Goal: Task Accomplishment & Management: Use online tool/utility

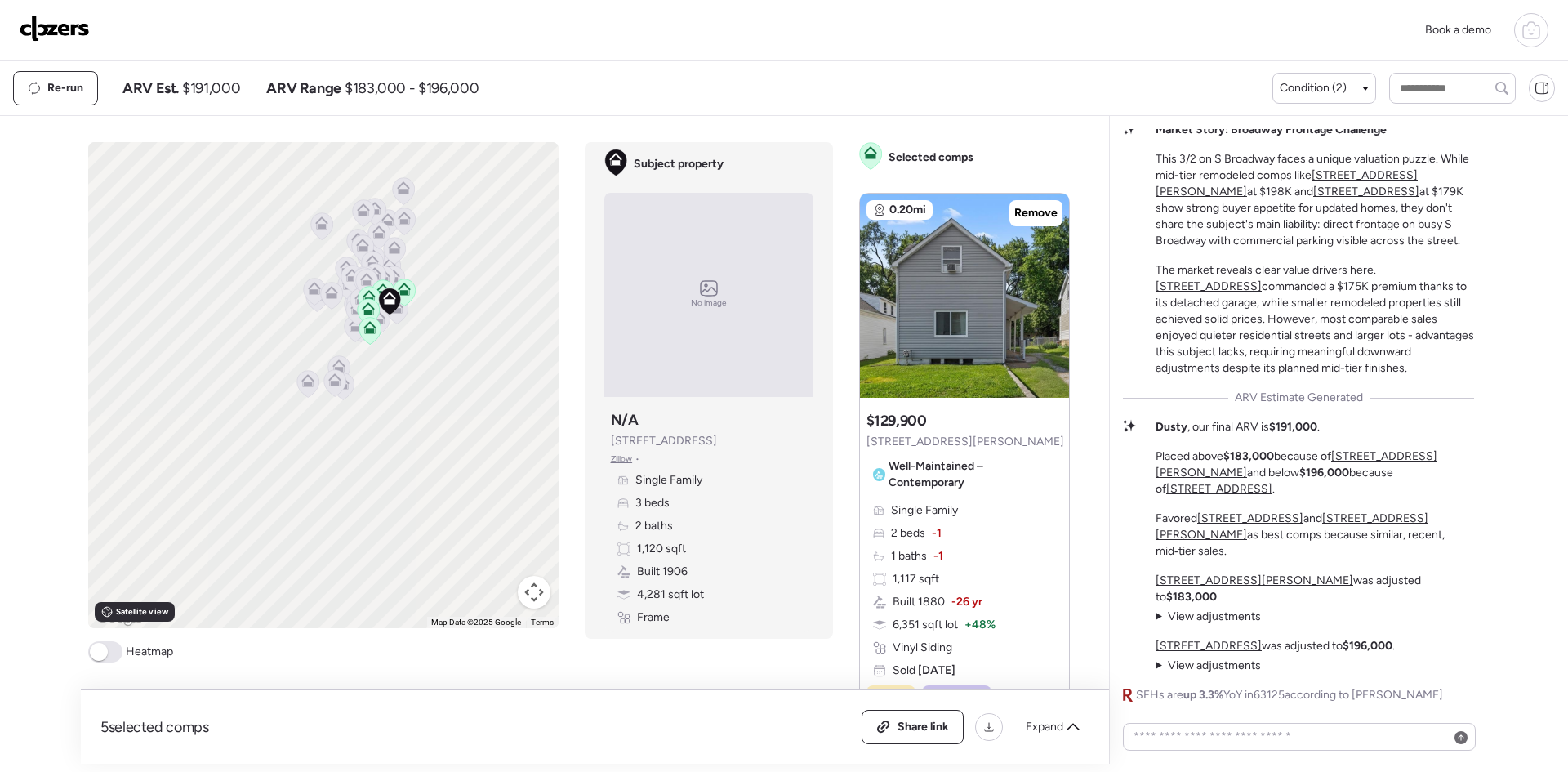
click at [64, 22] on img at bounding box center [55, 28] width 71 height 26
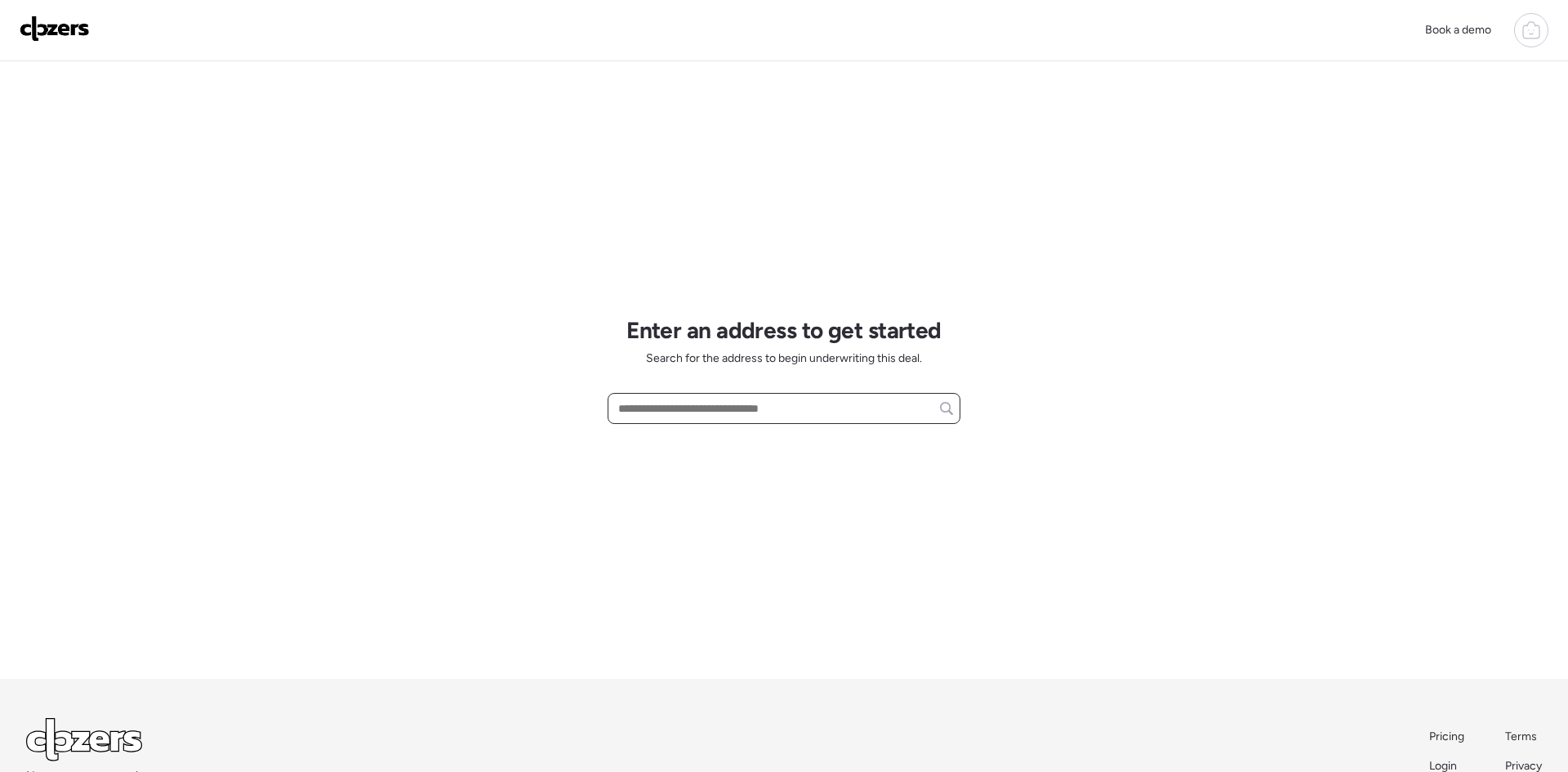
click at [772, 402] on input "text" at bounding box center [784, 408] width 338 height 23
click at [687, 407] on input "**********" at bounding box center [784, 408] width 338 height 23
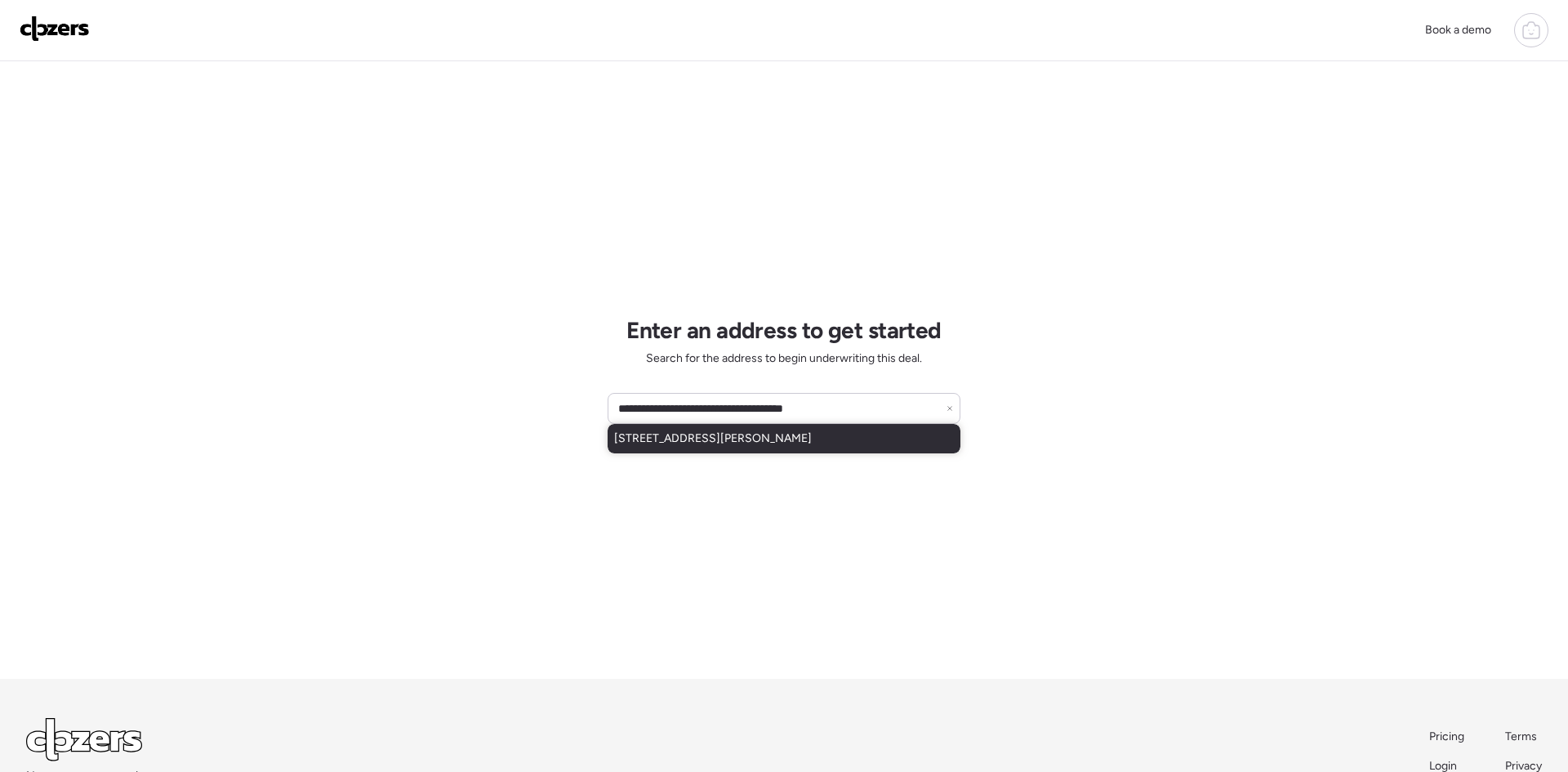
click at [755, 451] on div "[STREET_ADDRESS][PERSON_NAME]" at bounding box center [784, 438] width 353 height 29
type input "**********"
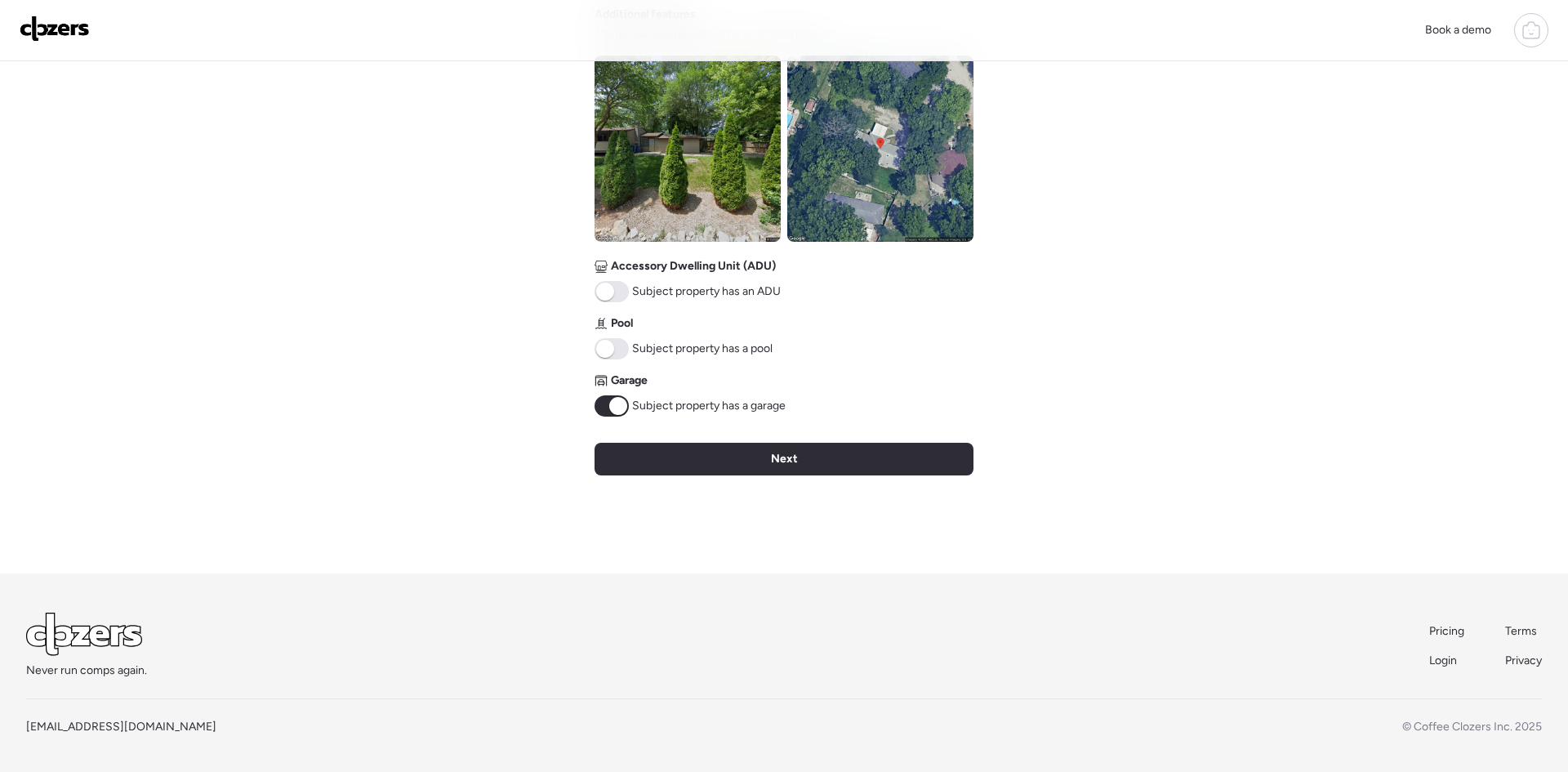
scroll to position [611, 0]
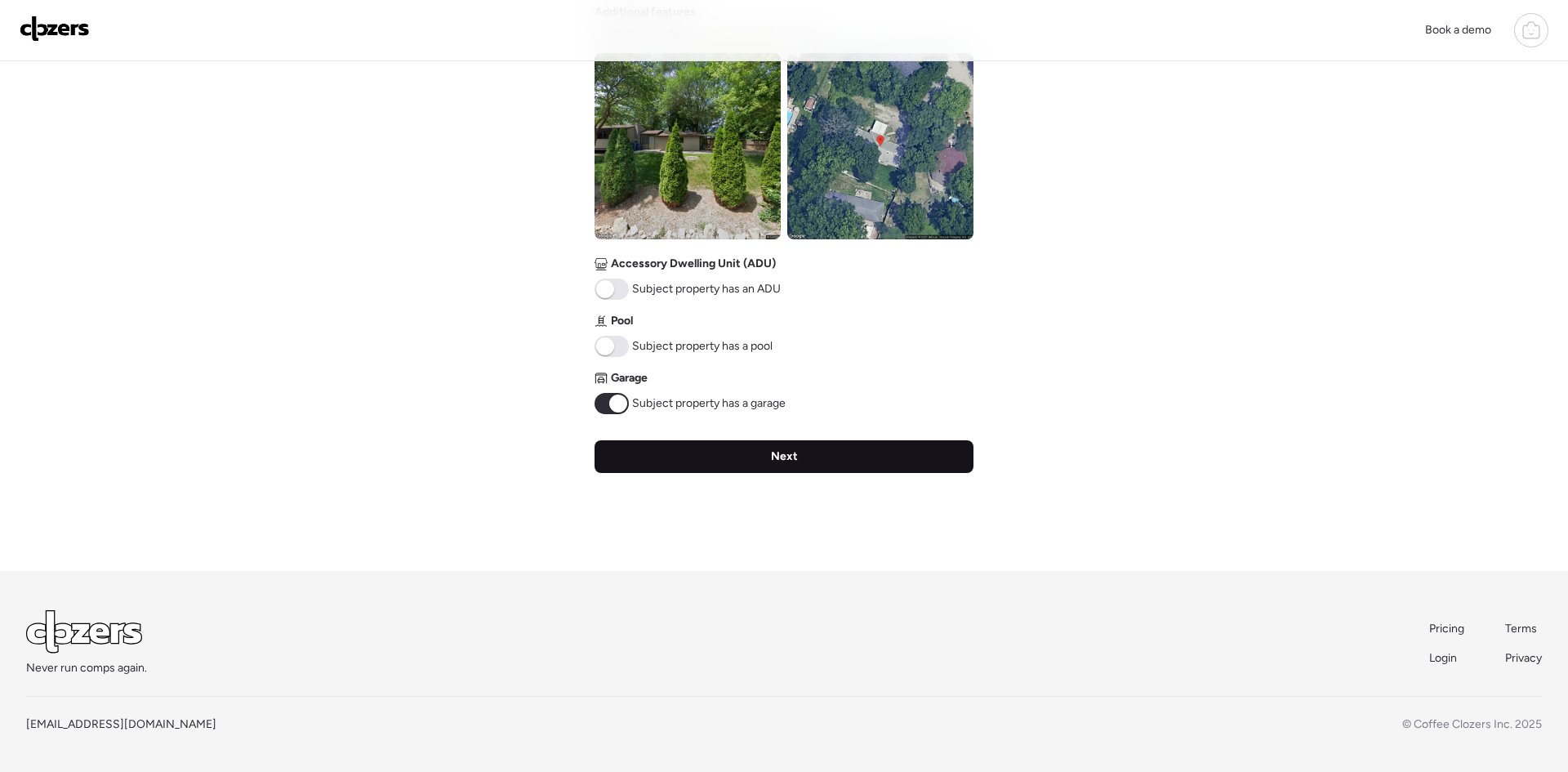
click at [797, 463] on div "Next" at bounding box center [784, 456] width 379 height 33
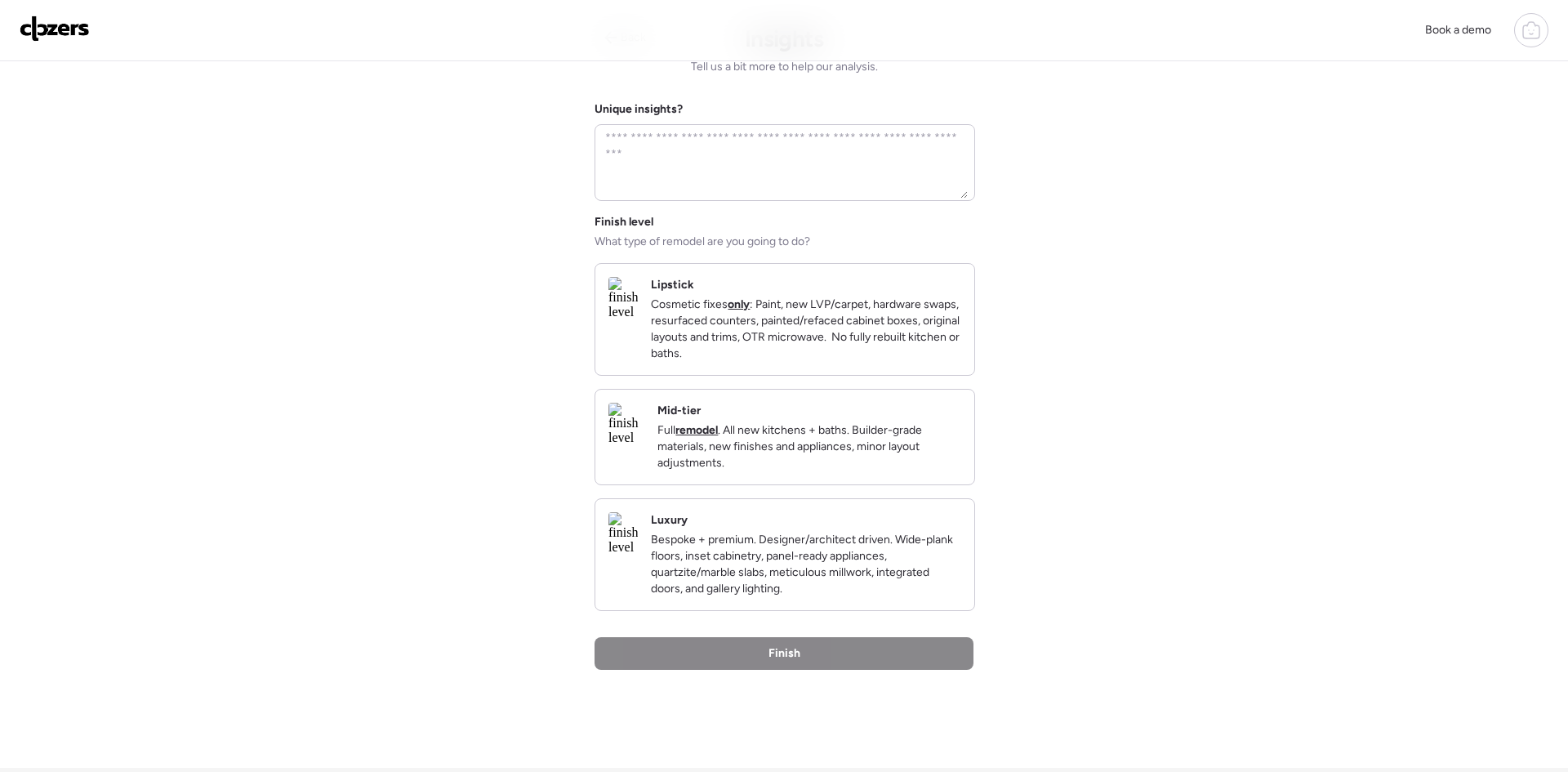
scroll to position [0, 0]
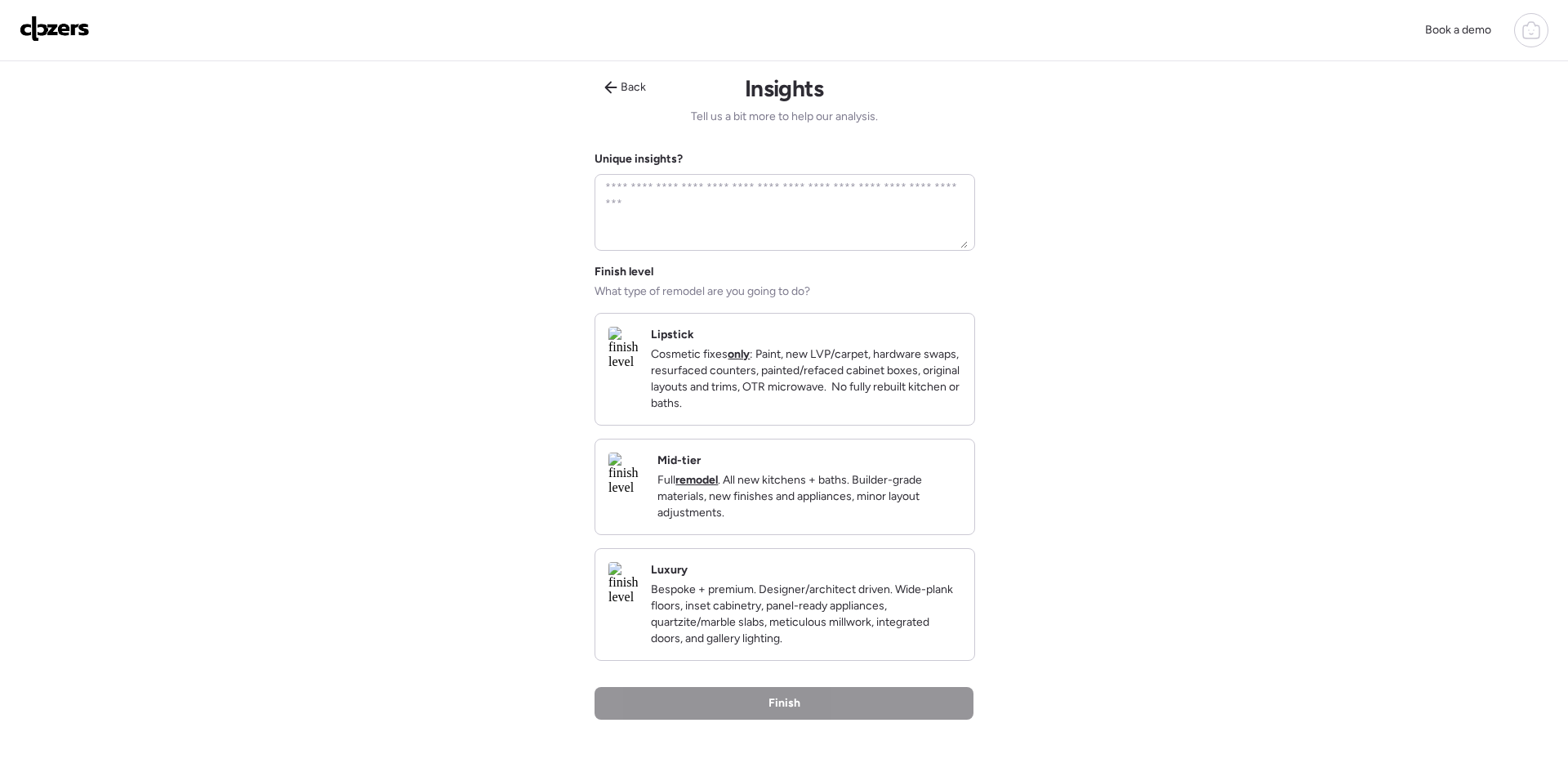
click at [723, 392] on p "Cosmetic fixes only : Paint, new LVP/carpet, hardware swaps, resurfaced counter…" at bounding box center [805, 379] width 310 height 66
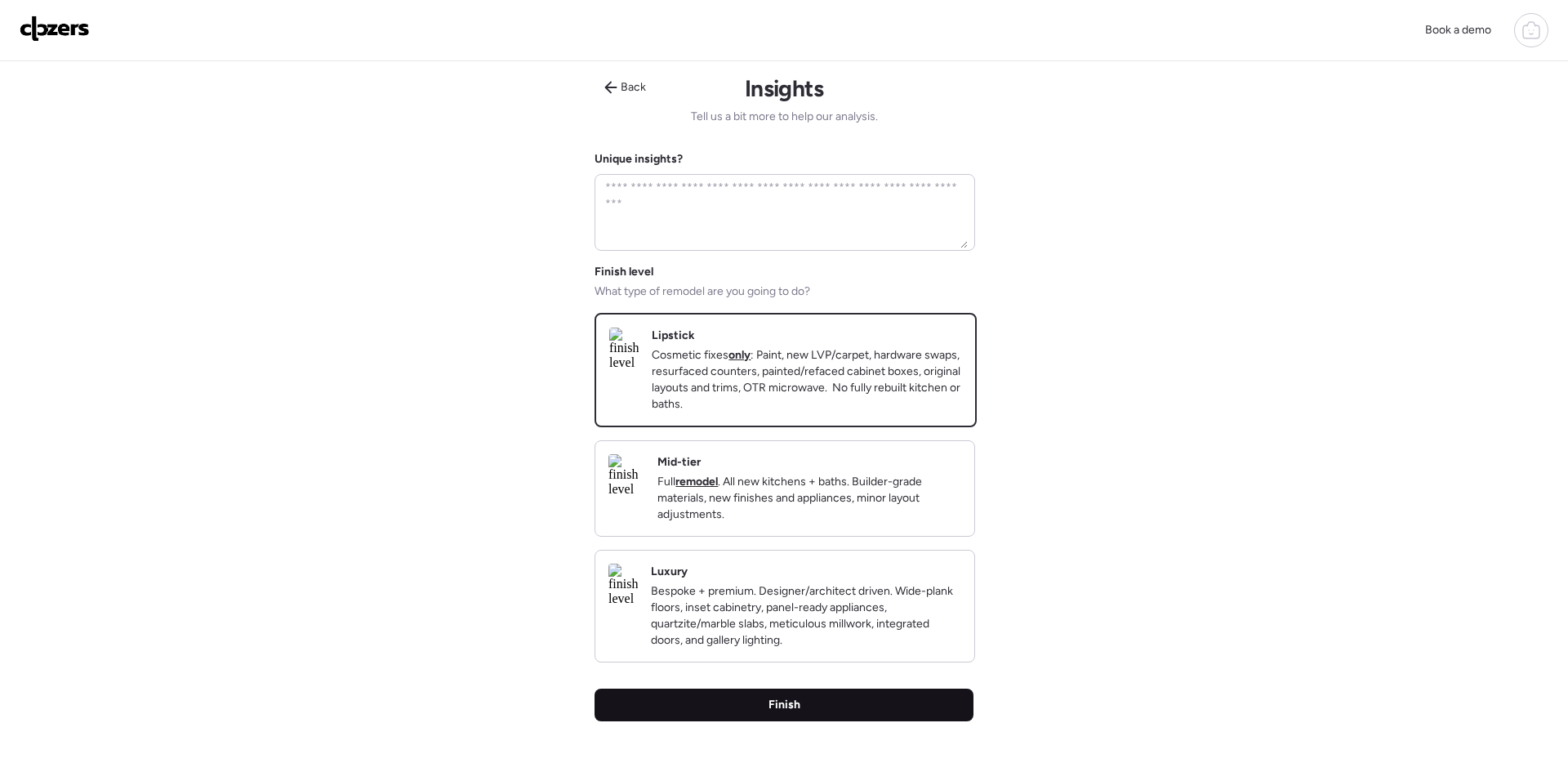
click at [787, 713] on span "Finish" at bounding box center [784, 704] width 32 height 16
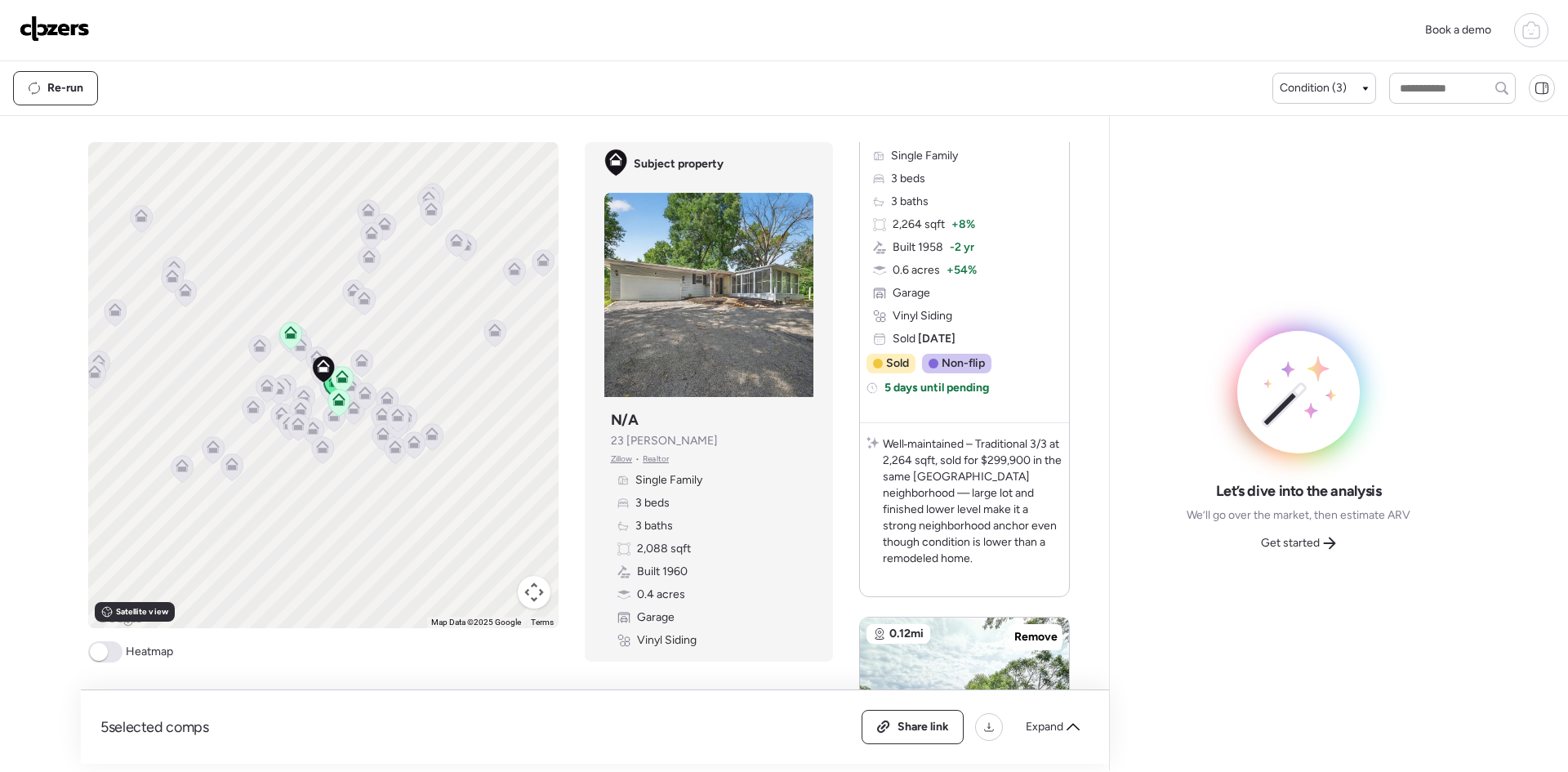
scroll to position [346, 0]
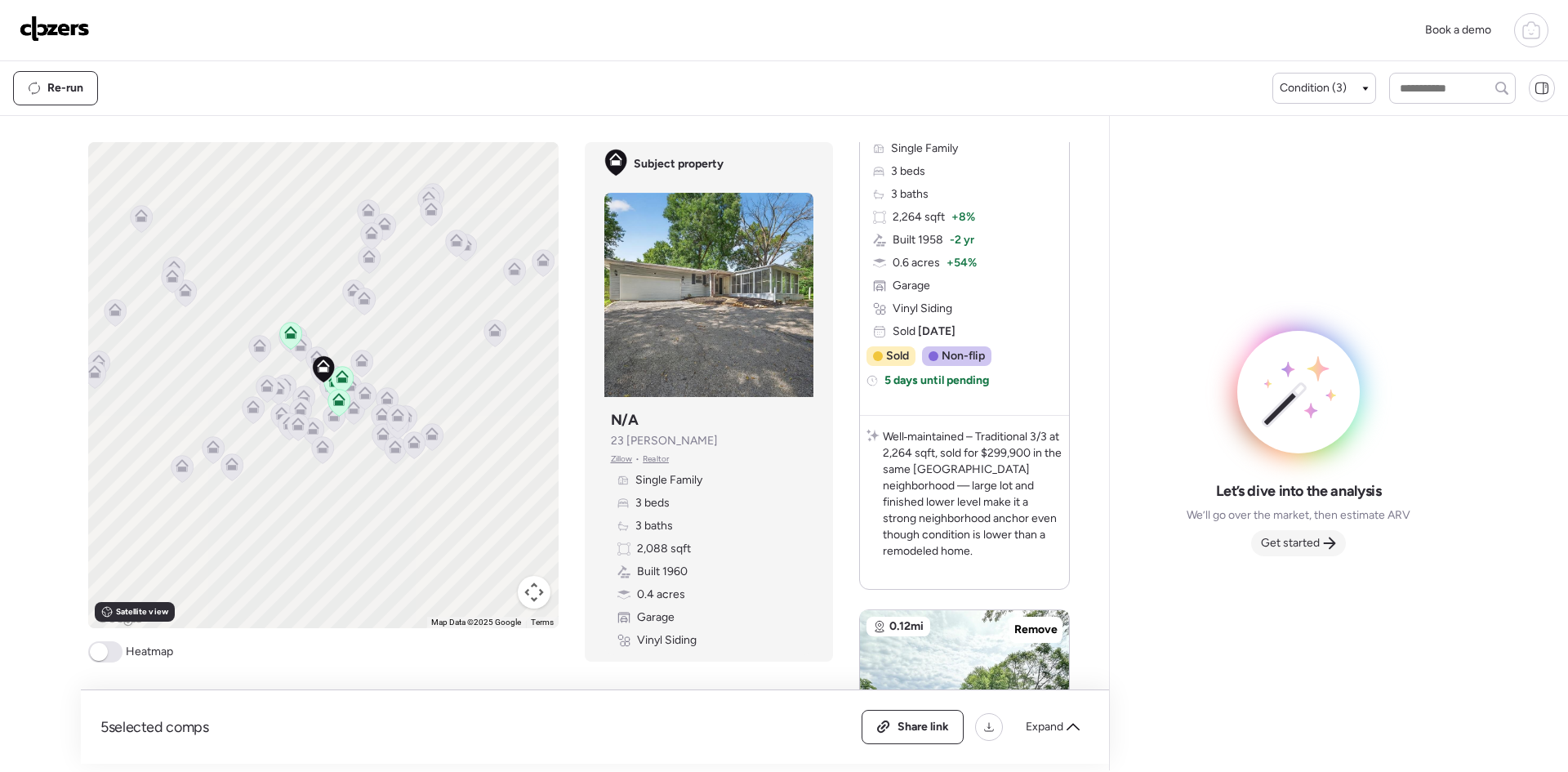
click at [1296, 538] on span "Get started" at bounding box center [1290, 542] width 59 height 16
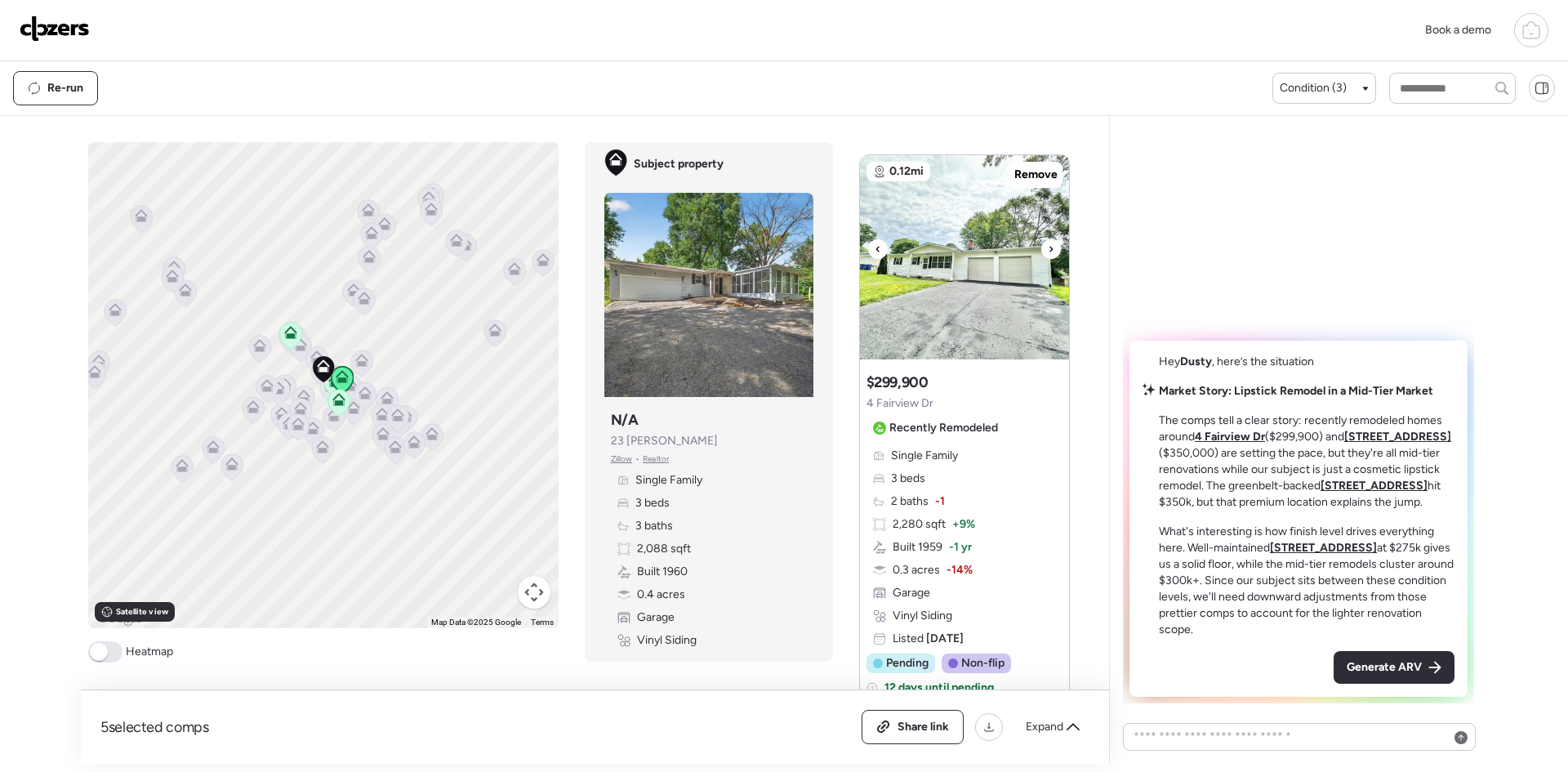
scroll to position [755, 0]
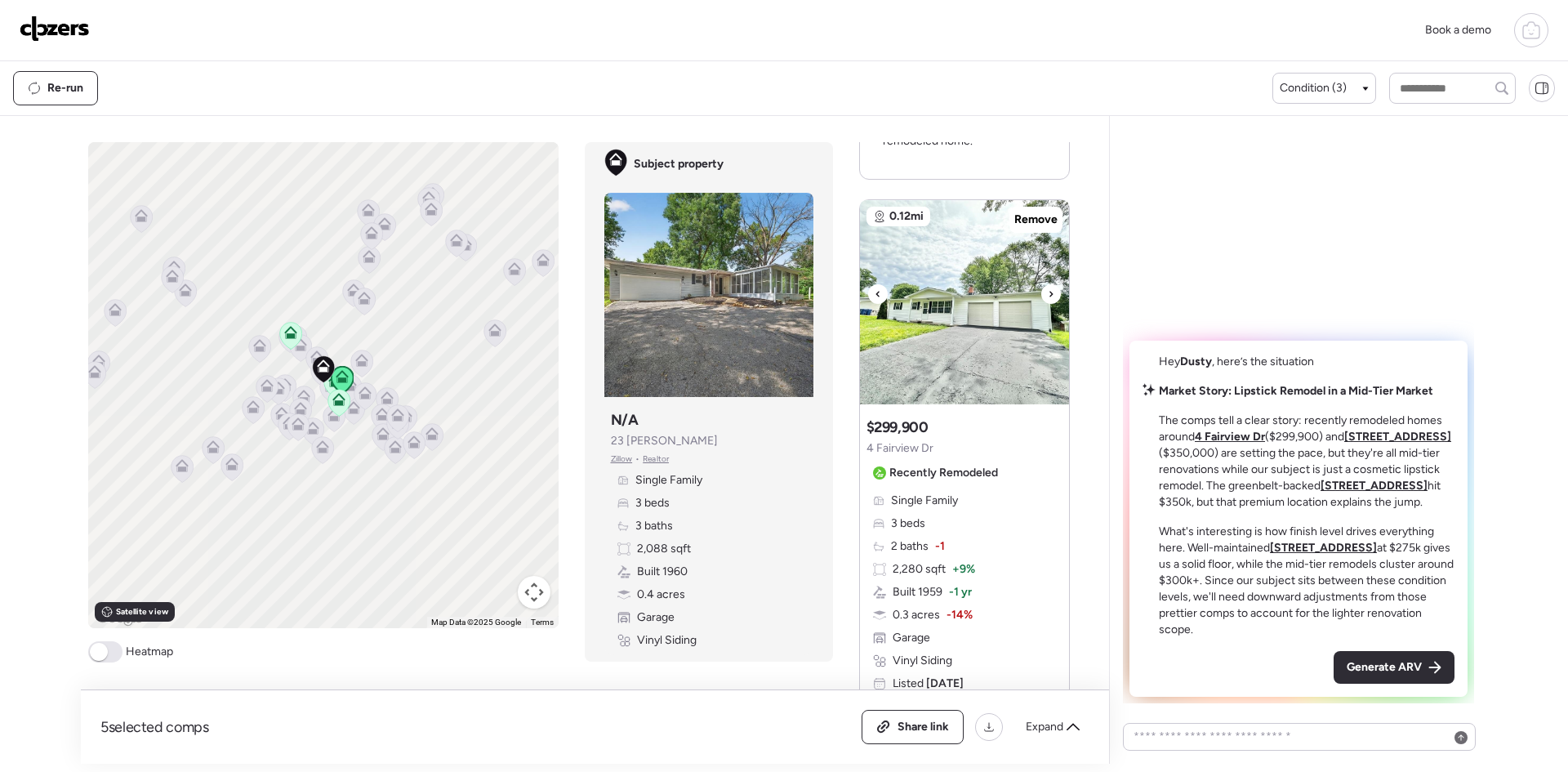
click at [1045, 291] on div at bounding box center [1050, 293] width 19 height 19
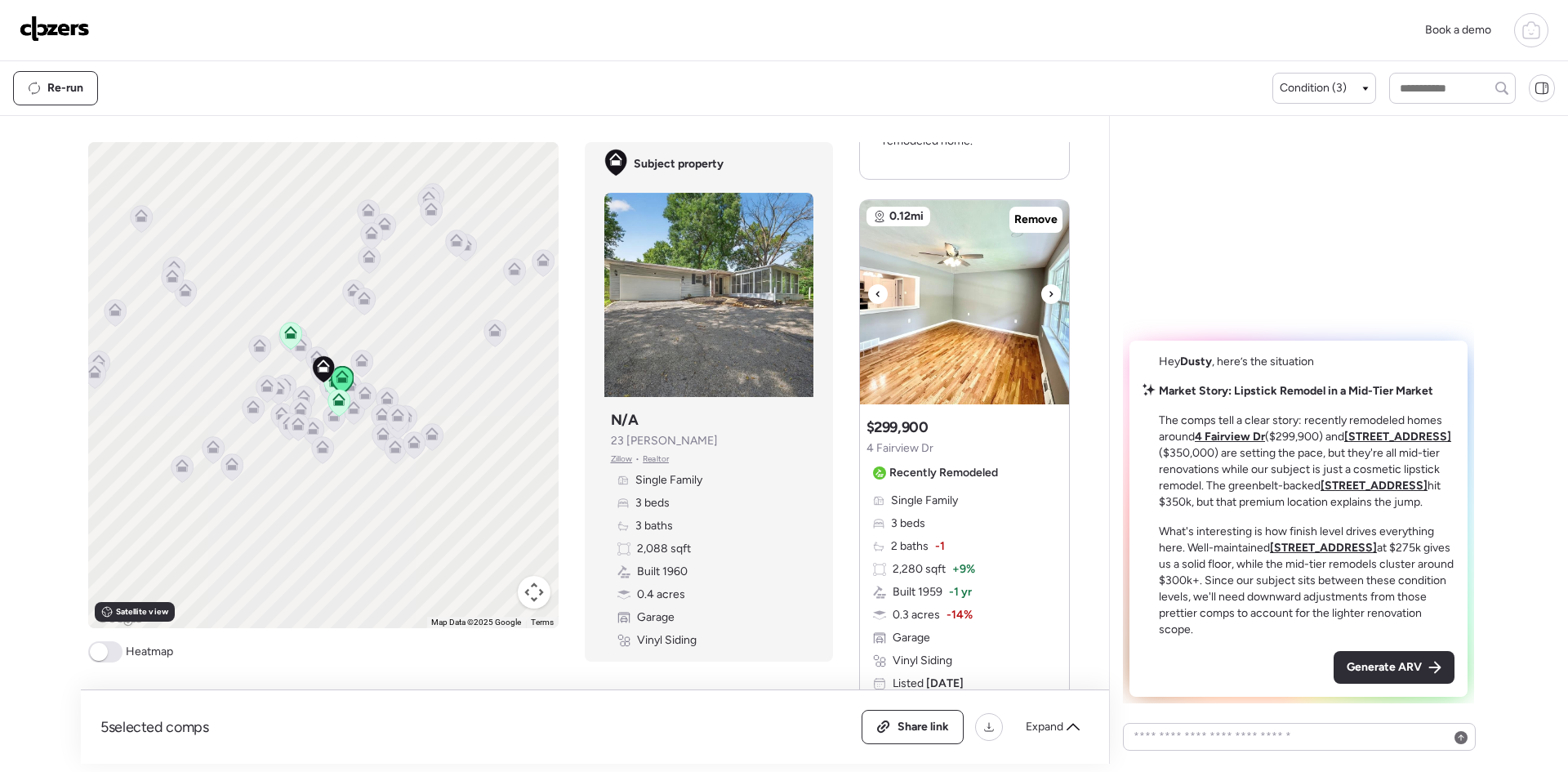
click at [1058, 295] on div at bounding box center [1050, 293] width 19 height 19
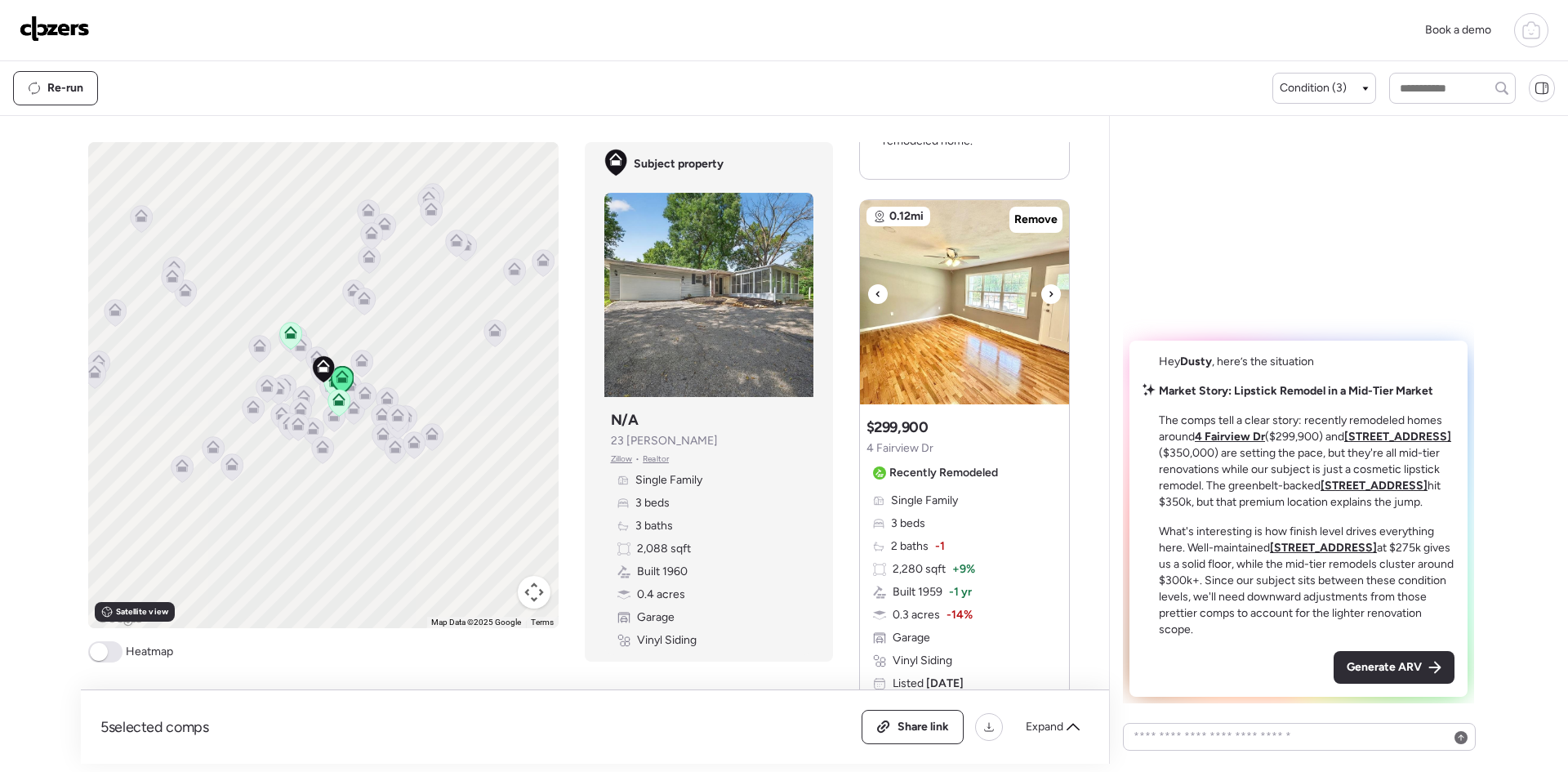
click at [1058, 295] on div at bounding box center [1050, 293] width 19 height 19
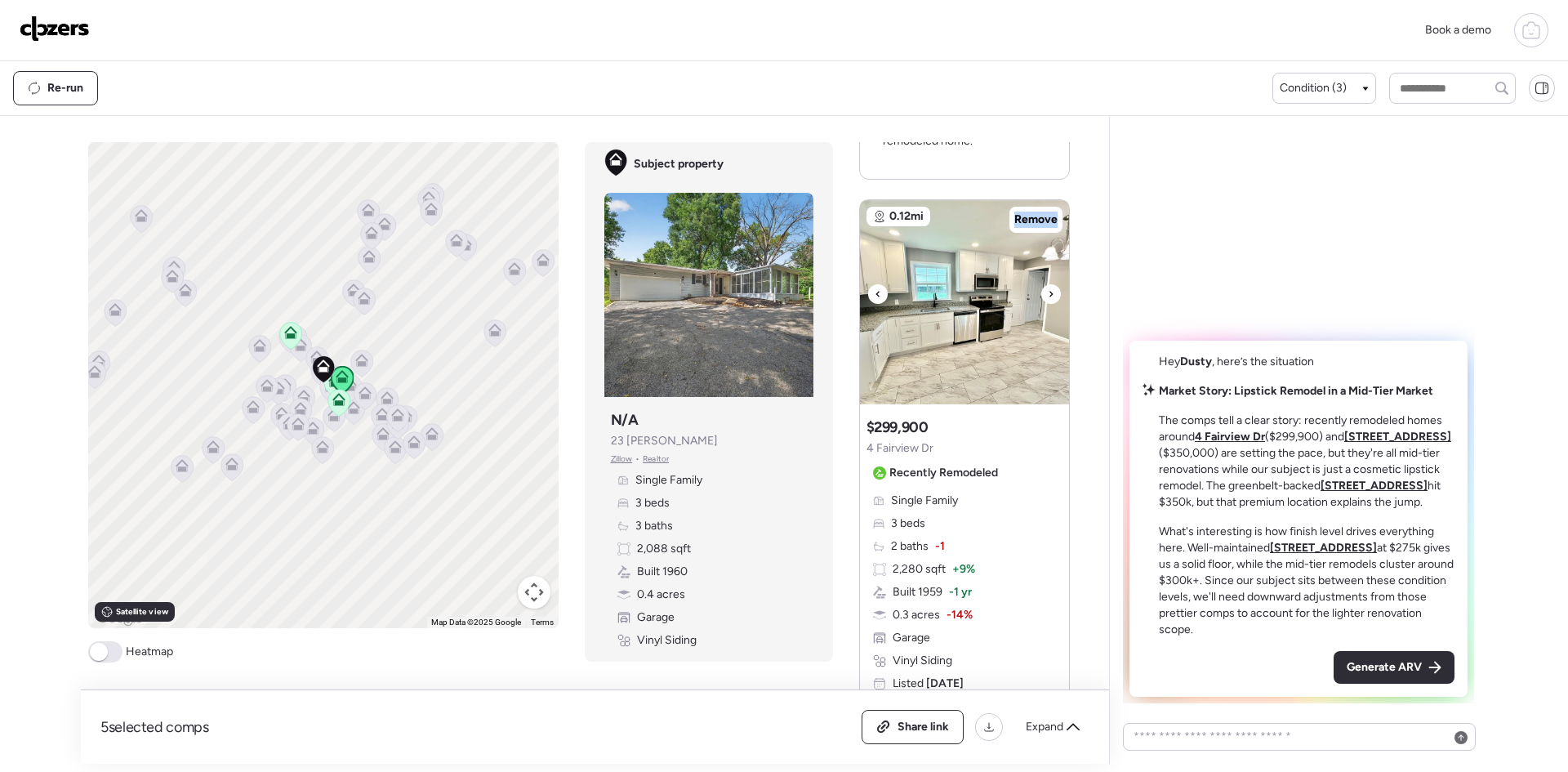
click at [1058, 295] on div at bounding box center [1050, 293] width 19 height 19
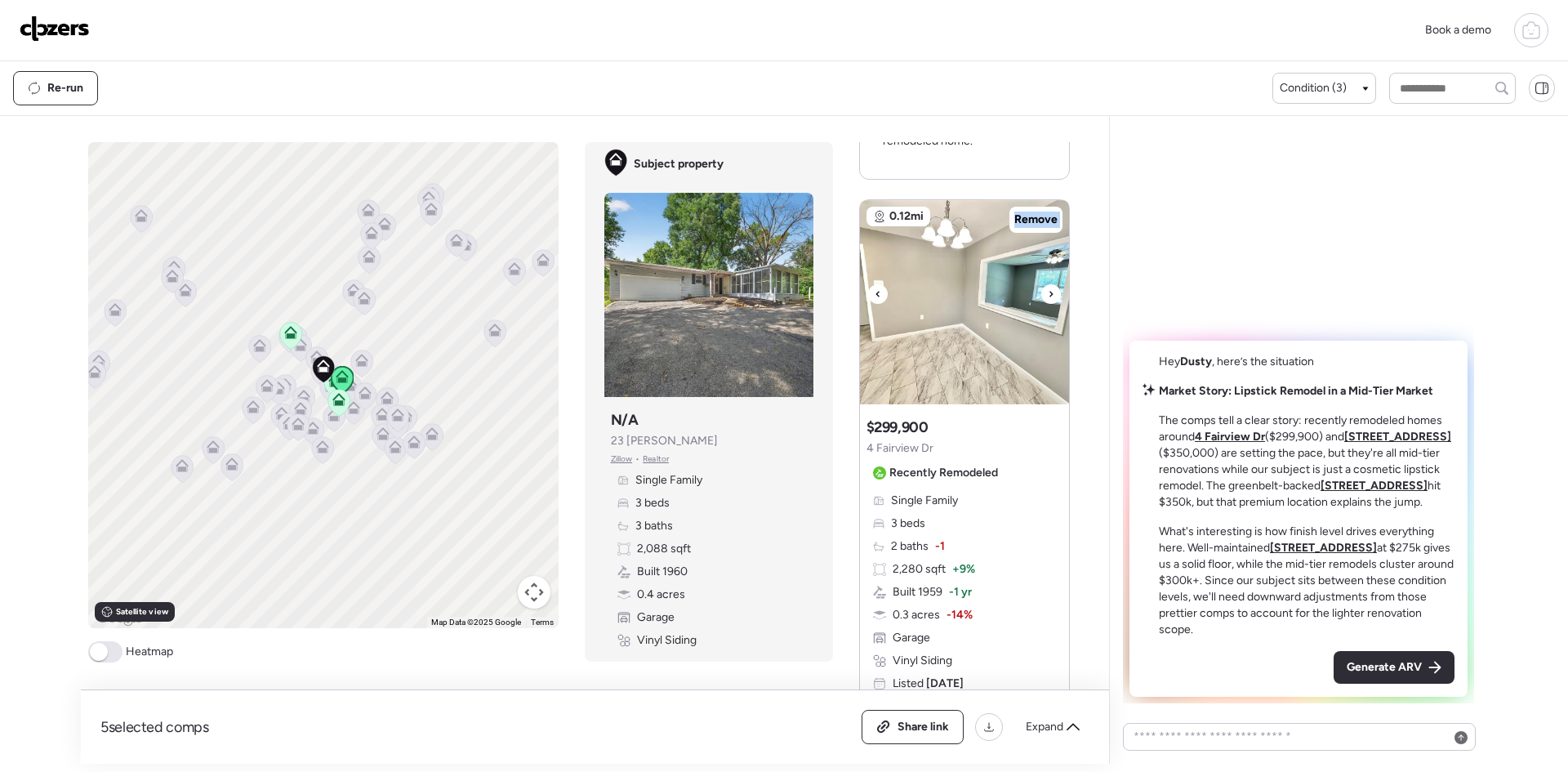
click at [1058, 295] on div at bounding box center [1050, 293] width 19 height 19
click at [866, 289] on img at bounding box center [964, 302] width 209 height 204
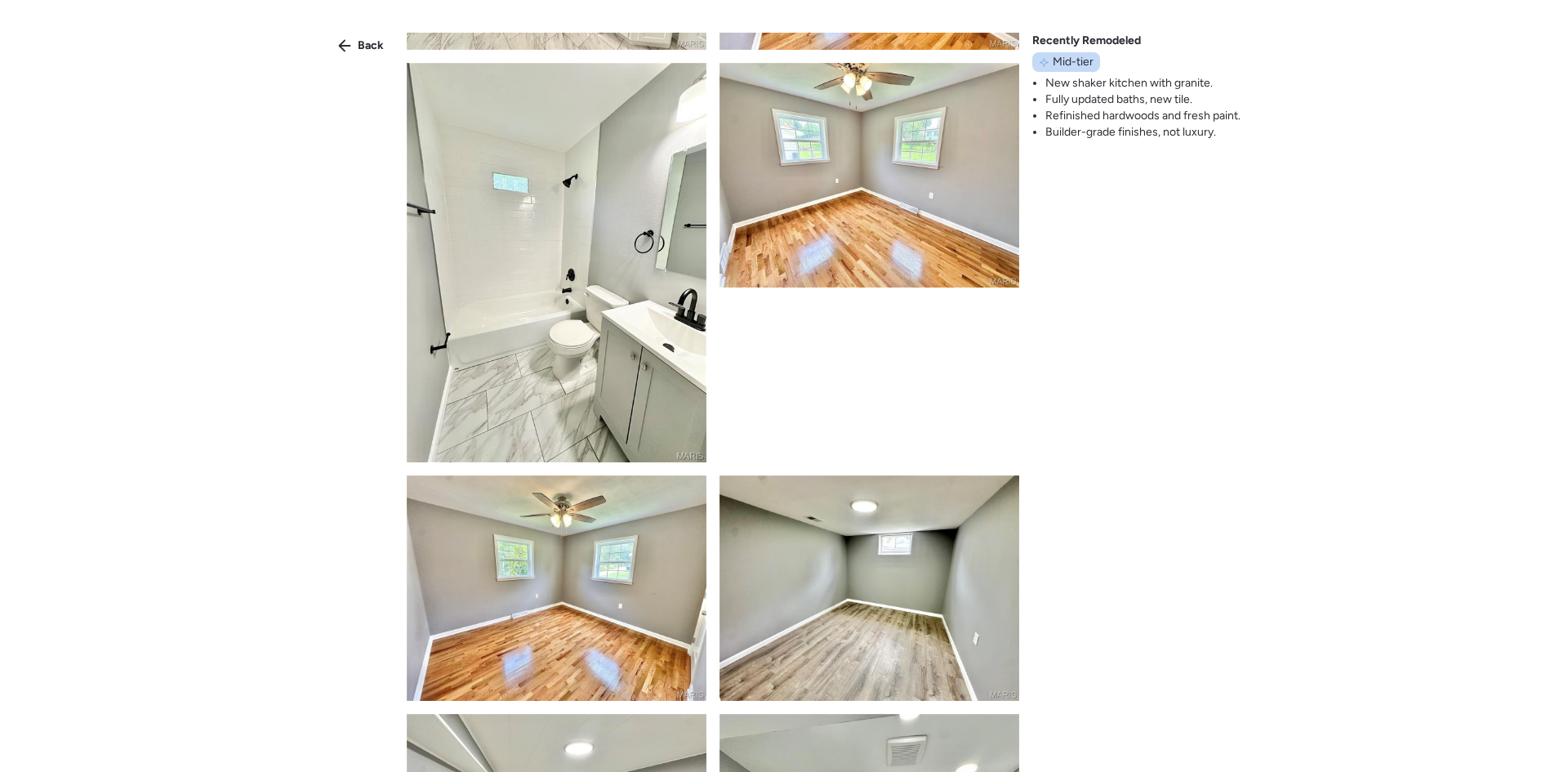
scroll to position [309, 0]
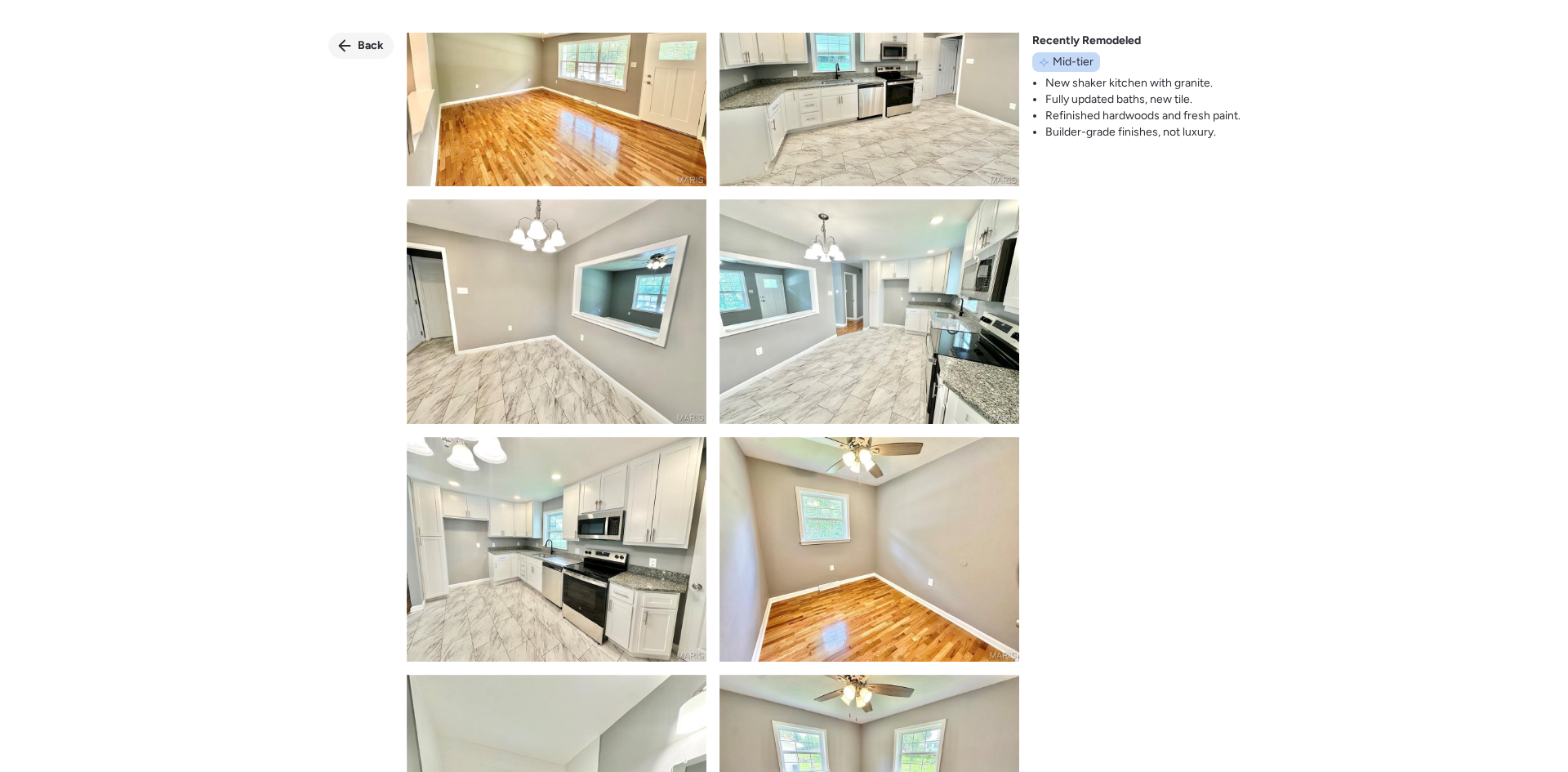
click at [372, 49] on span "Back" at bounding box center [370, 45] width 26 height 16
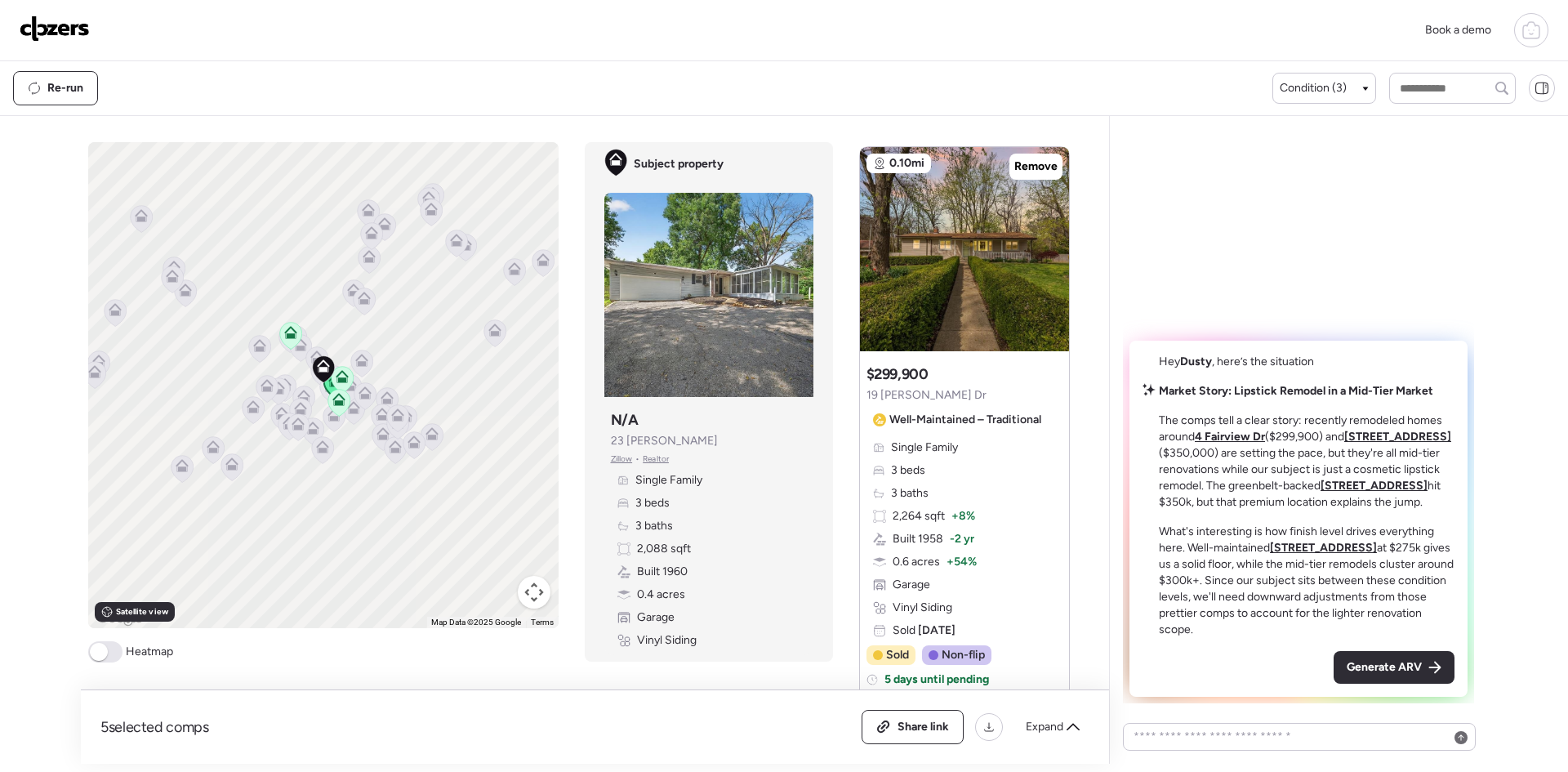
scroll to position [56, 0]
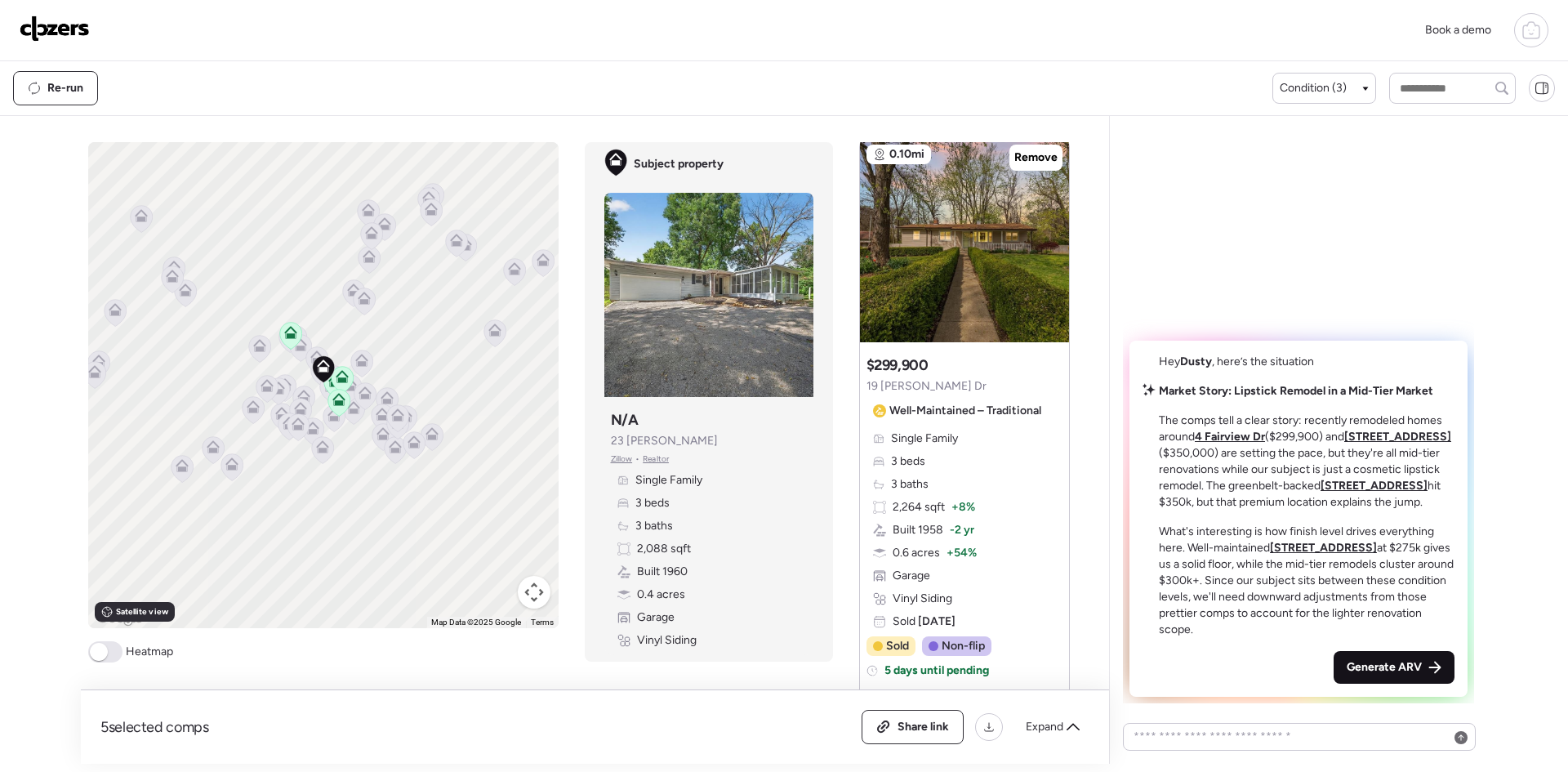
click at [1430, 661] on icon at bounding box center [1435, 668] width 13 height 13
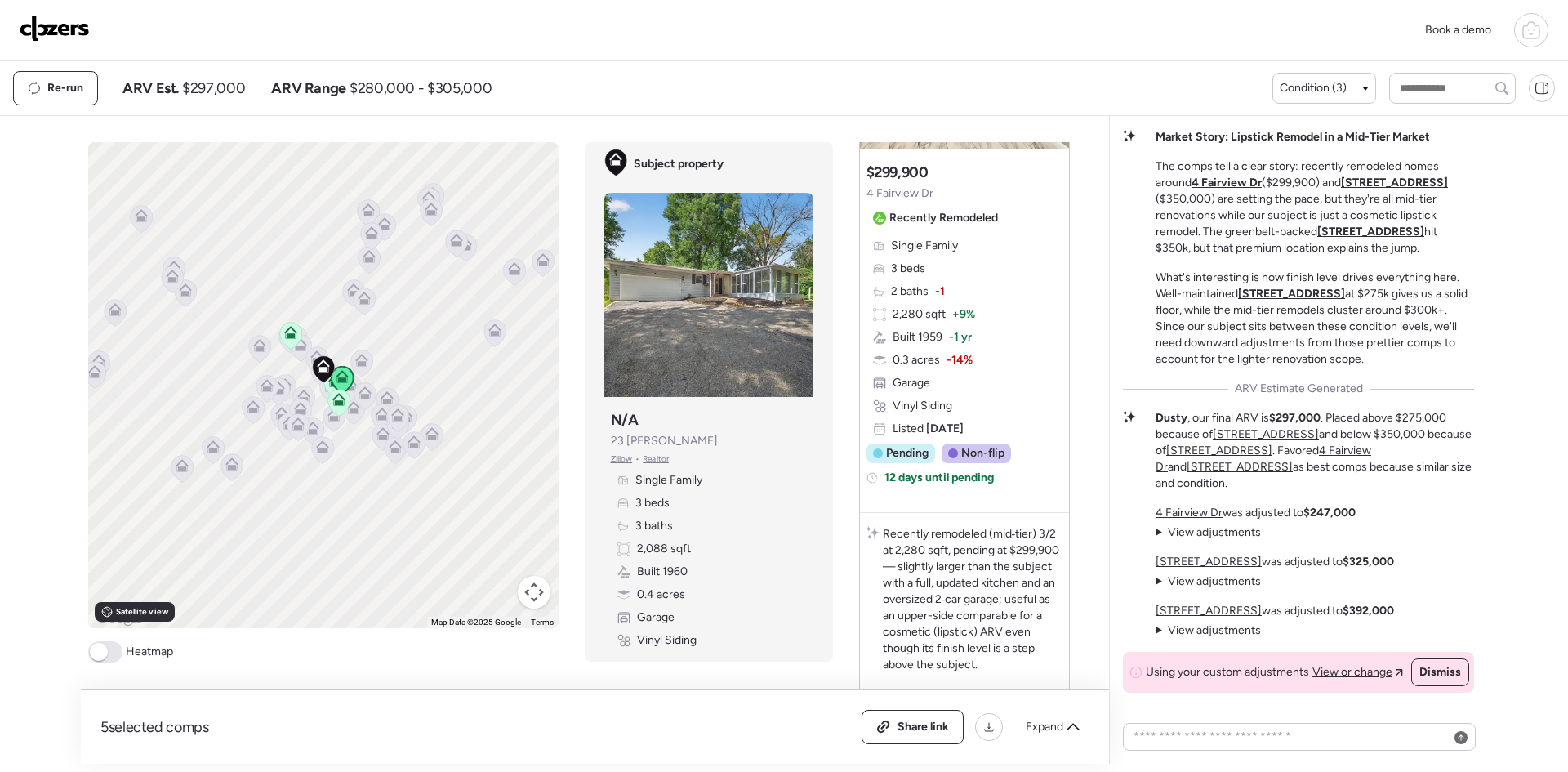
scroll to position [1028, 0]
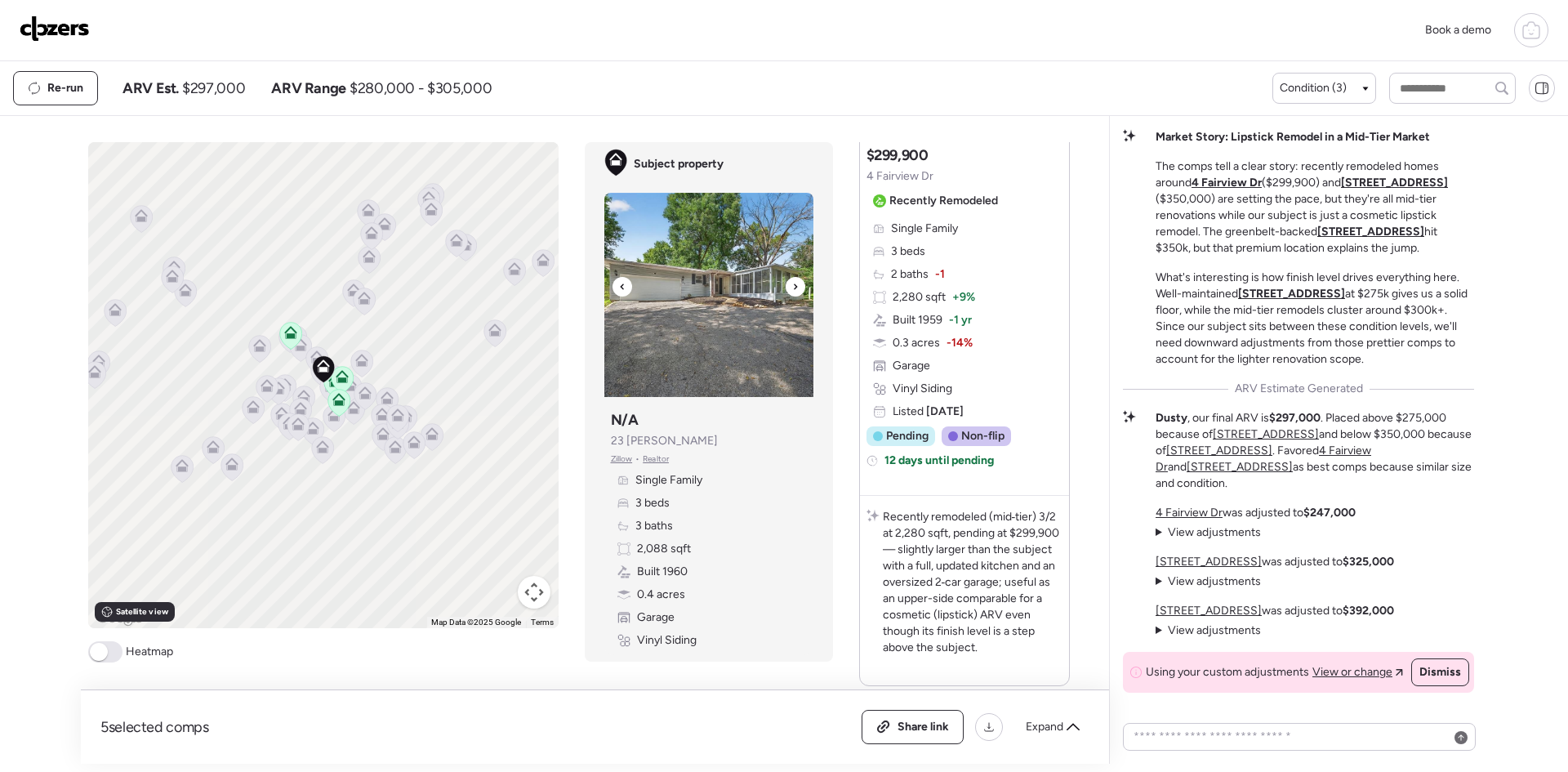
click at [797, 280] on icon at bounding box center [795, 286] width 7 height 19
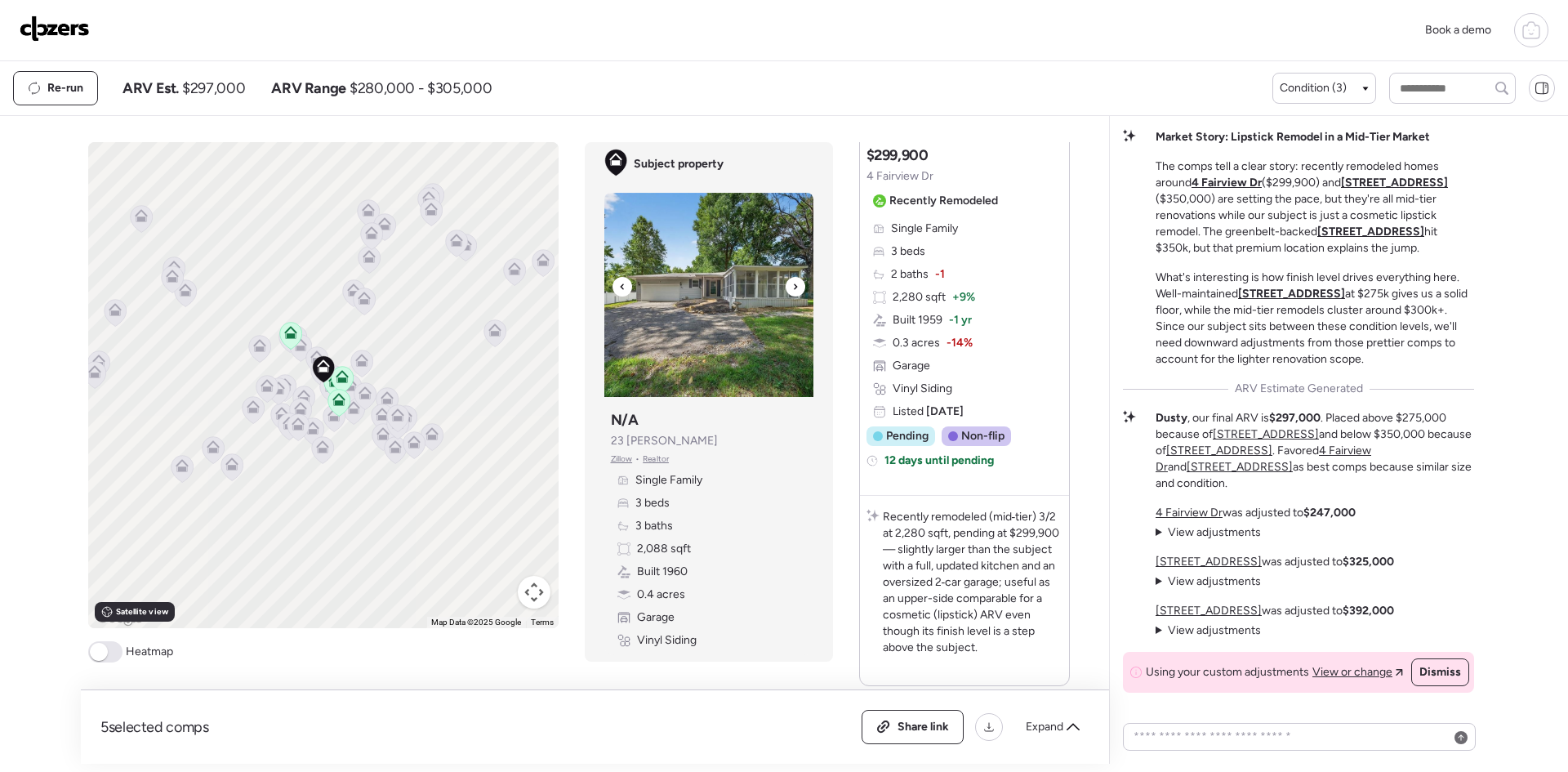
click at [795, 283] on icon at bounding box center [795, 286] width 7 height 19
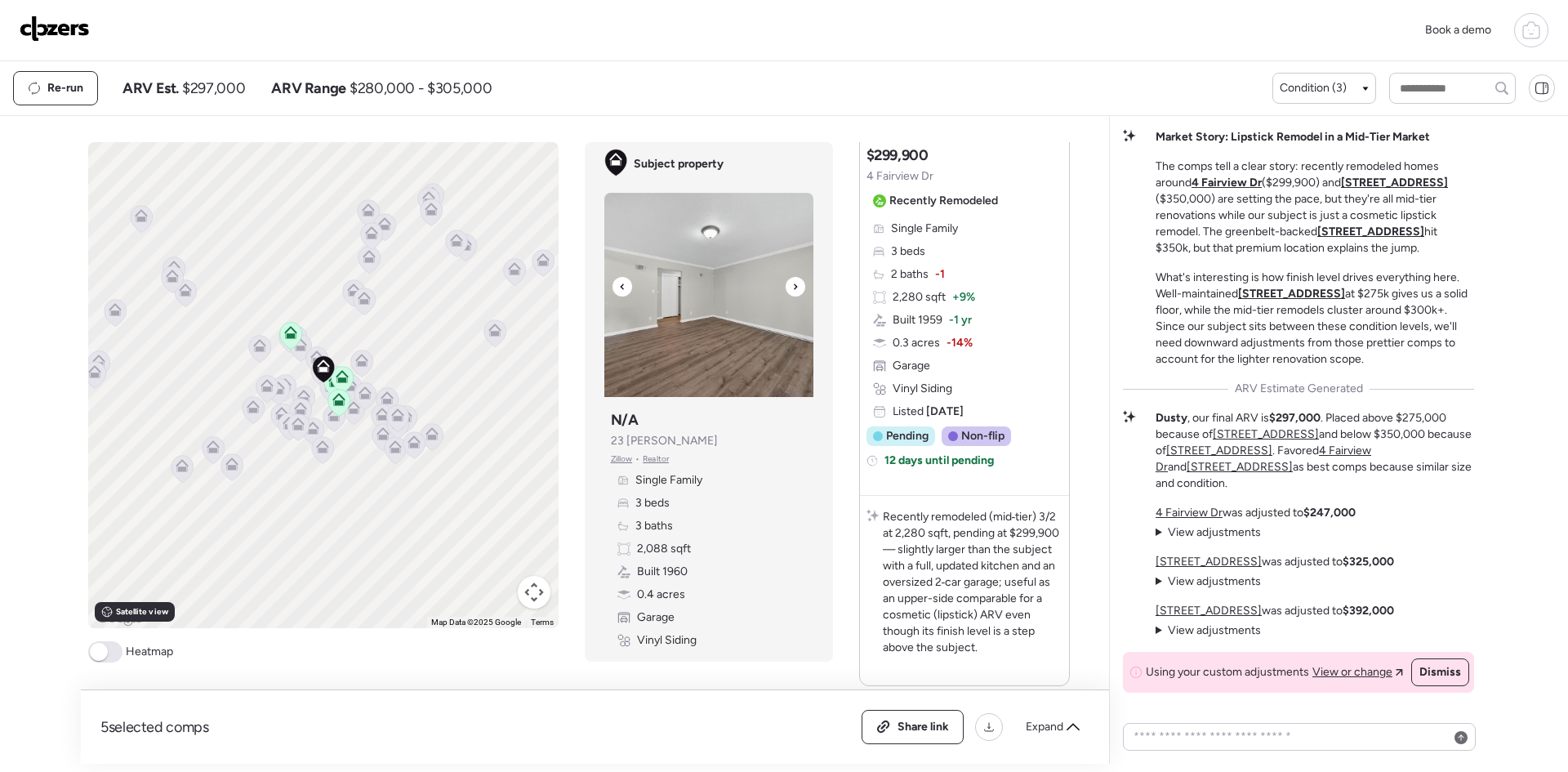
click at [795, 283] on icon at bounding box center [795, 286] width 7 height 19
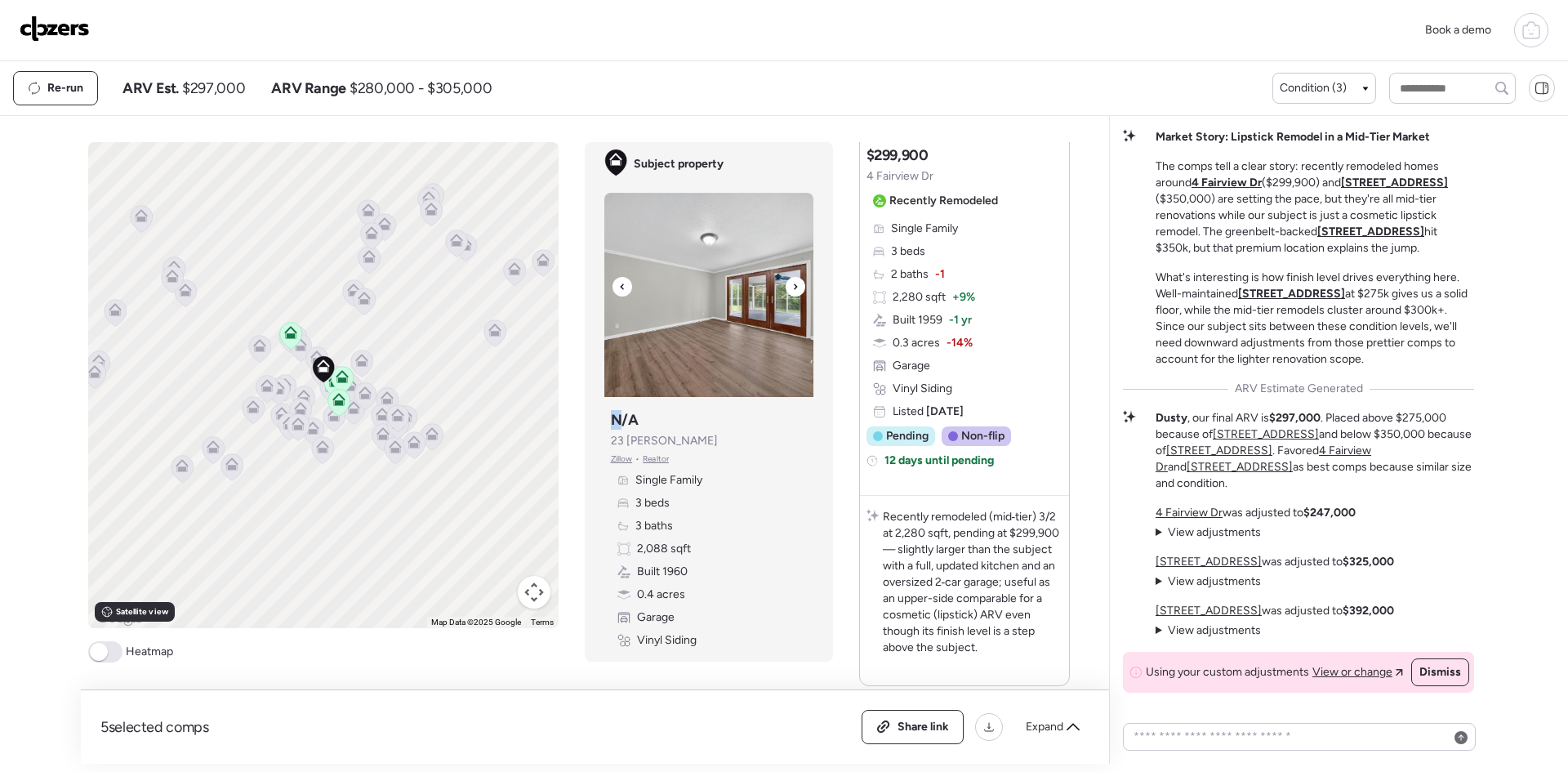
click at [795, 283] on icon at bounding box center [795, 286] width 7 height 19
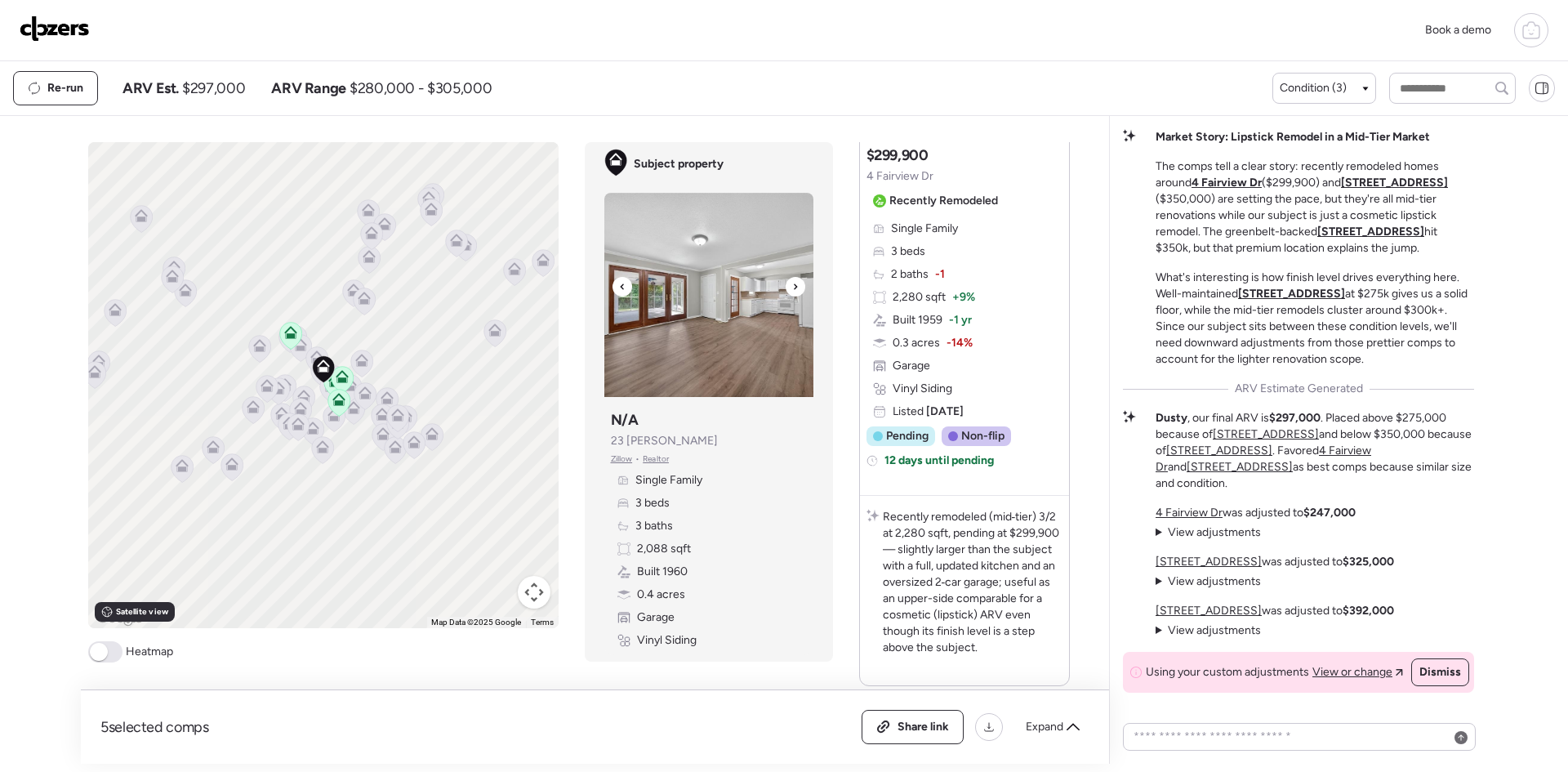
click at [795, 283] on icon at bounding box center [795, 286] width 7 height 19
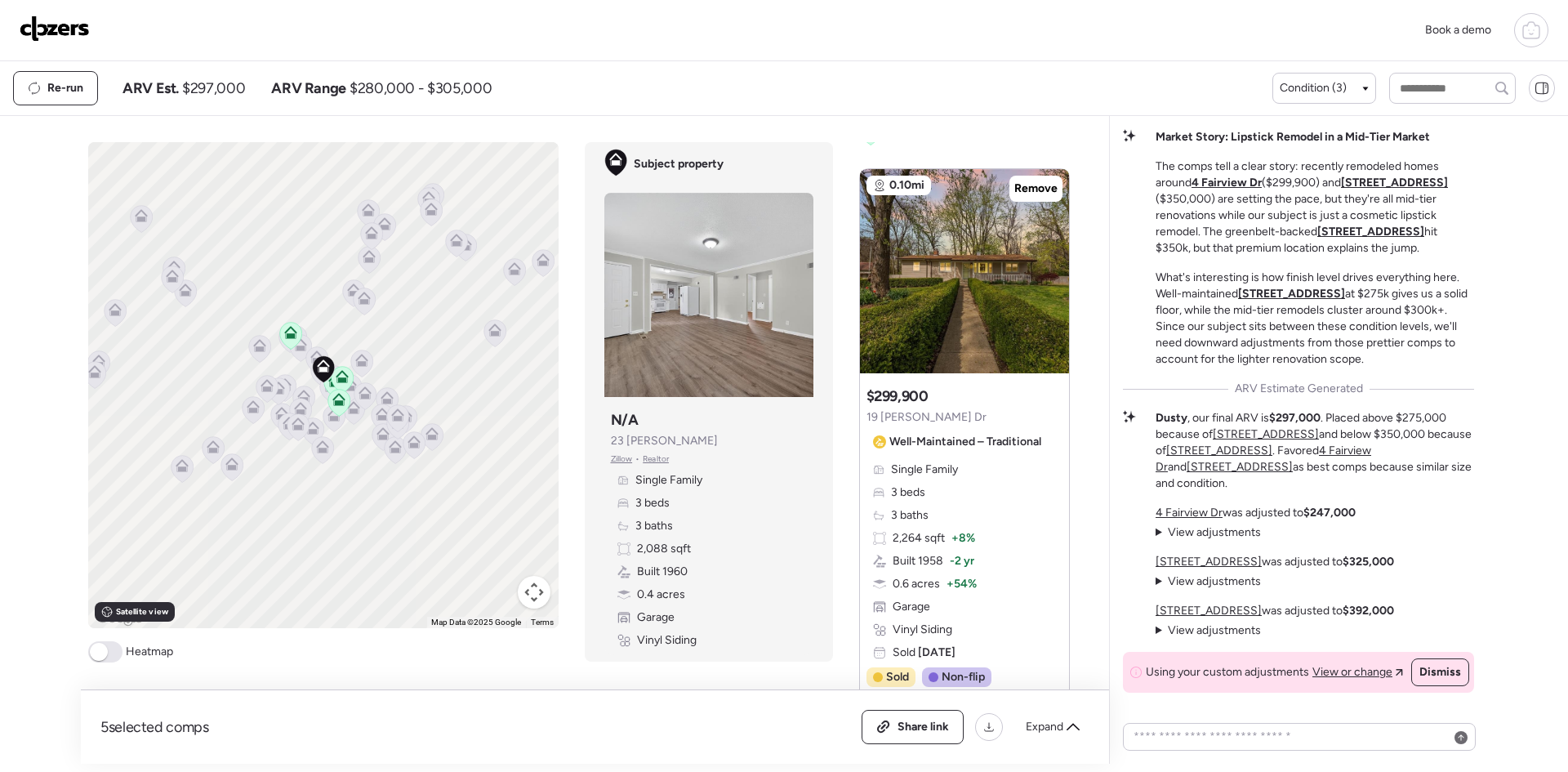
scroll to position [25, 0]
click at [951, 290] on img at bounding box center [964, 270] width 209 height 204
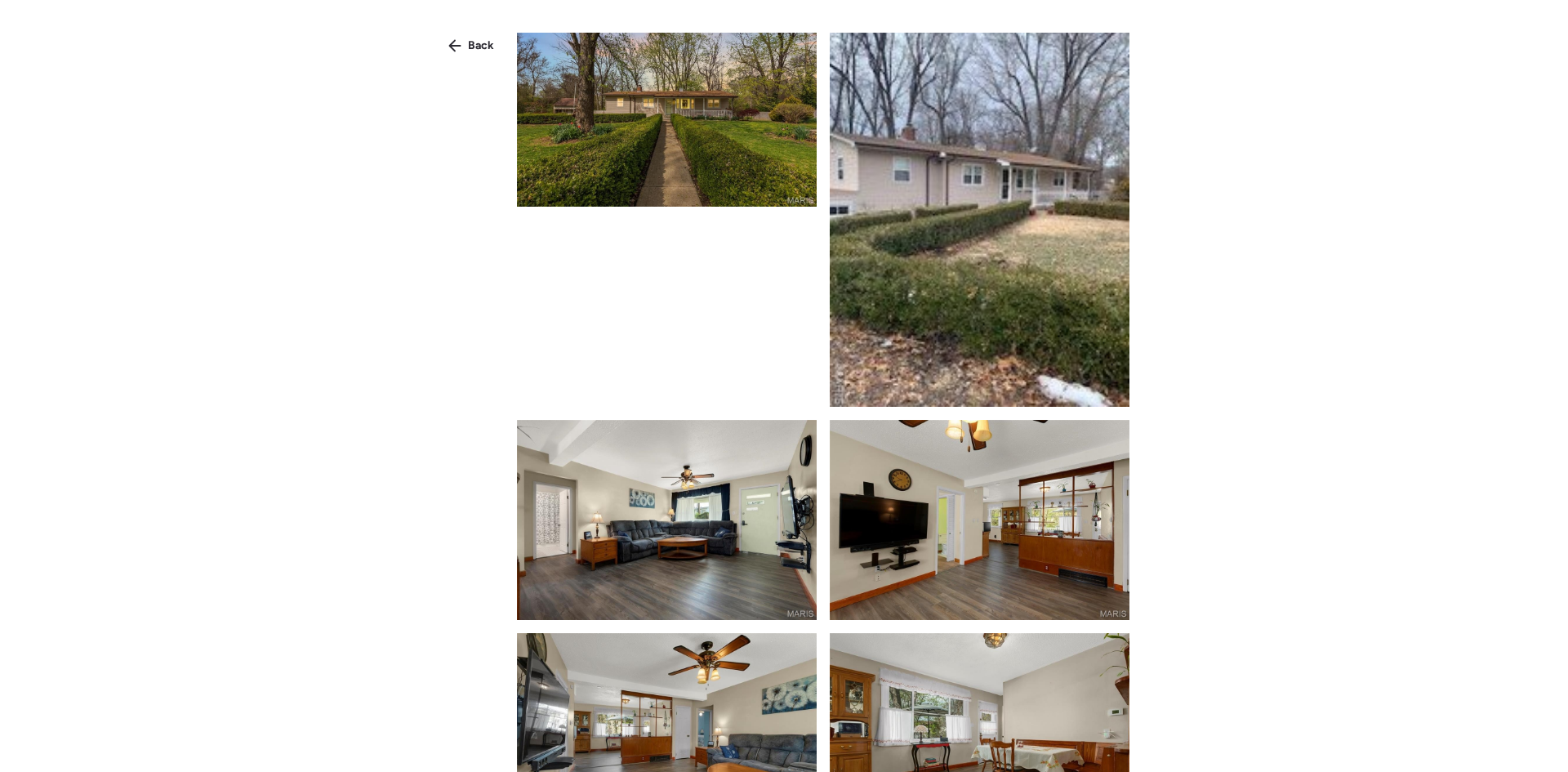
scroll to position [243, 0]
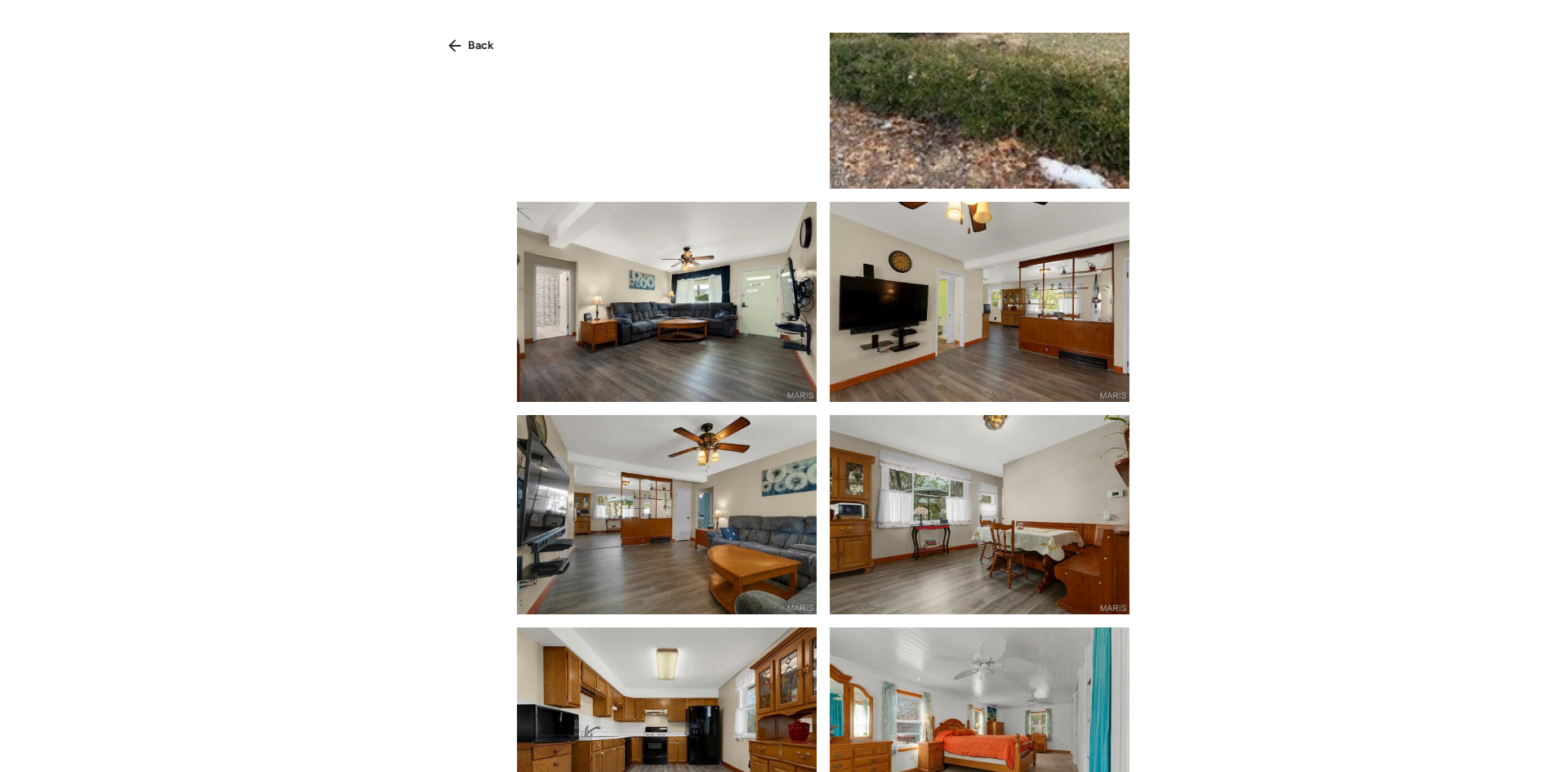
click at [983, 553] on img at bounding box center [979, 514] width 299 height 199
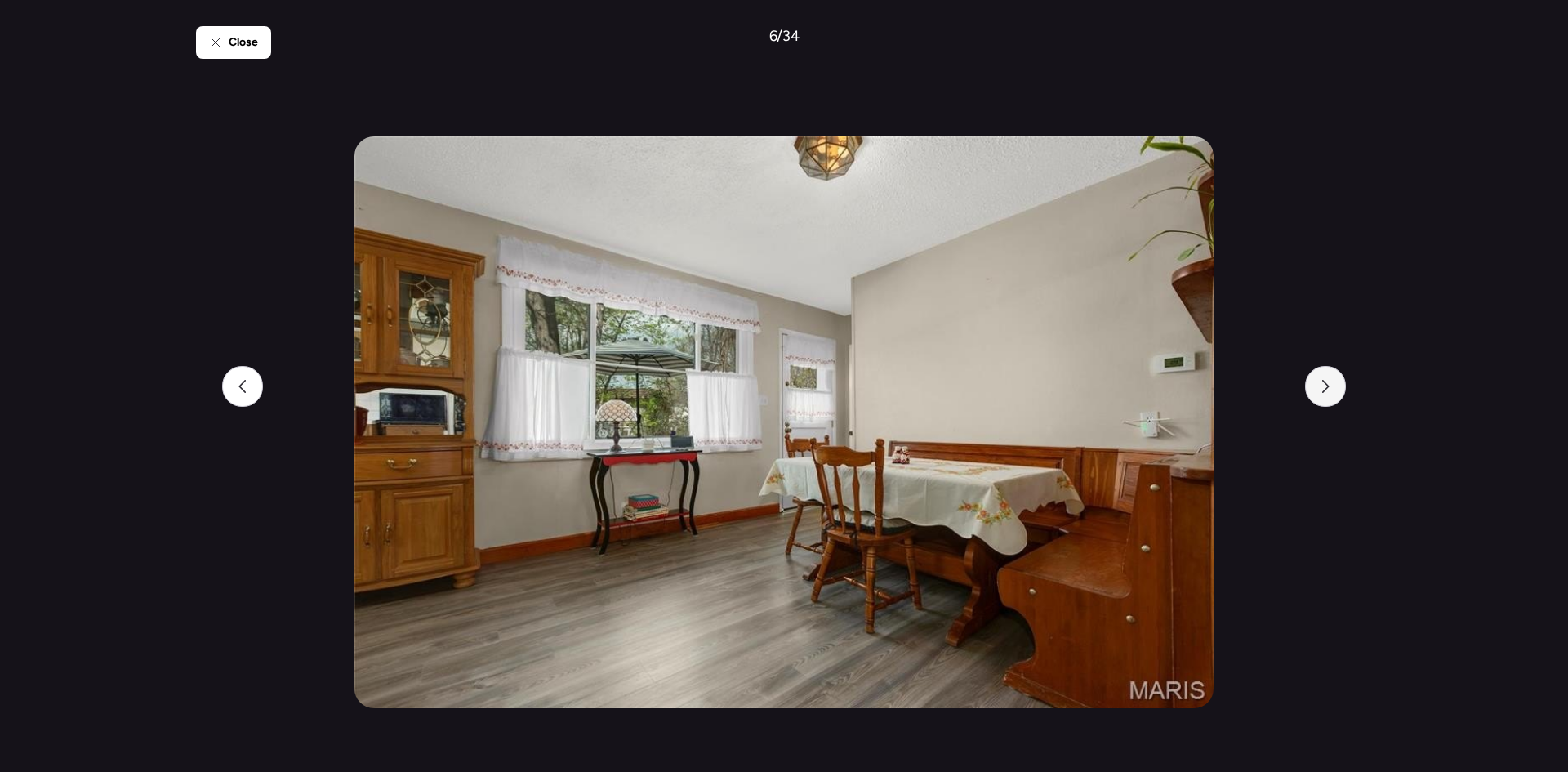
click at [1315, 394] on div at bounding box center [1325, 386] width 41 height 41
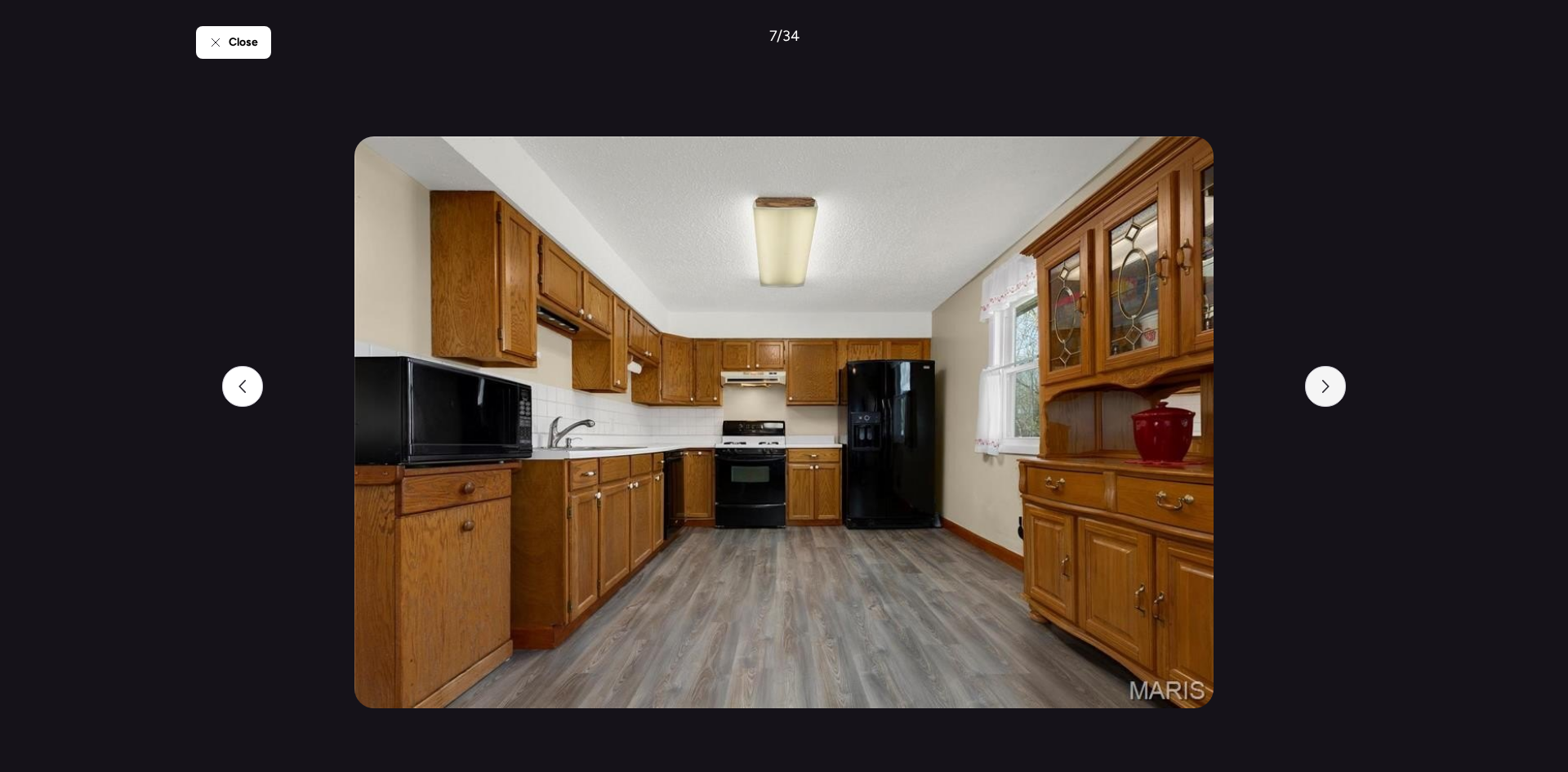
click at [1316, 393] on div at bounding box center [1325, 386] width 41 height 41
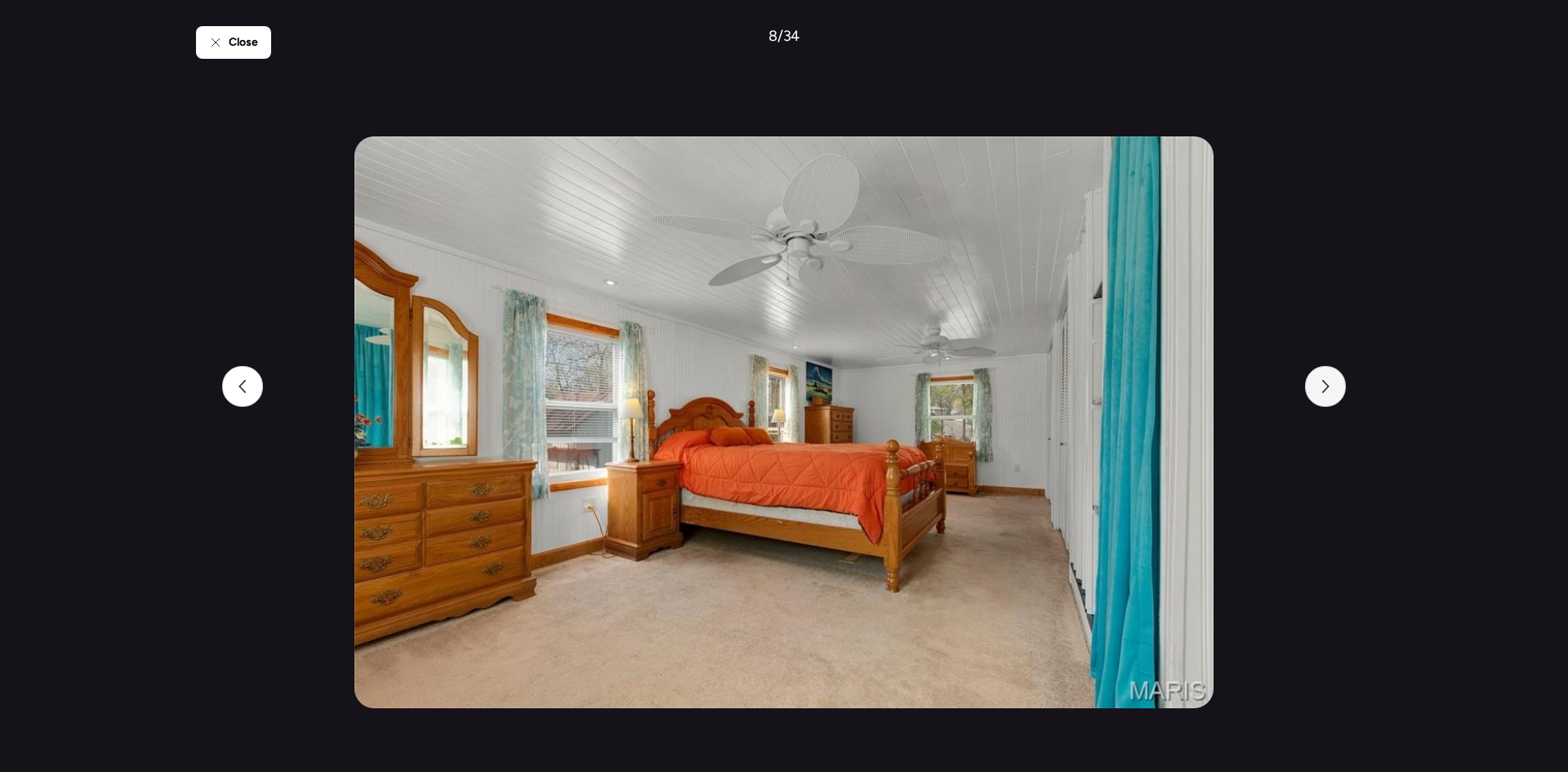
click at [1316, 393] on div at bounding box center [1325, 386] width 41 height 41
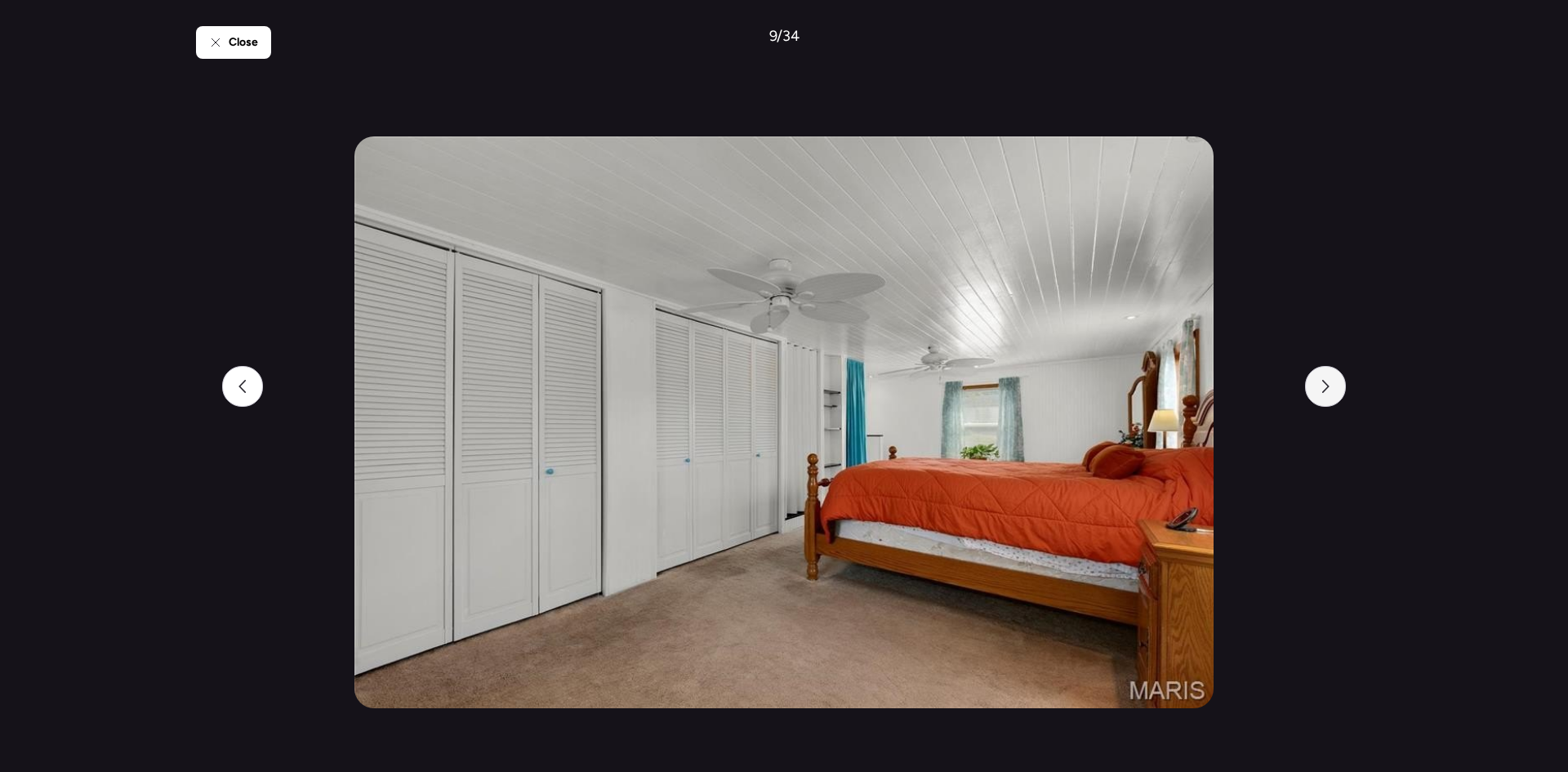
click at [1316, 393] on div at bounding box center [1325, 386] width 41 height 41
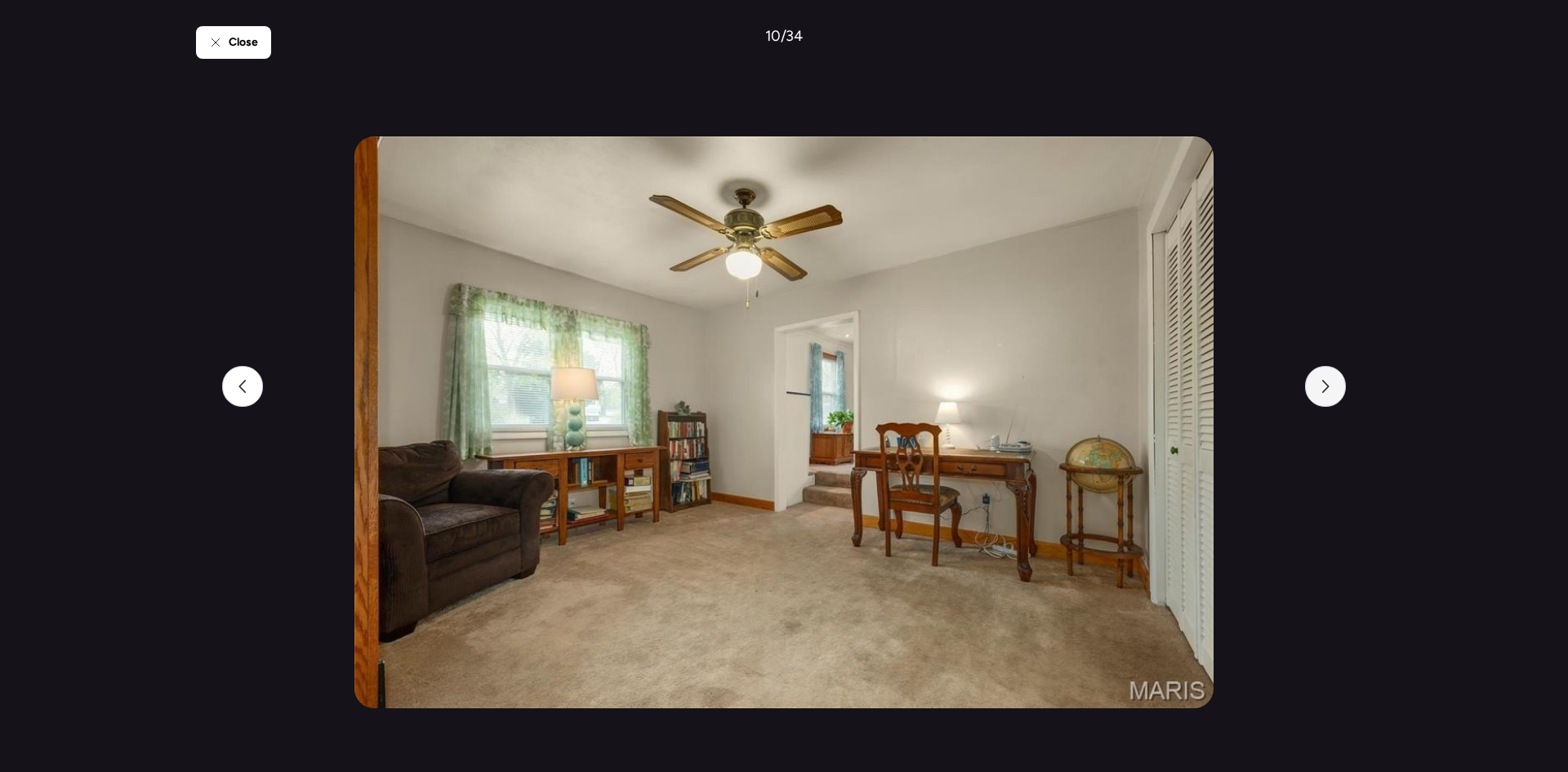
click at [1316, 393] on div at bounding box center [1325, 386] width 41 height 41
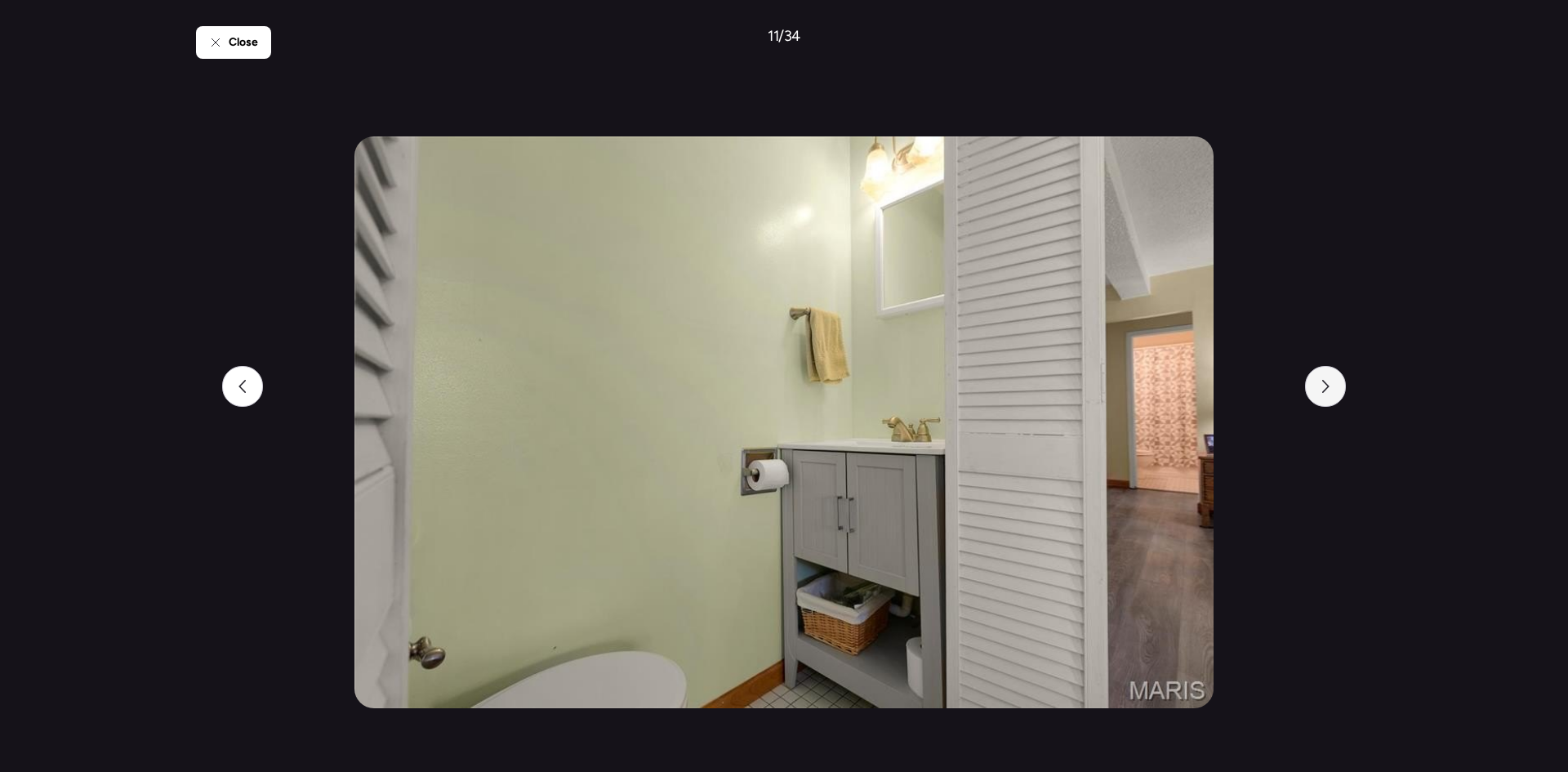
click at [1316, 393] on div at bounding box center [1325, 386] width 41 height 41
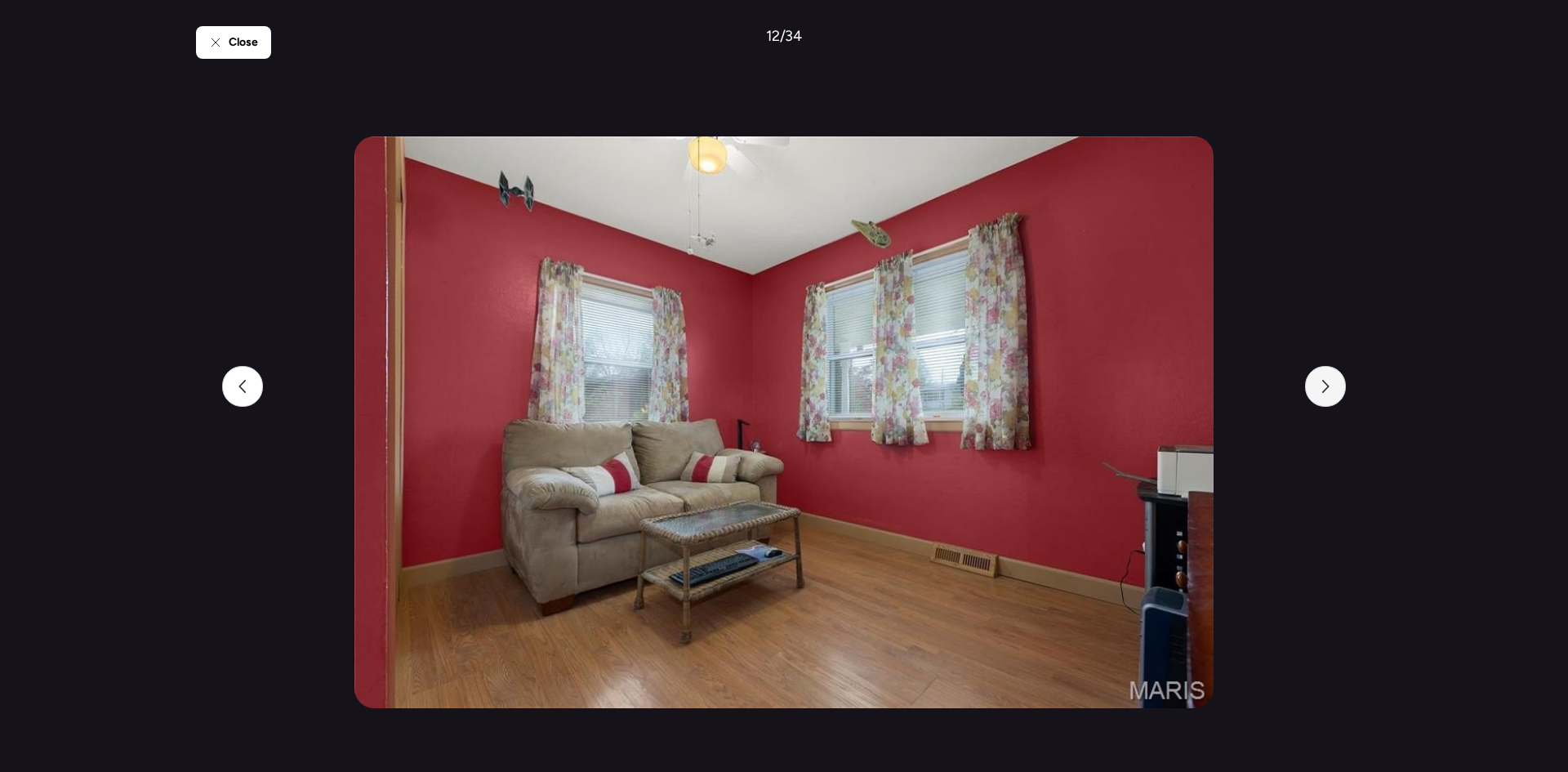
click at [1316, 393] on div at bounding box center [1325, 386] width 41 height 41
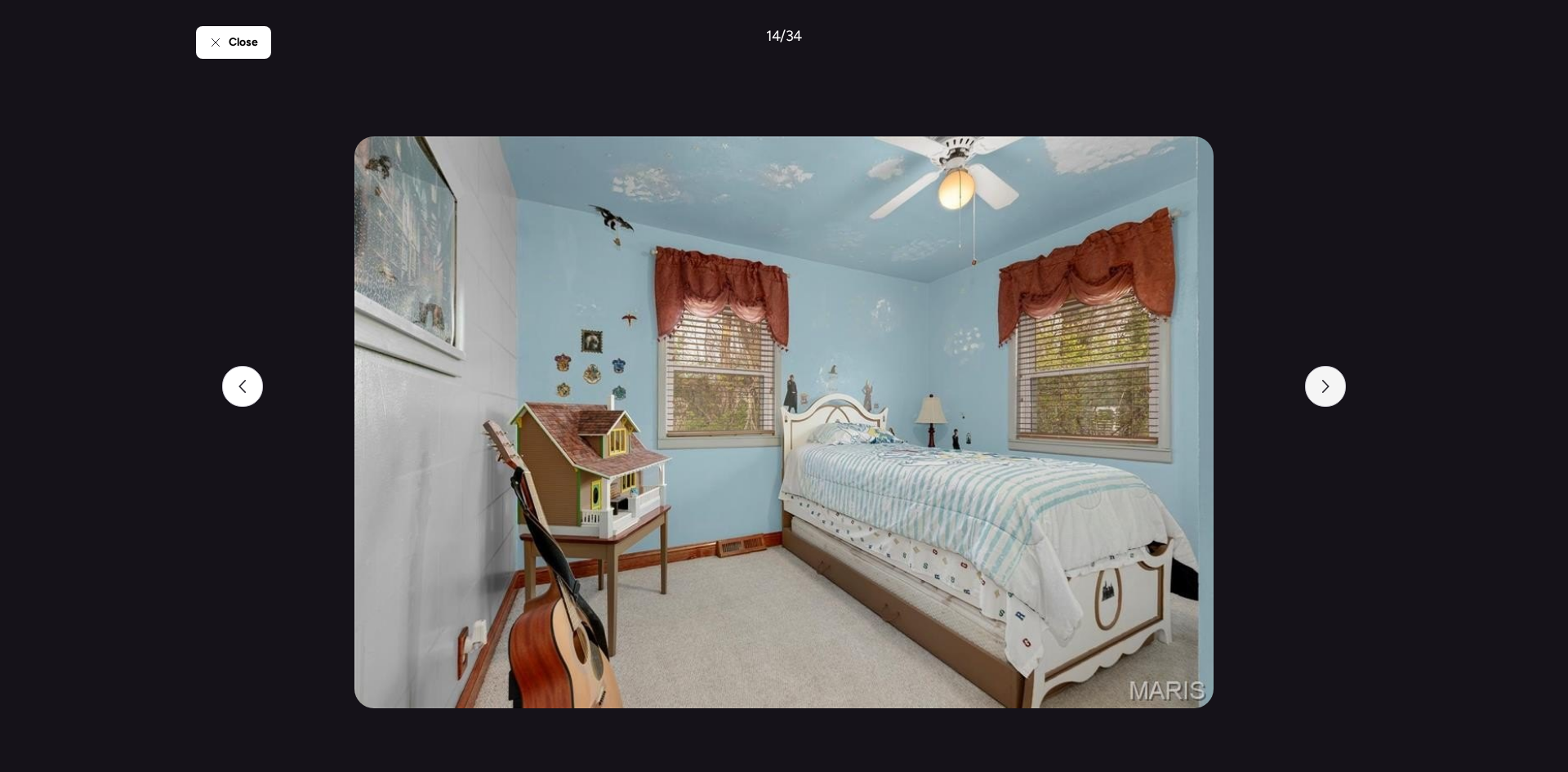
click at [1316, 393] on div at bounding box center [1325, 386] width 41 height 41
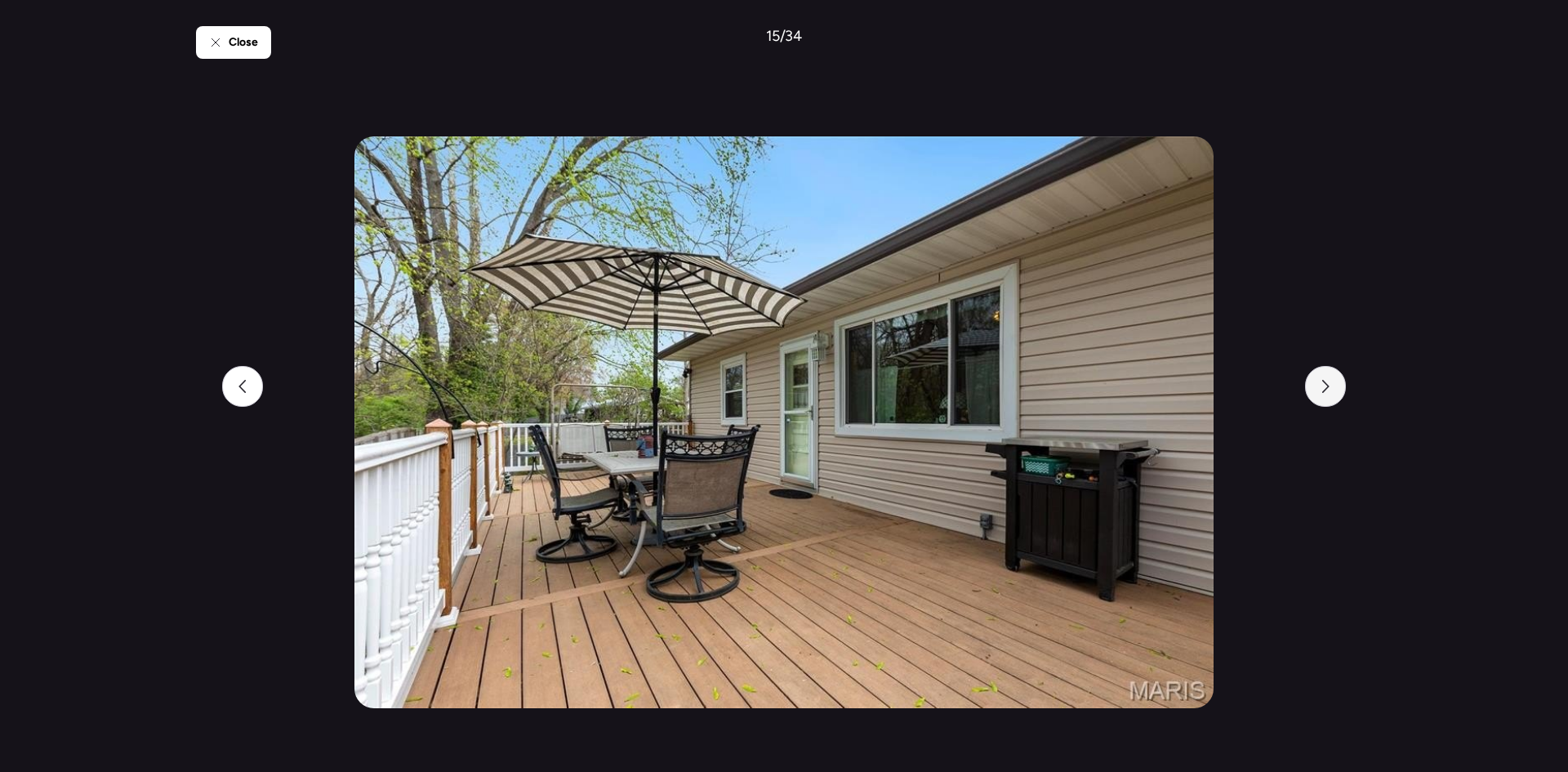
click at [1316, 393] on div at bounding box center [1325, 386] width 41 height 41
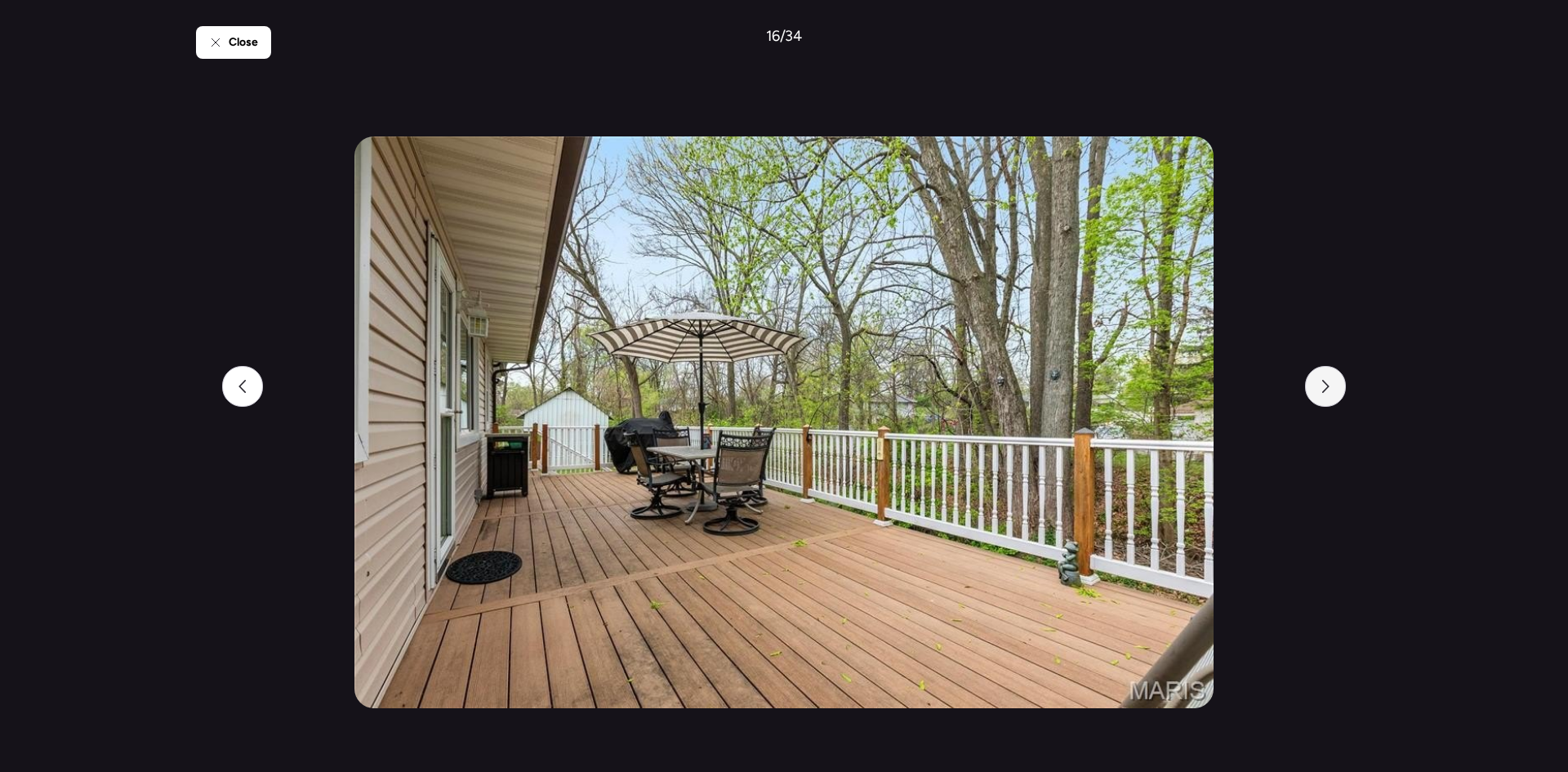
click at [1316, 393] on div at bounding box center [1325, 386] width 41 height 41
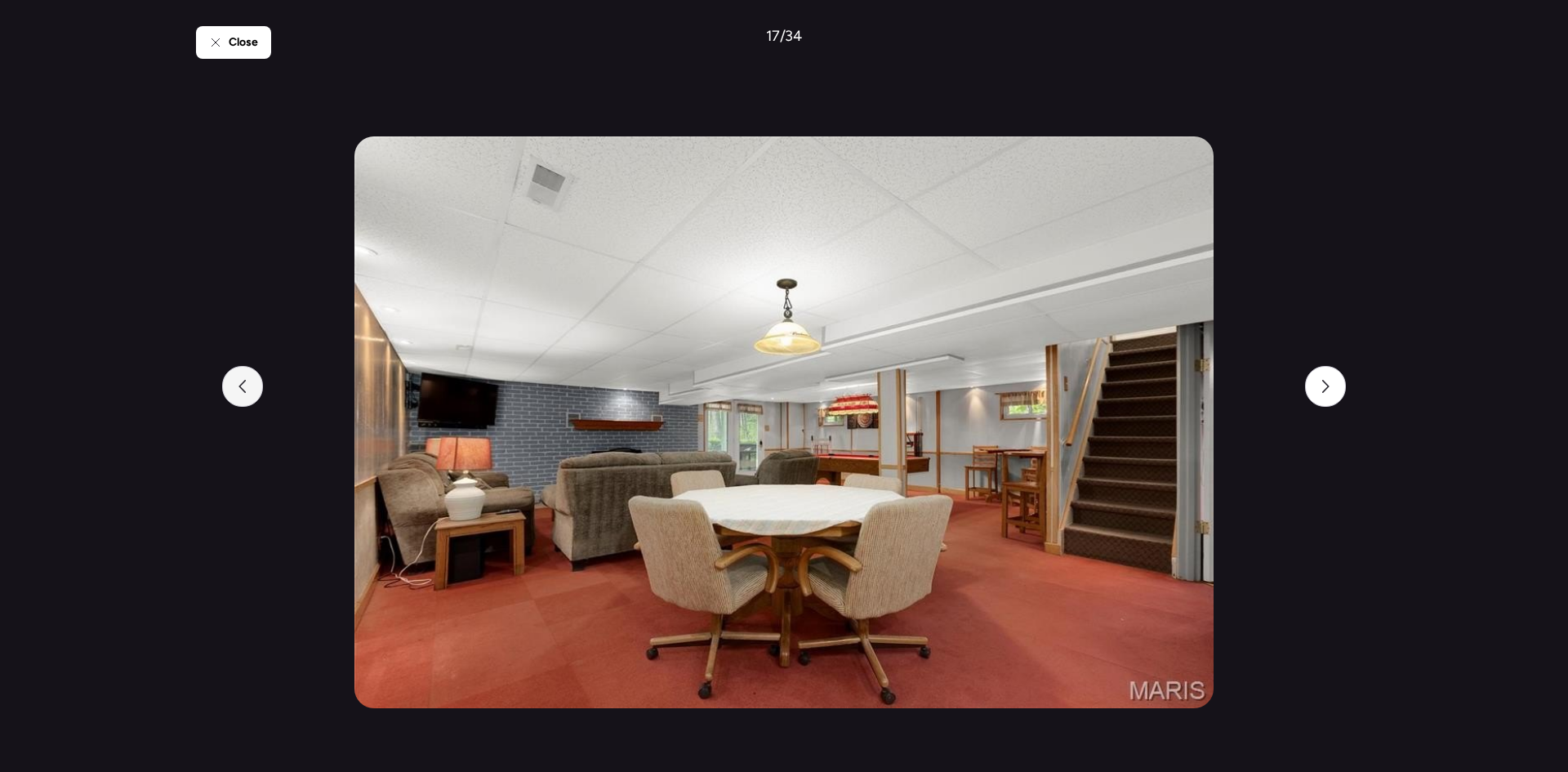
click at [244, 395] on div at bounding box center [242, 386] width 41 height 41
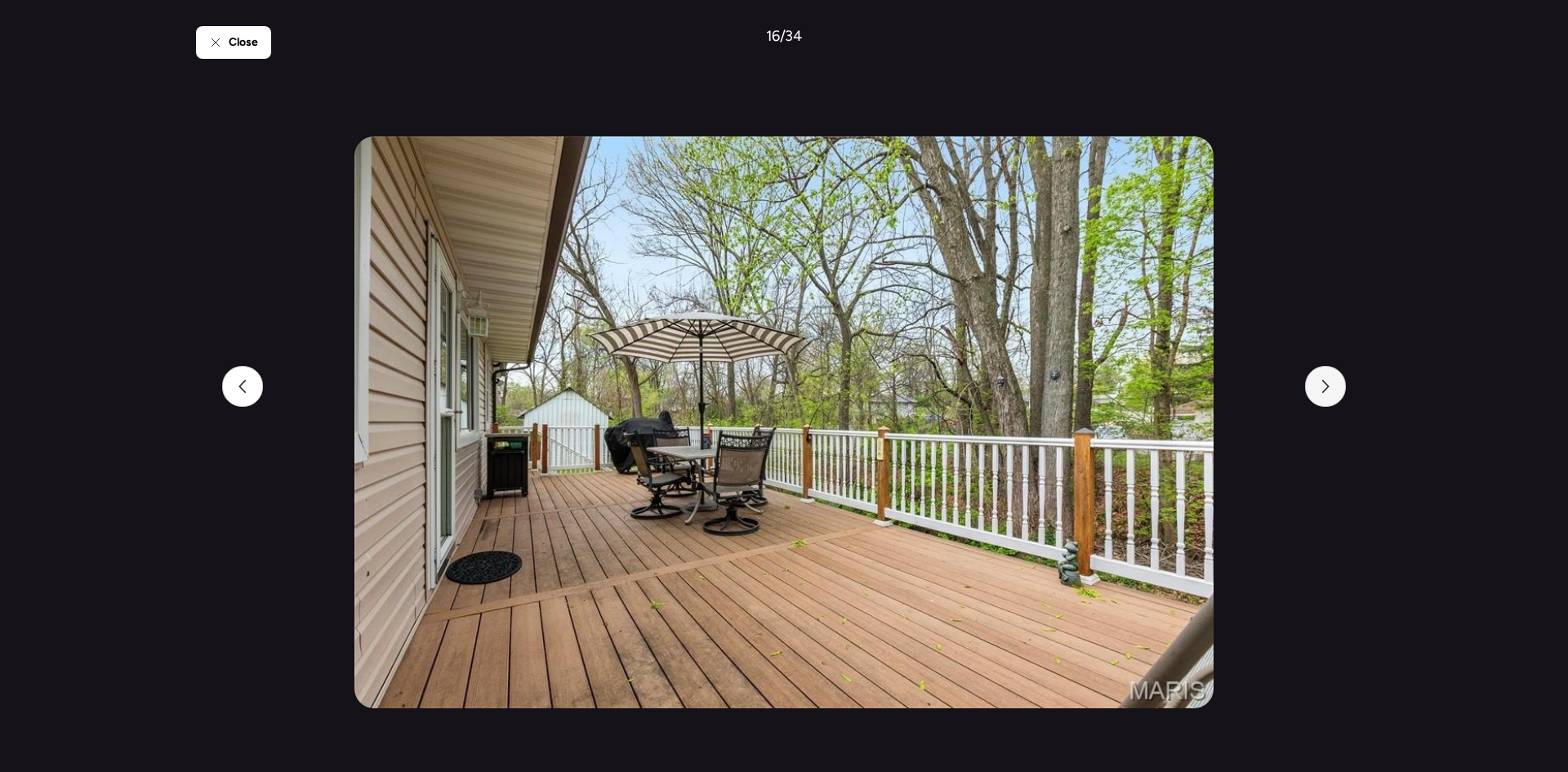
click at [1320, 386] on icon at bounding box center [1325, 387] width 13 height 13
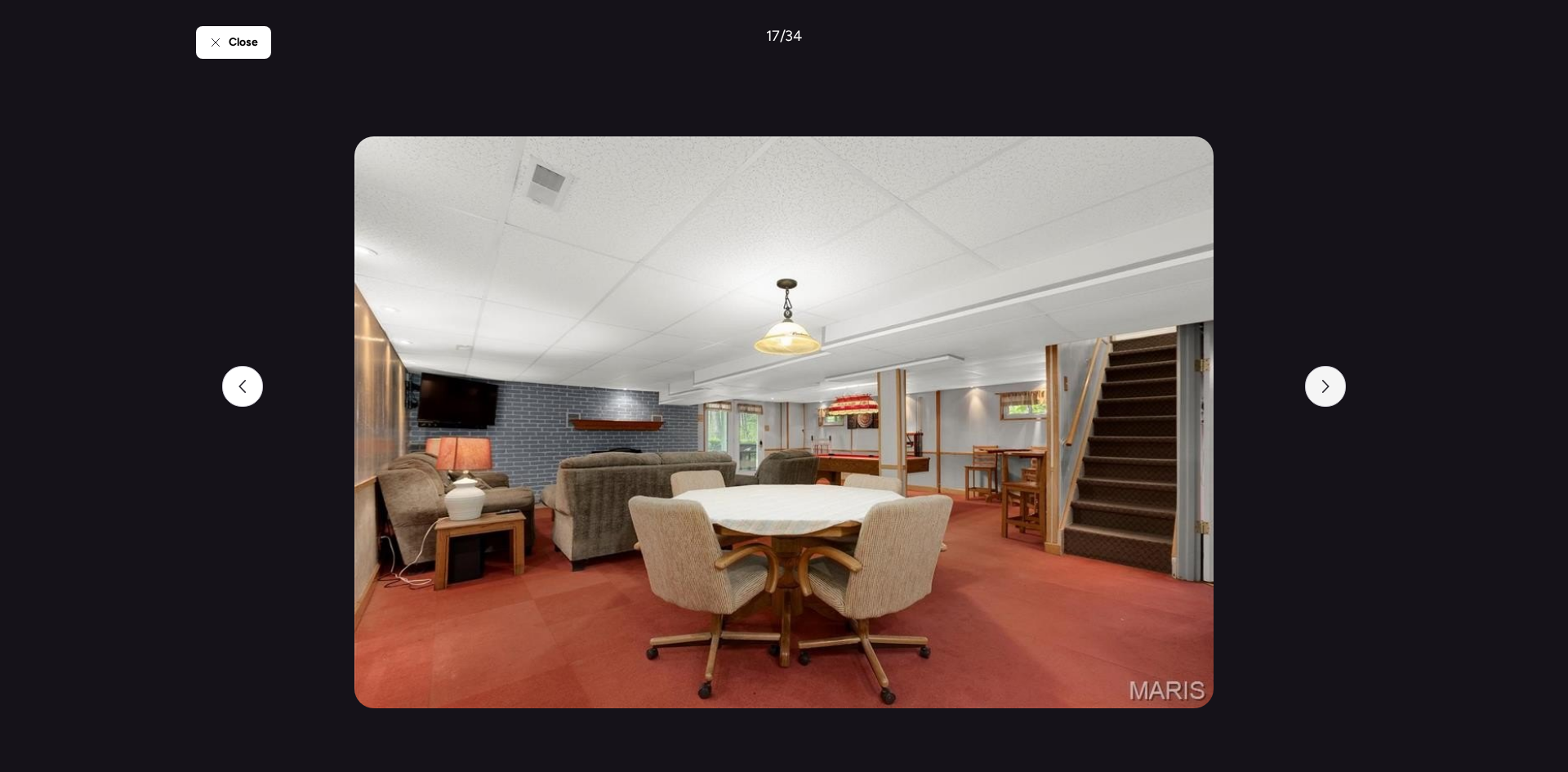
click at [1320, 386] on icon at bounding box center [1325, 387] width 13 height 13
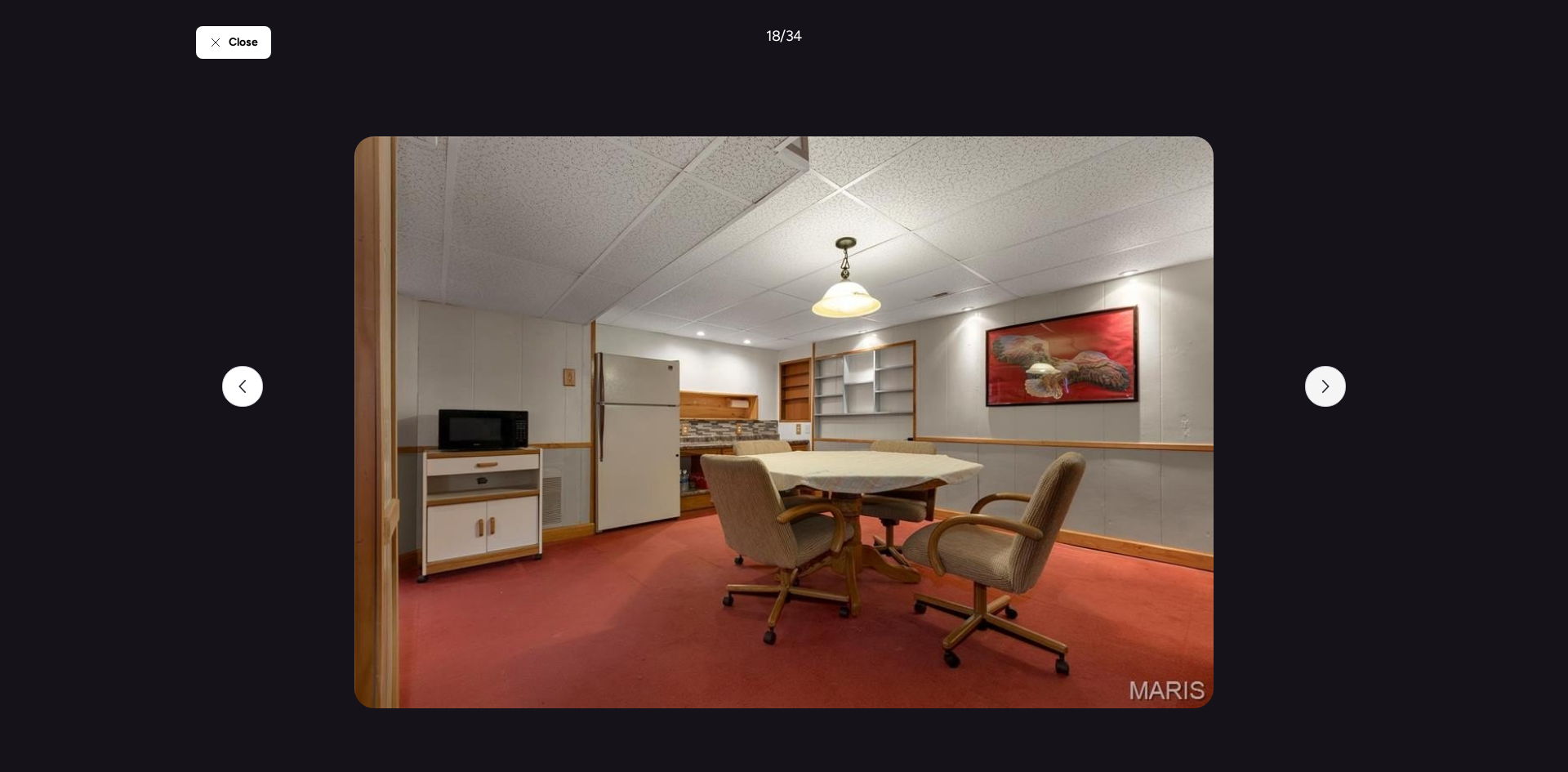
click at [1320, 386] on icon at bounding box center [1325, 387] width 13 height 13
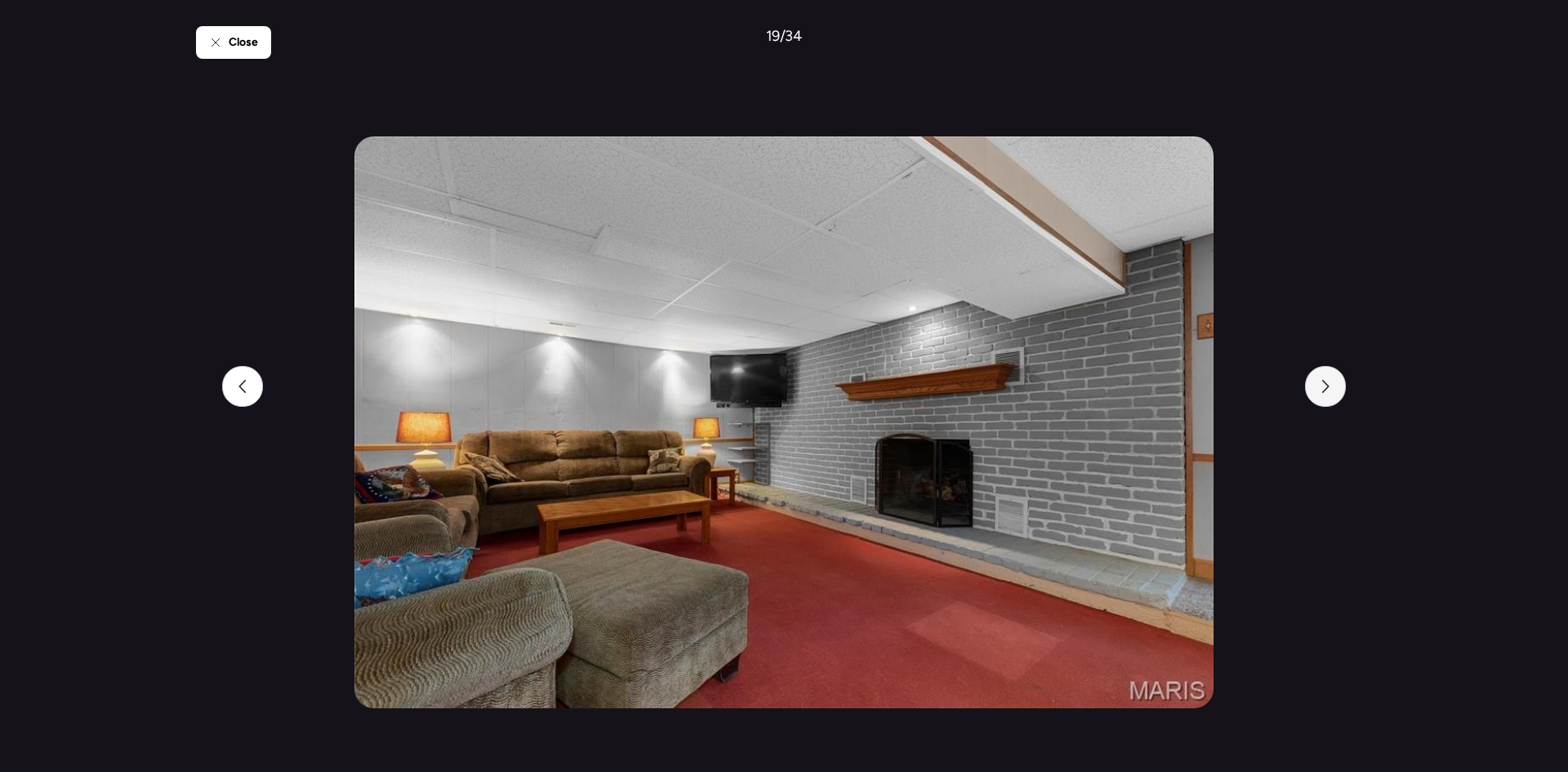
click at [1320, 386] on icon at bounding box center [1325, 387] width 13 height 13
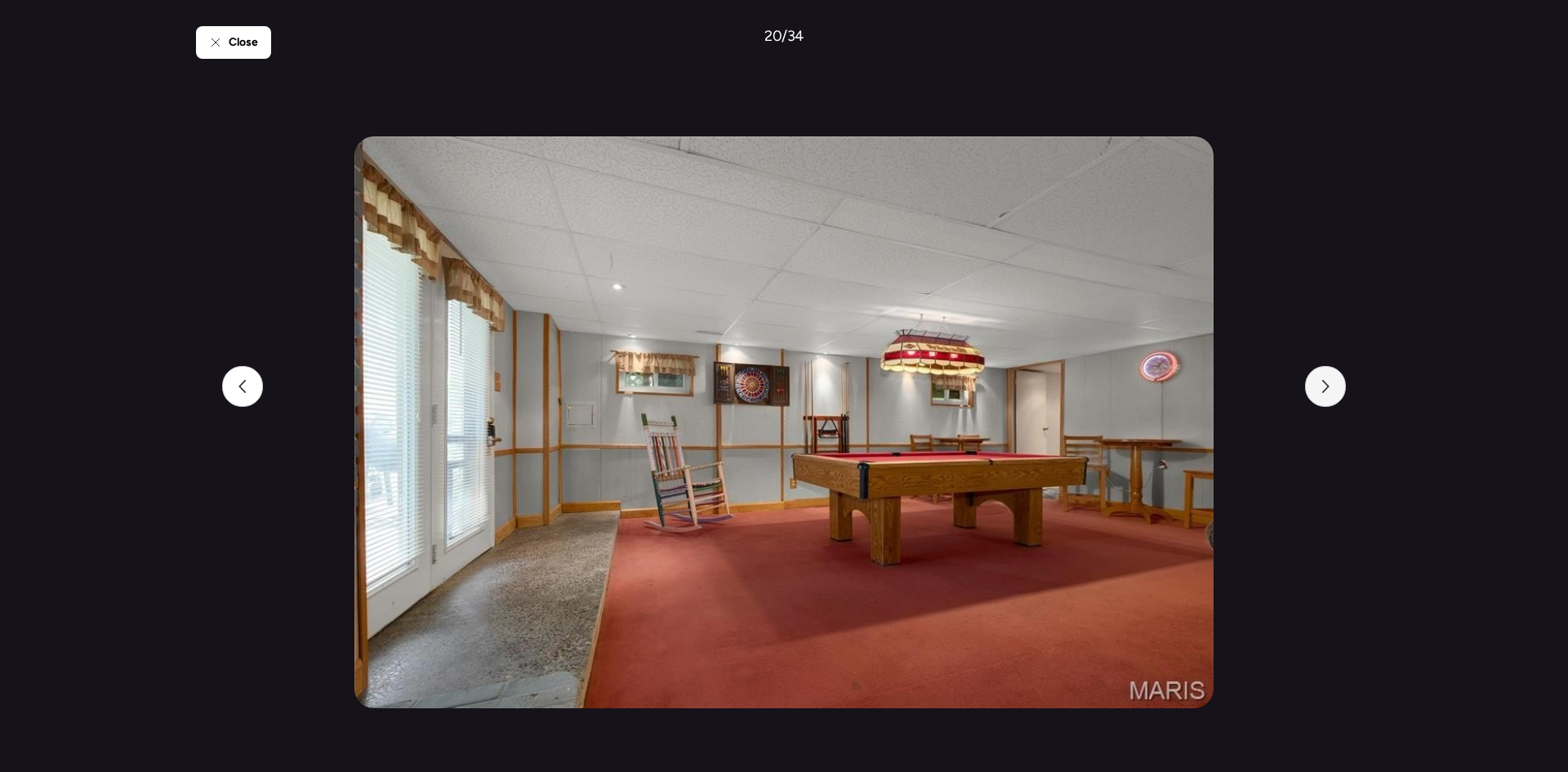
click at [1320, 386] on icon at bounding box center [1325, 387] width 13 height 13
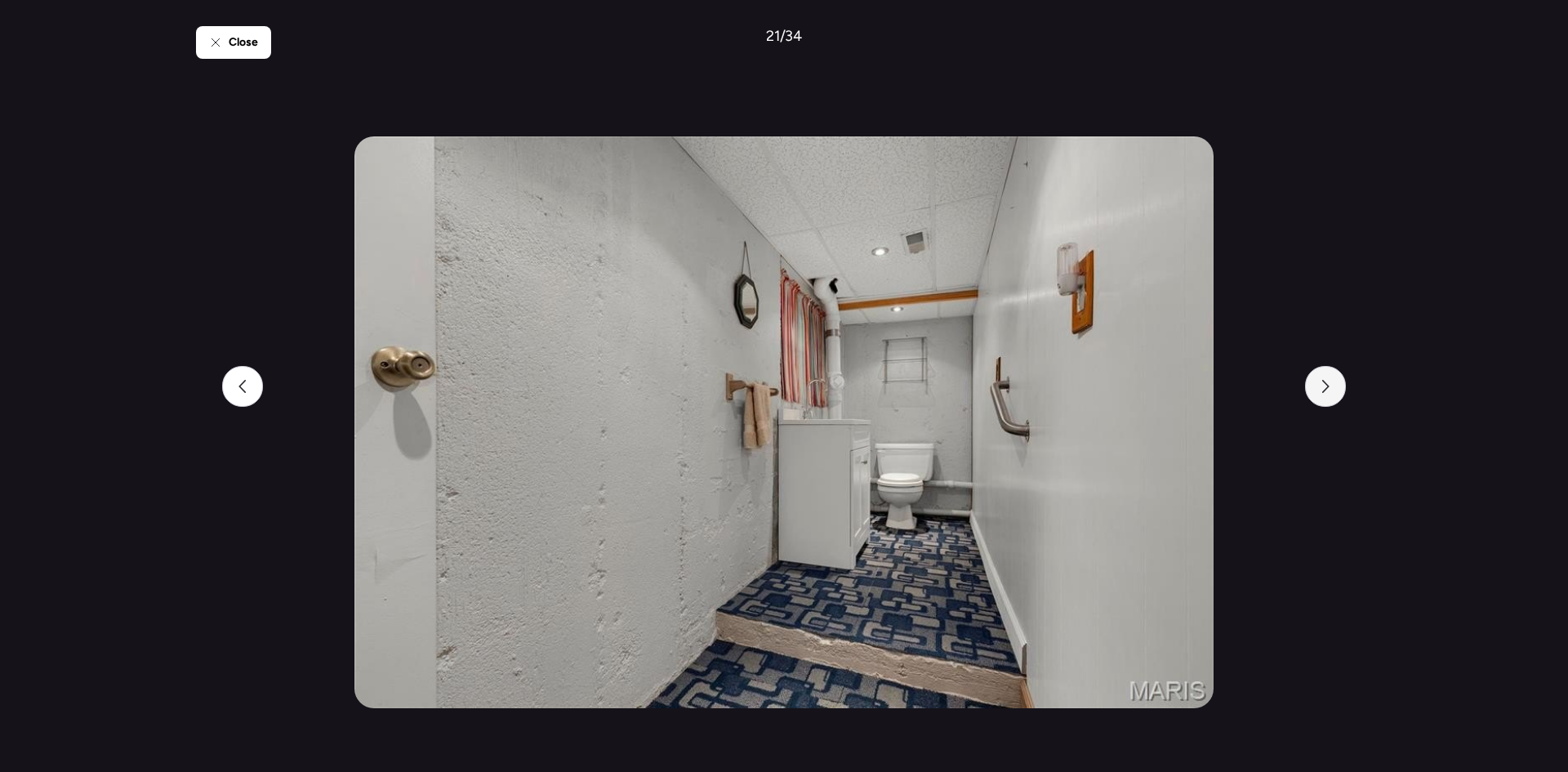
click at [1320, 386] on icon at bounding box center [1325, 387] width 13 height 13
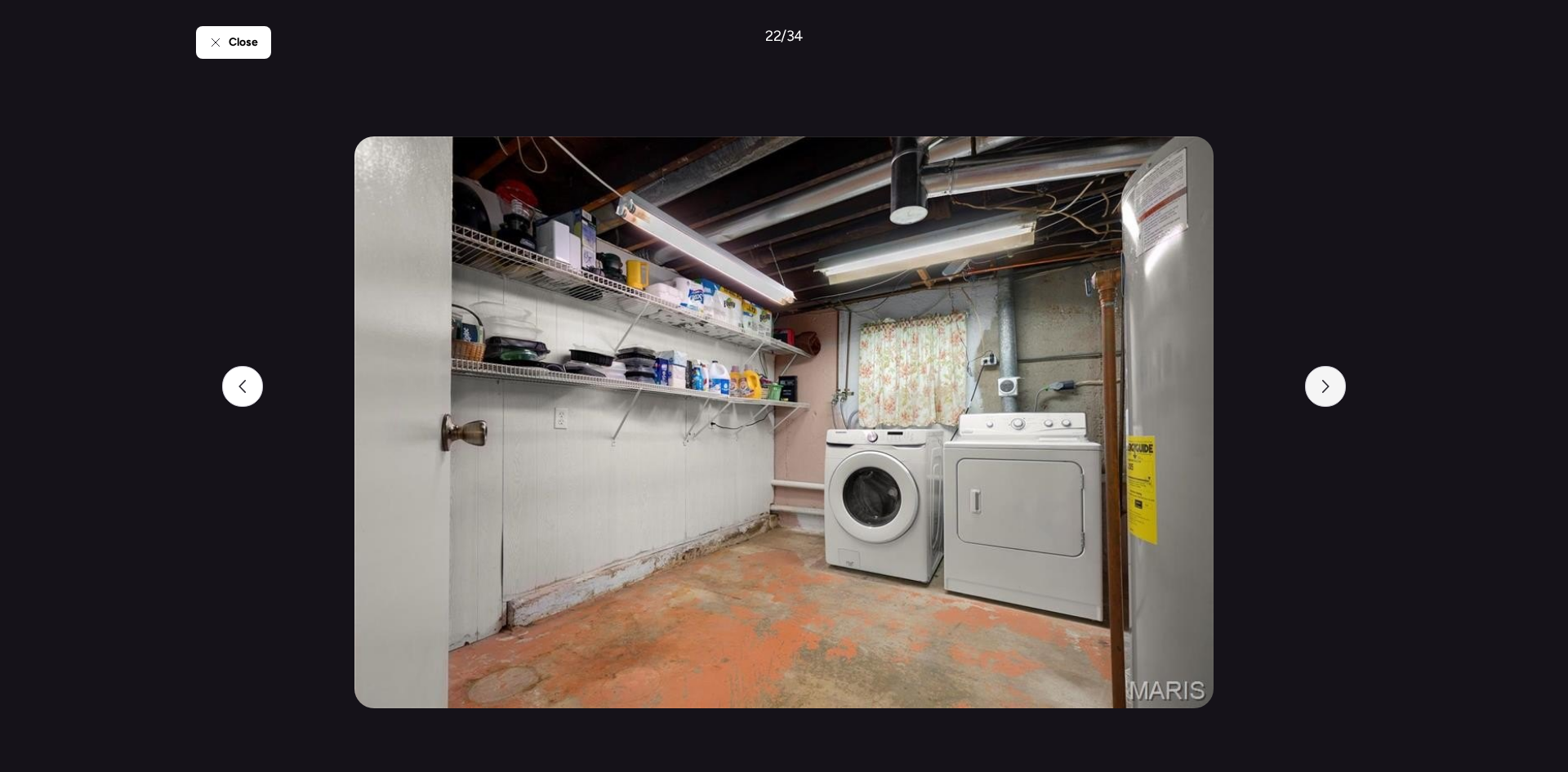
click at [1320, 386] on icon at bounding box center [1325, 387] width 13 height 13
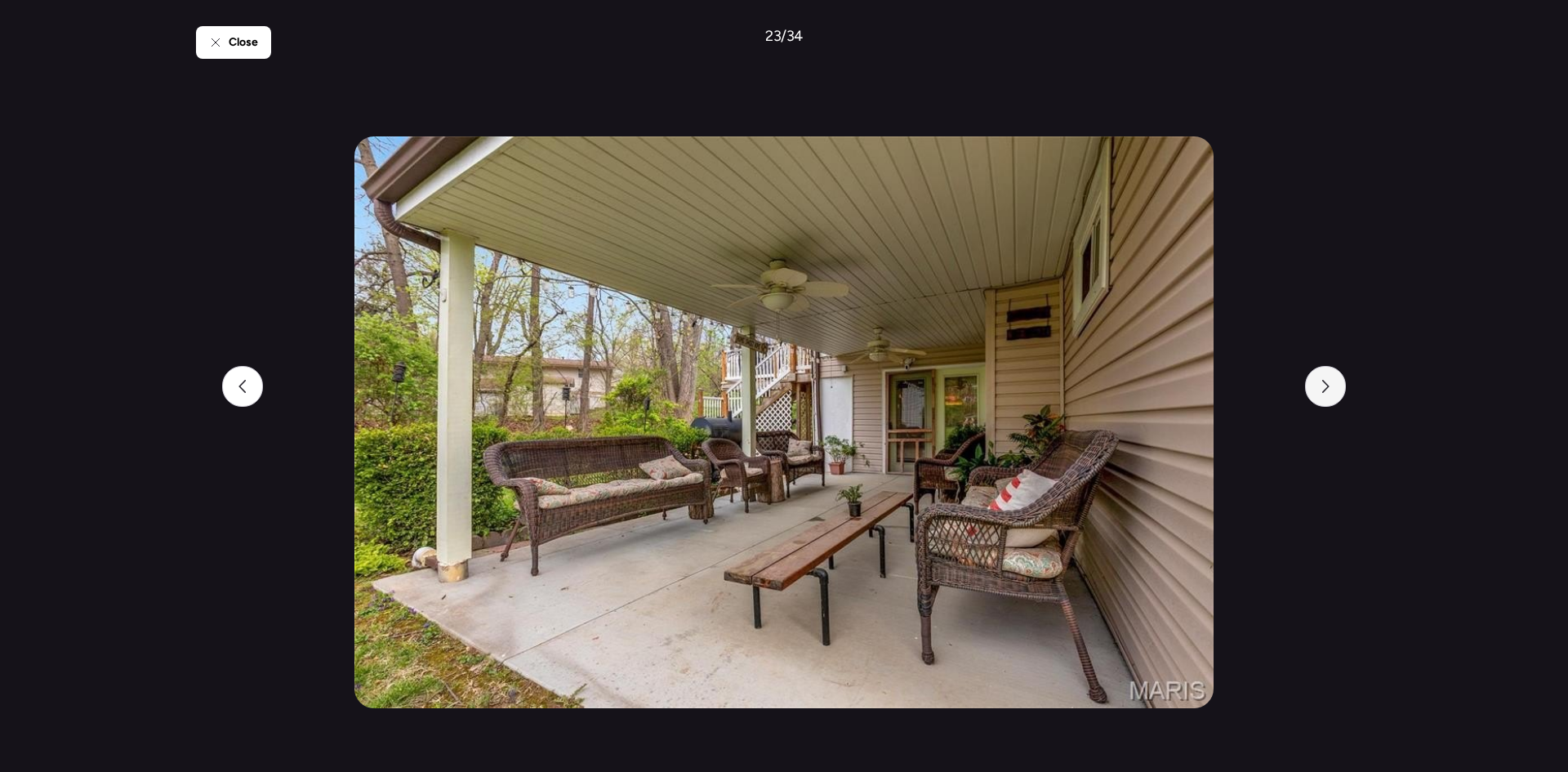
click at [1320, 386] on icon at bounding box center [1325, 387] width 13 height 13
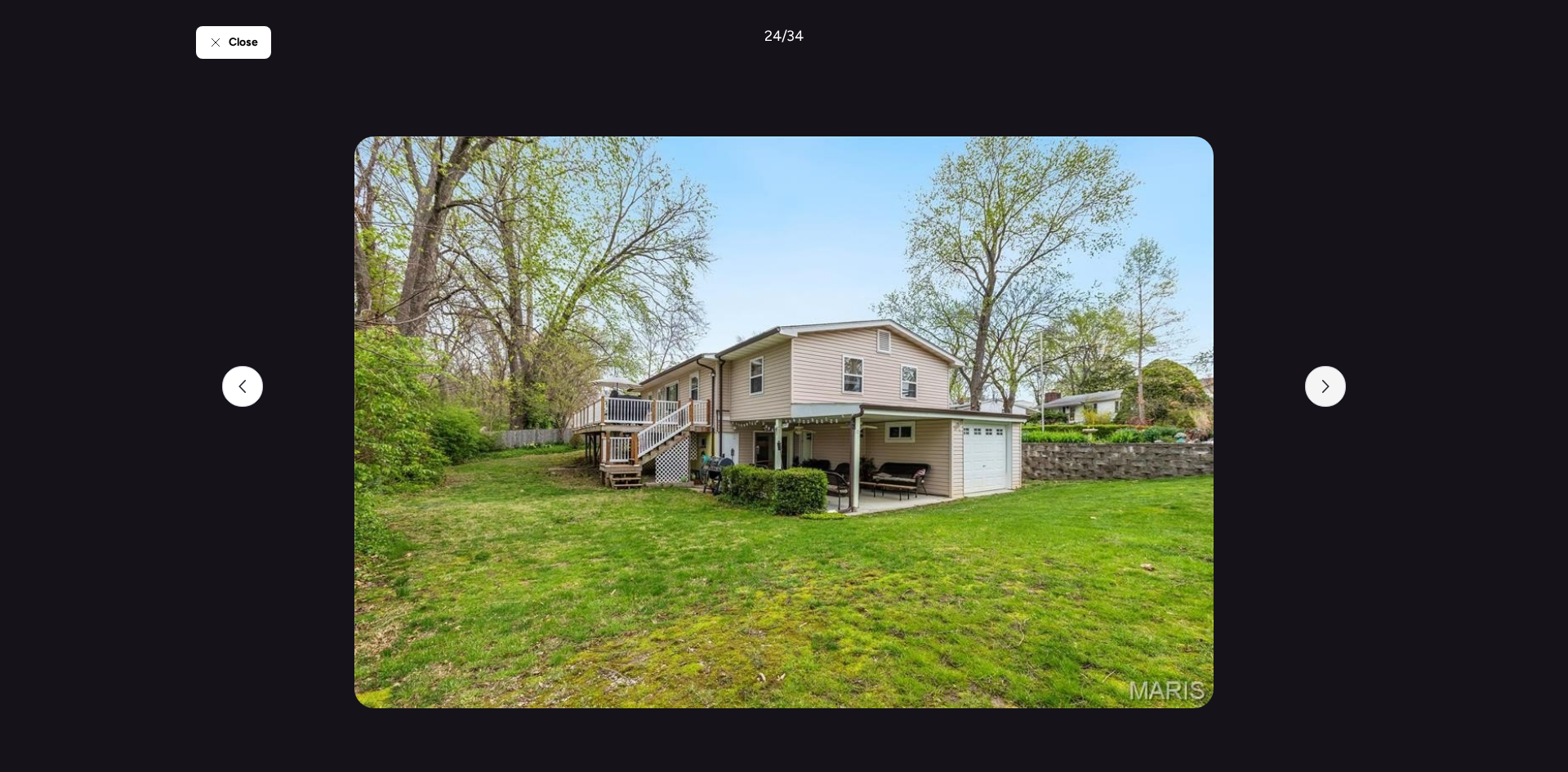
click at [1320, 386] on icon at bounding box center [1325, 387] width 13 height 13
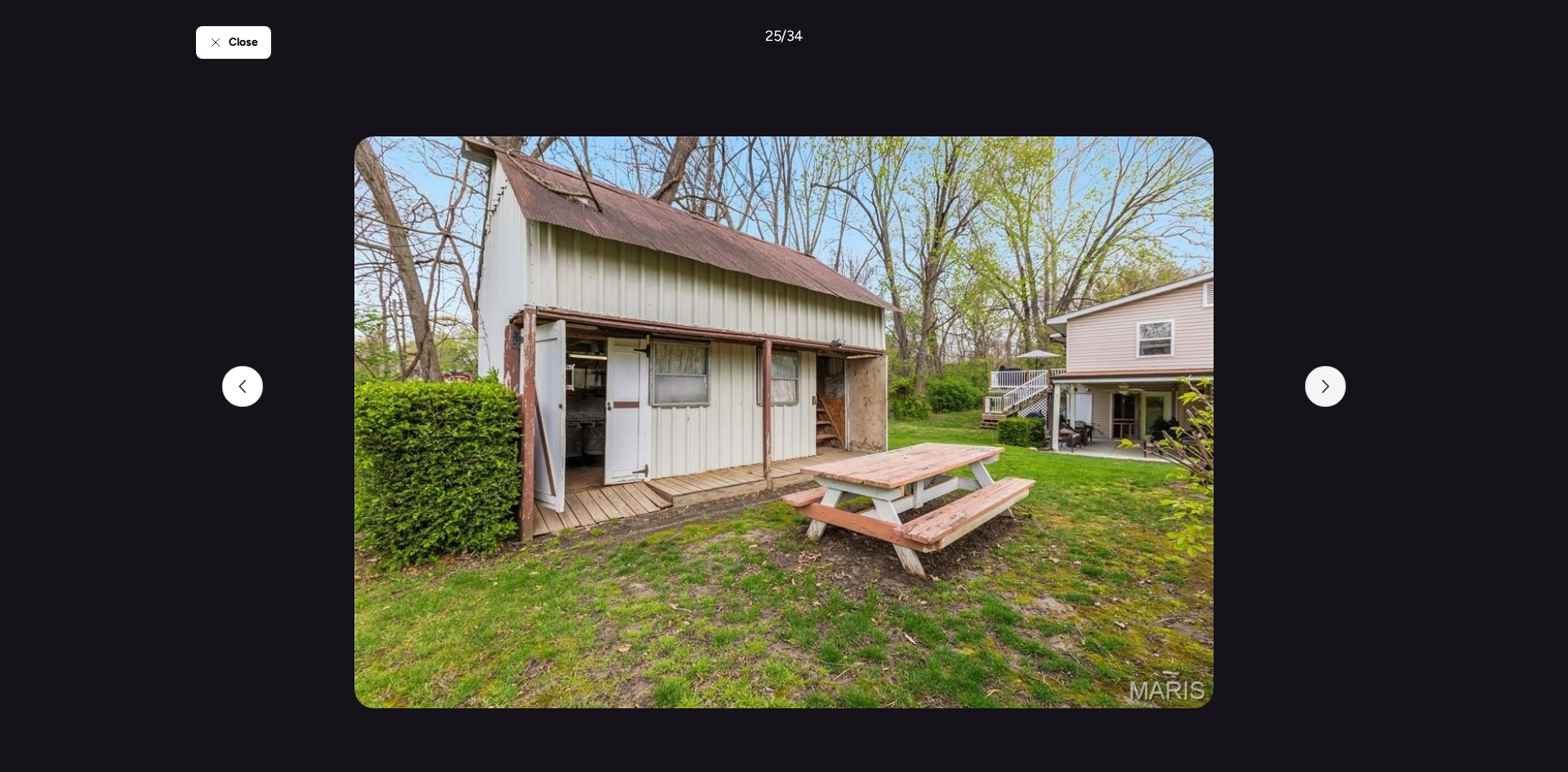
click at [1320, 386] on icon at bounding box center [1325, 387] width 13 height 13
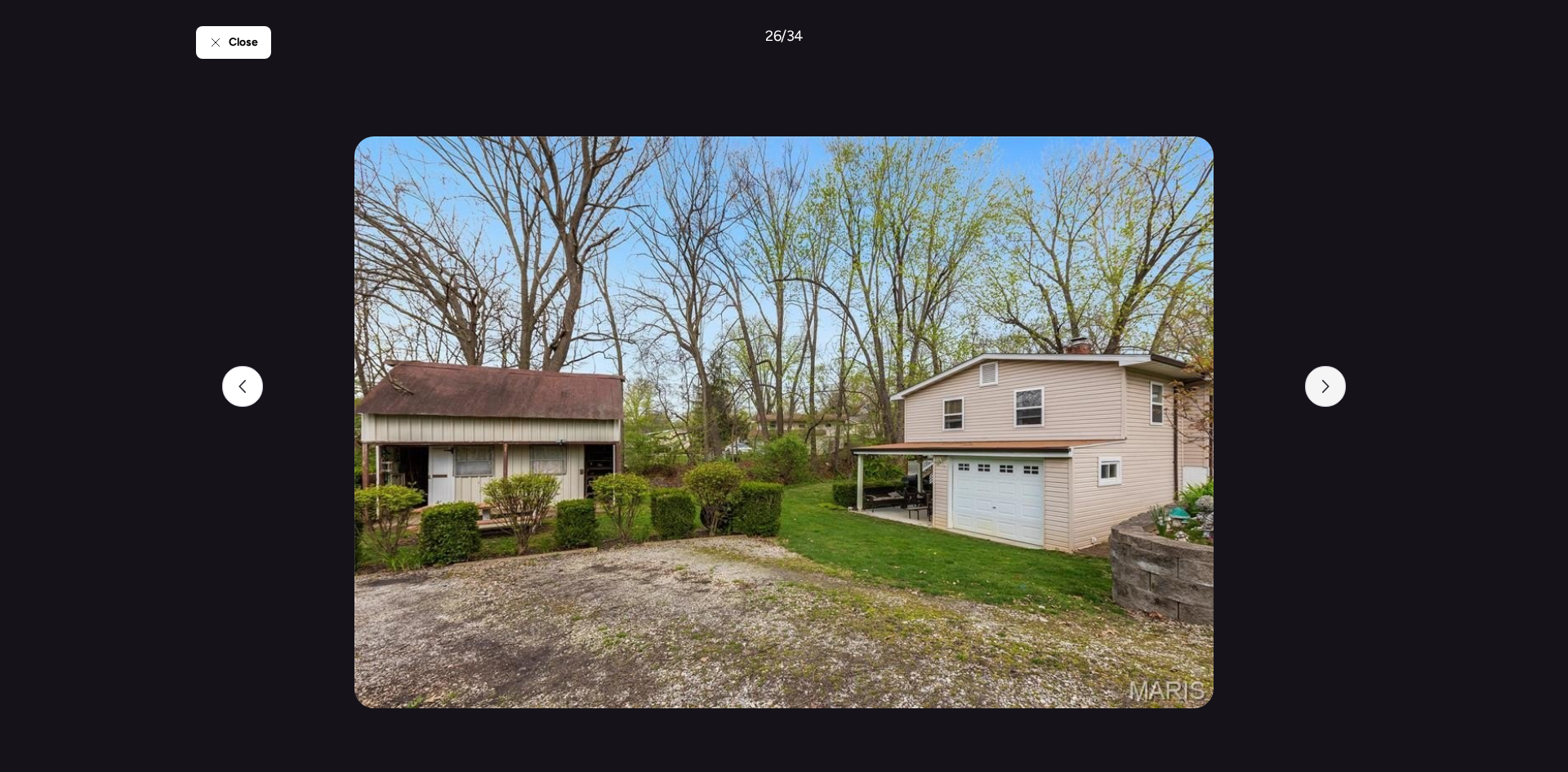
click at [1320, 386] on icon at bounding box center [1325, 387] width 13 height 13
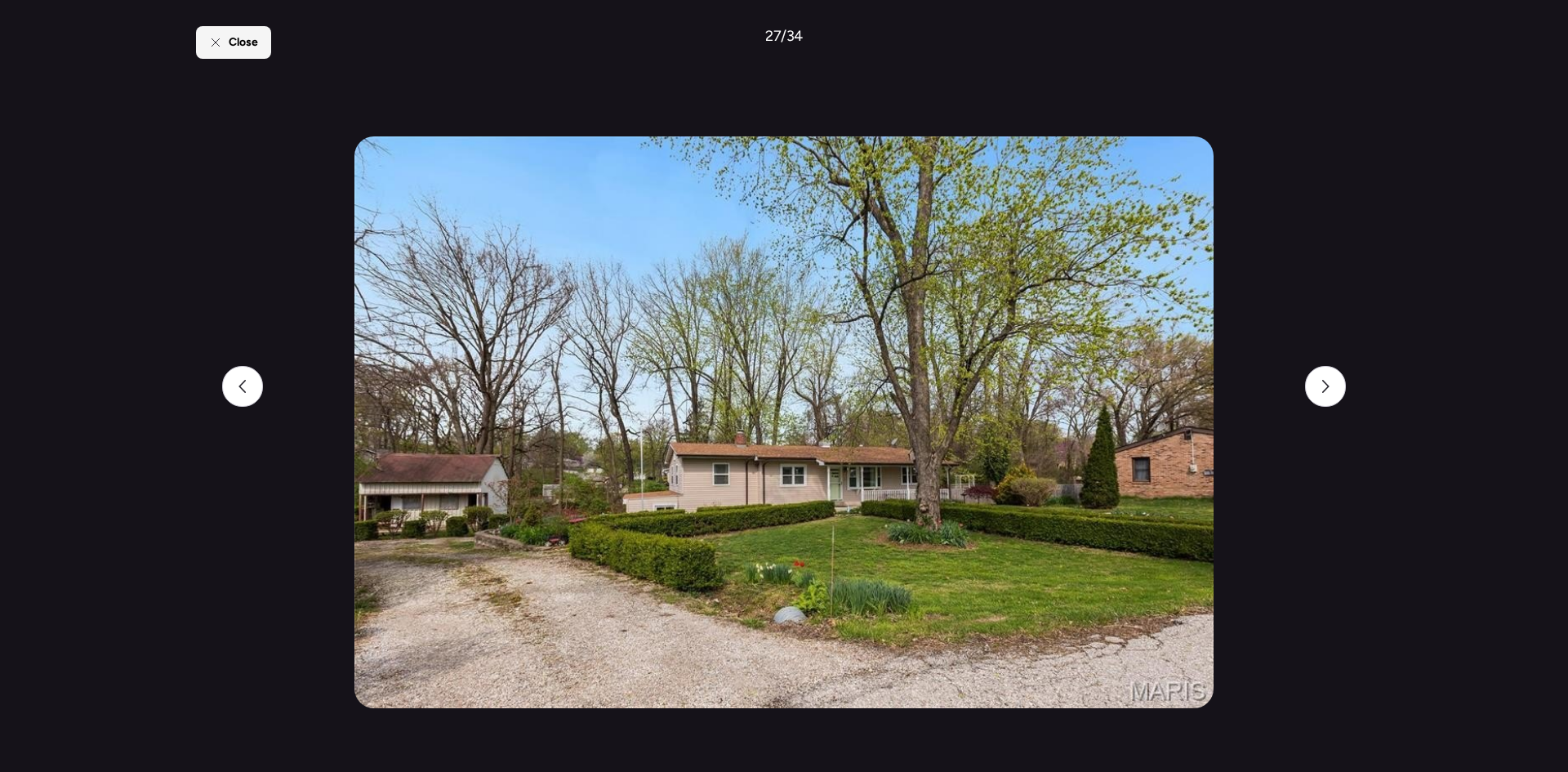
click at [256, 36] on span "Close" at bounding box center [243, 42] width 29 height 16
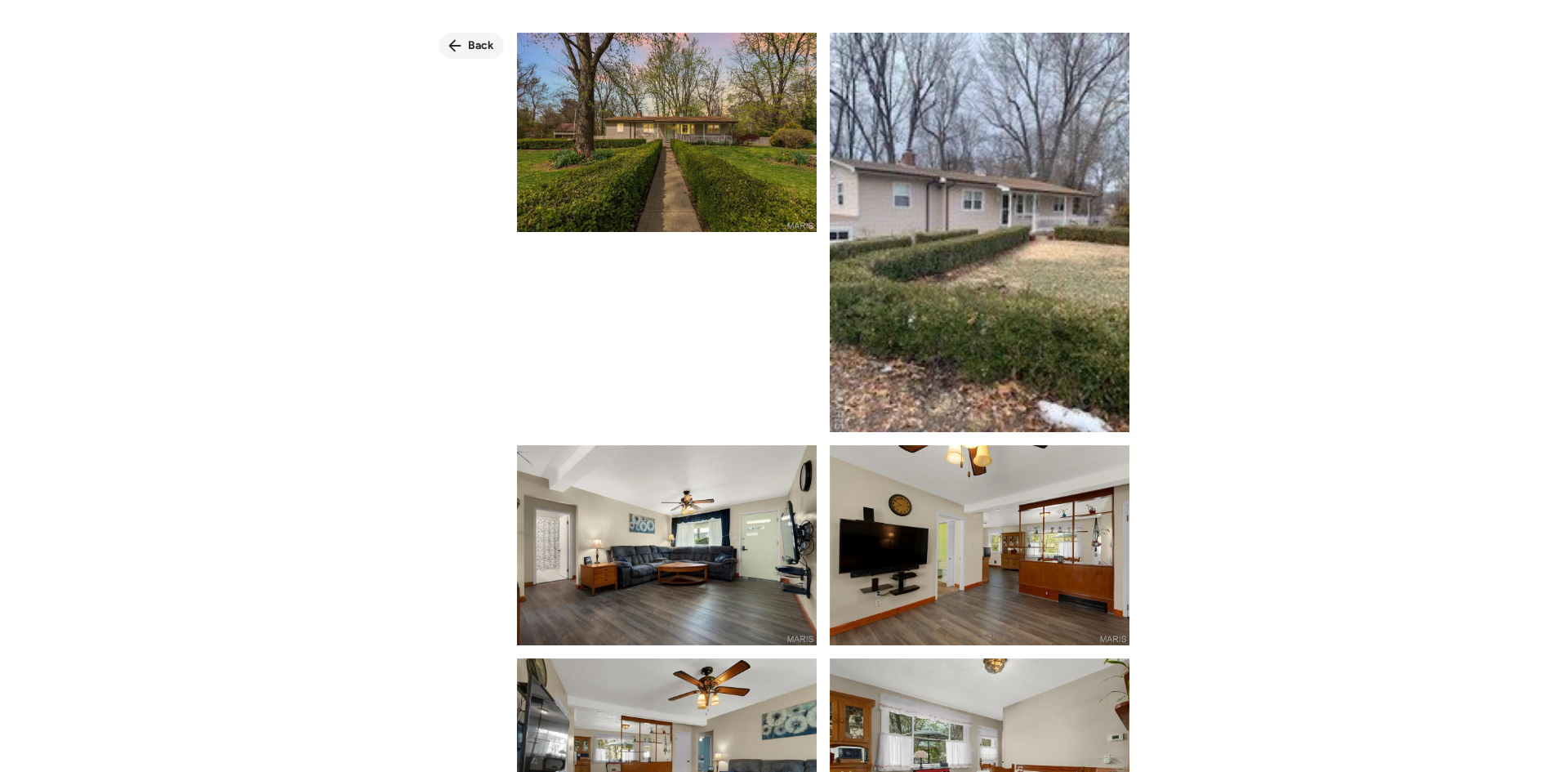
click at [481, 47] on span "Back" at bounding box center [480, 45] width 26 height 16
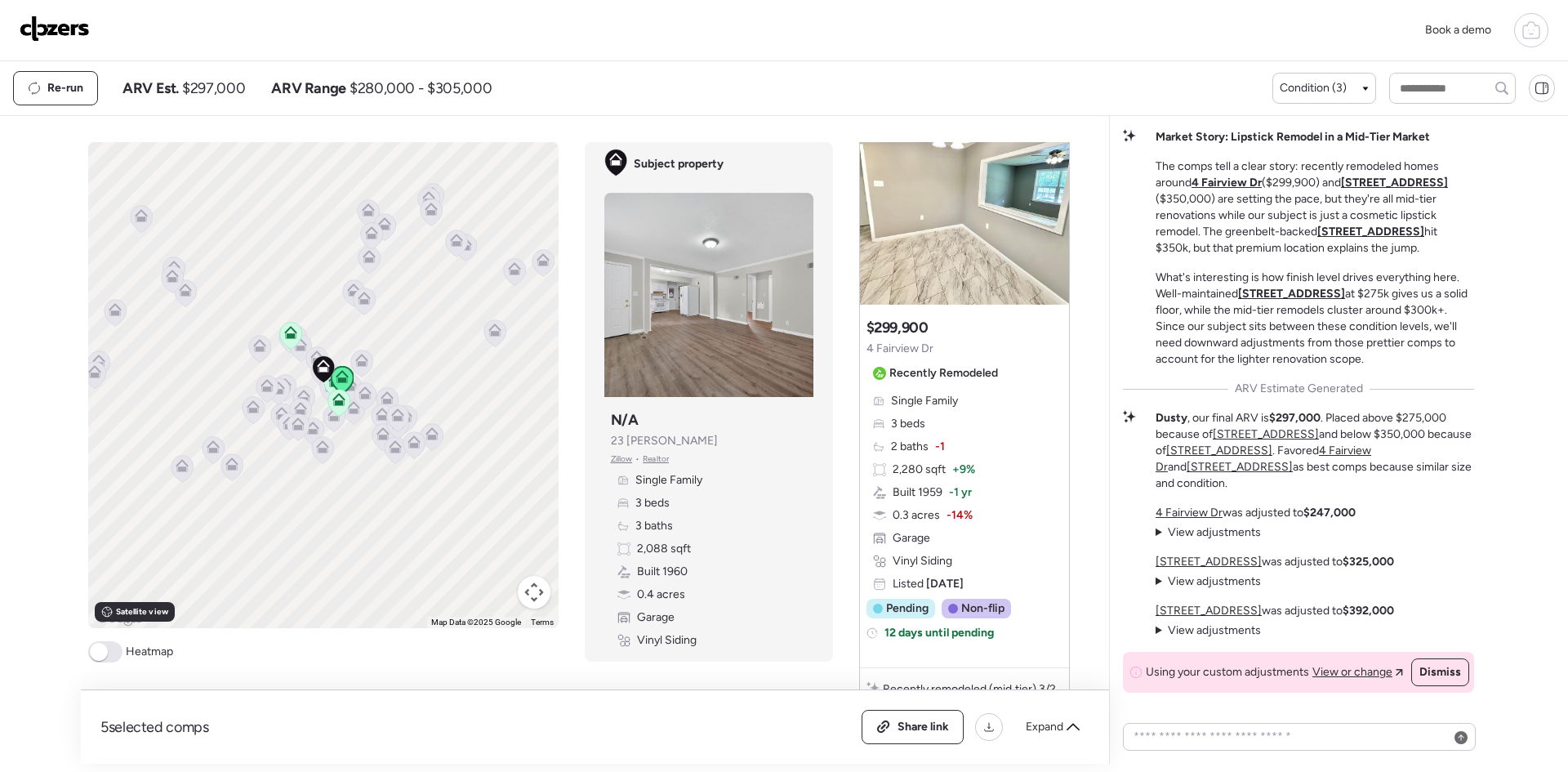
scroll to position [846, 0]
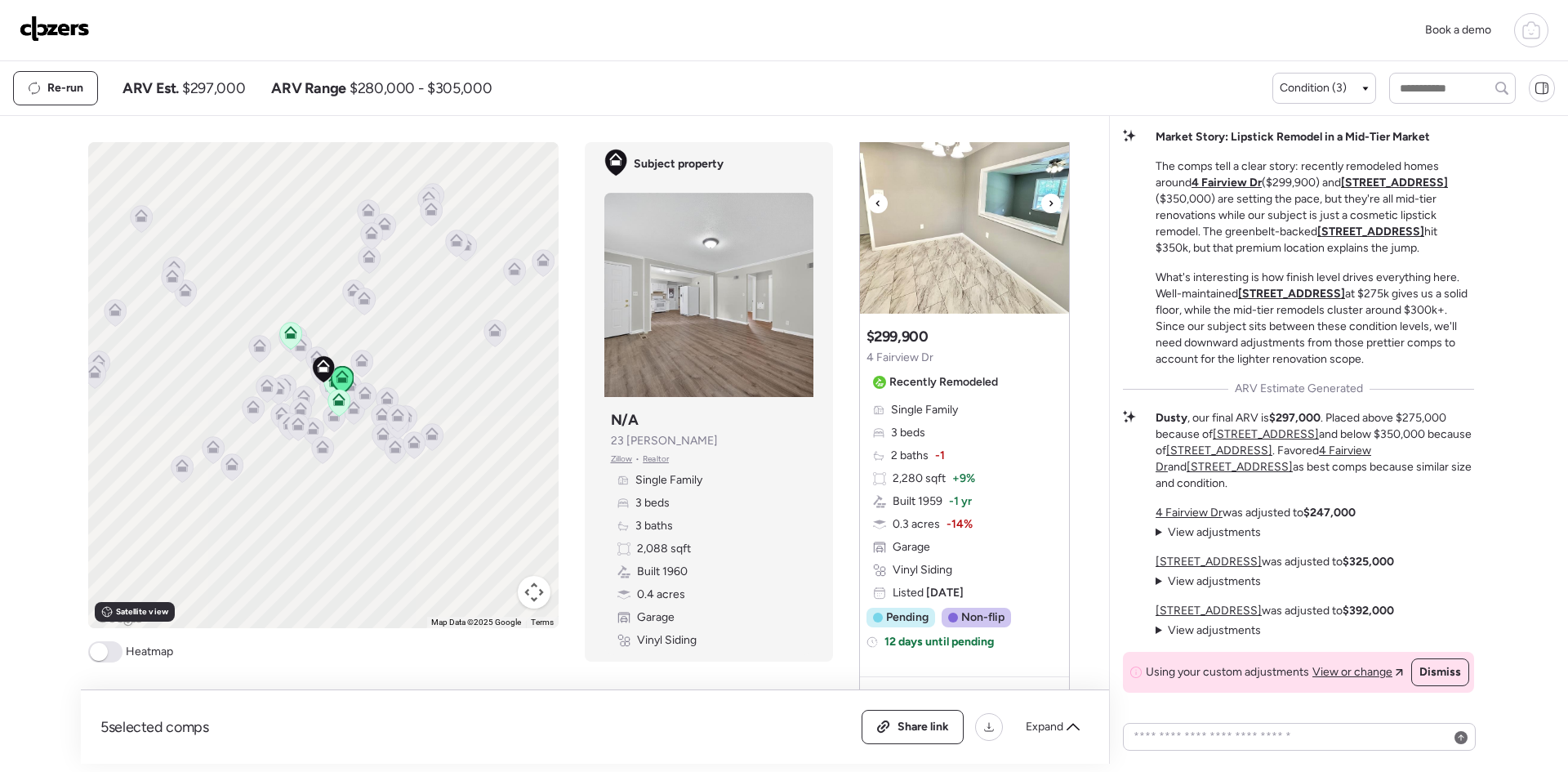
click at [1001, 251] on img at bounding box center [964, 211] width 209 height 204
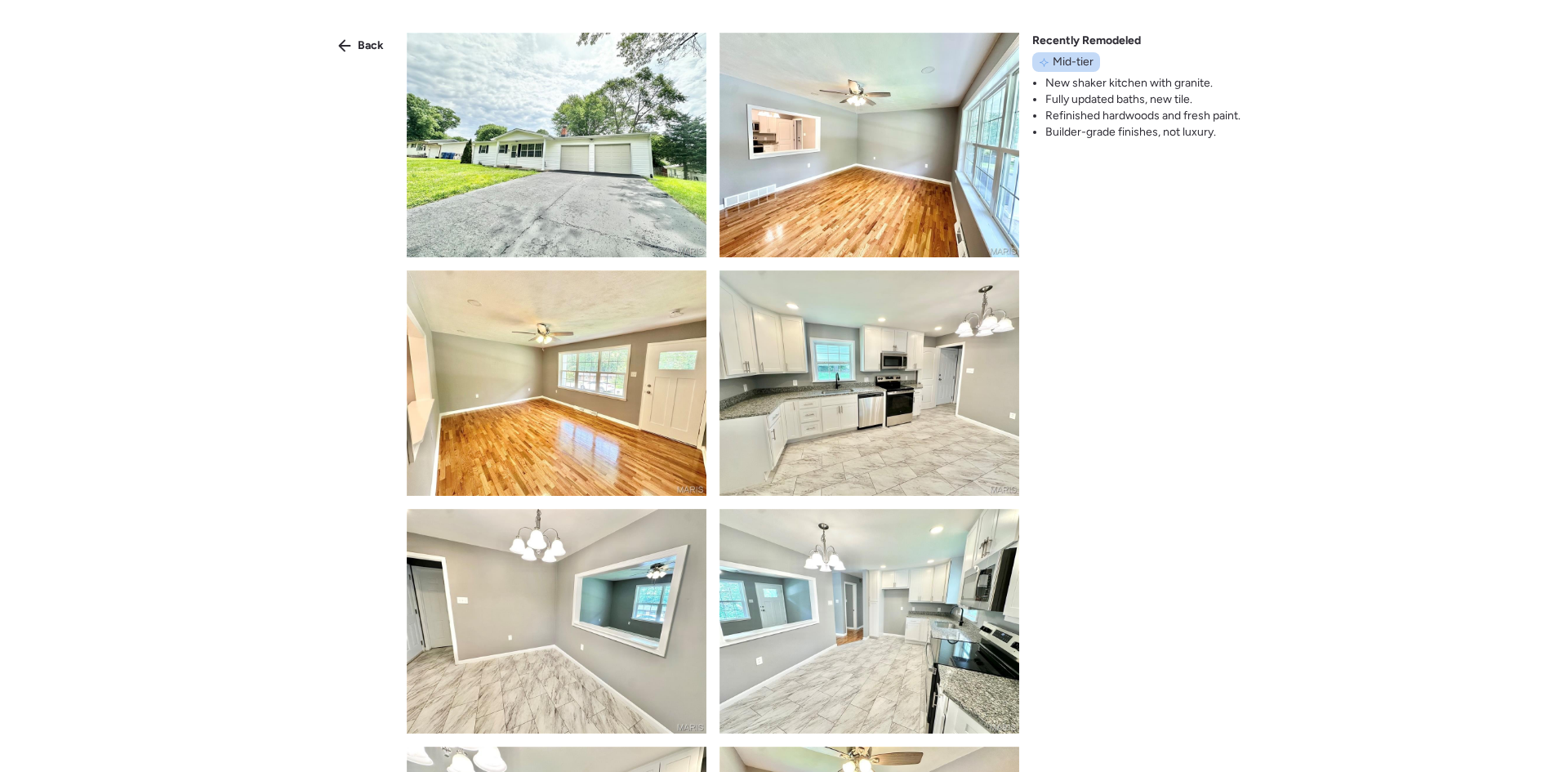
click at [607, 193] on img at bounding box center [557, 145] width 299 height 225
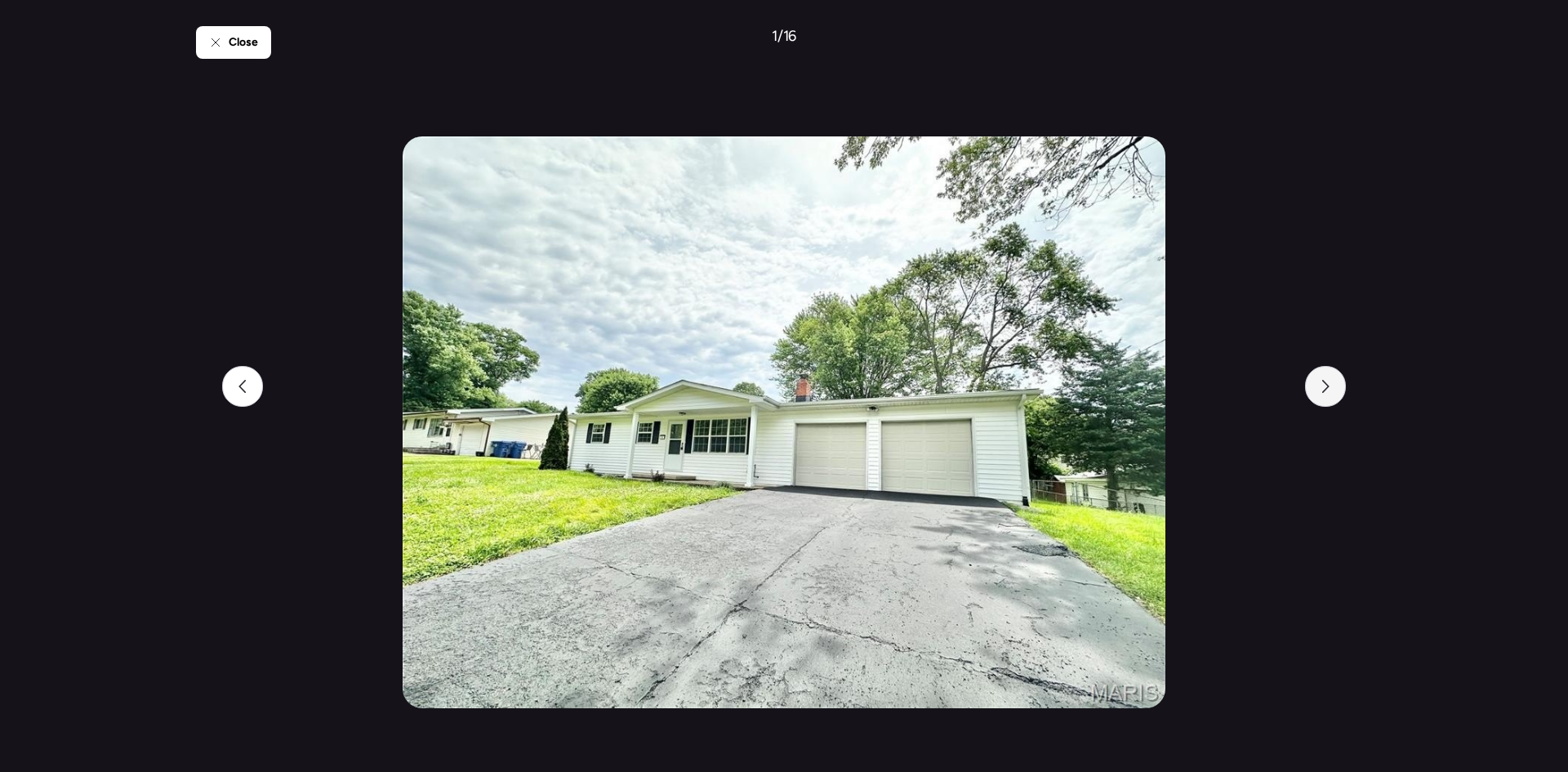
click at [1323, 394] on div at bounding box center [1325, 386] width 41 height 41
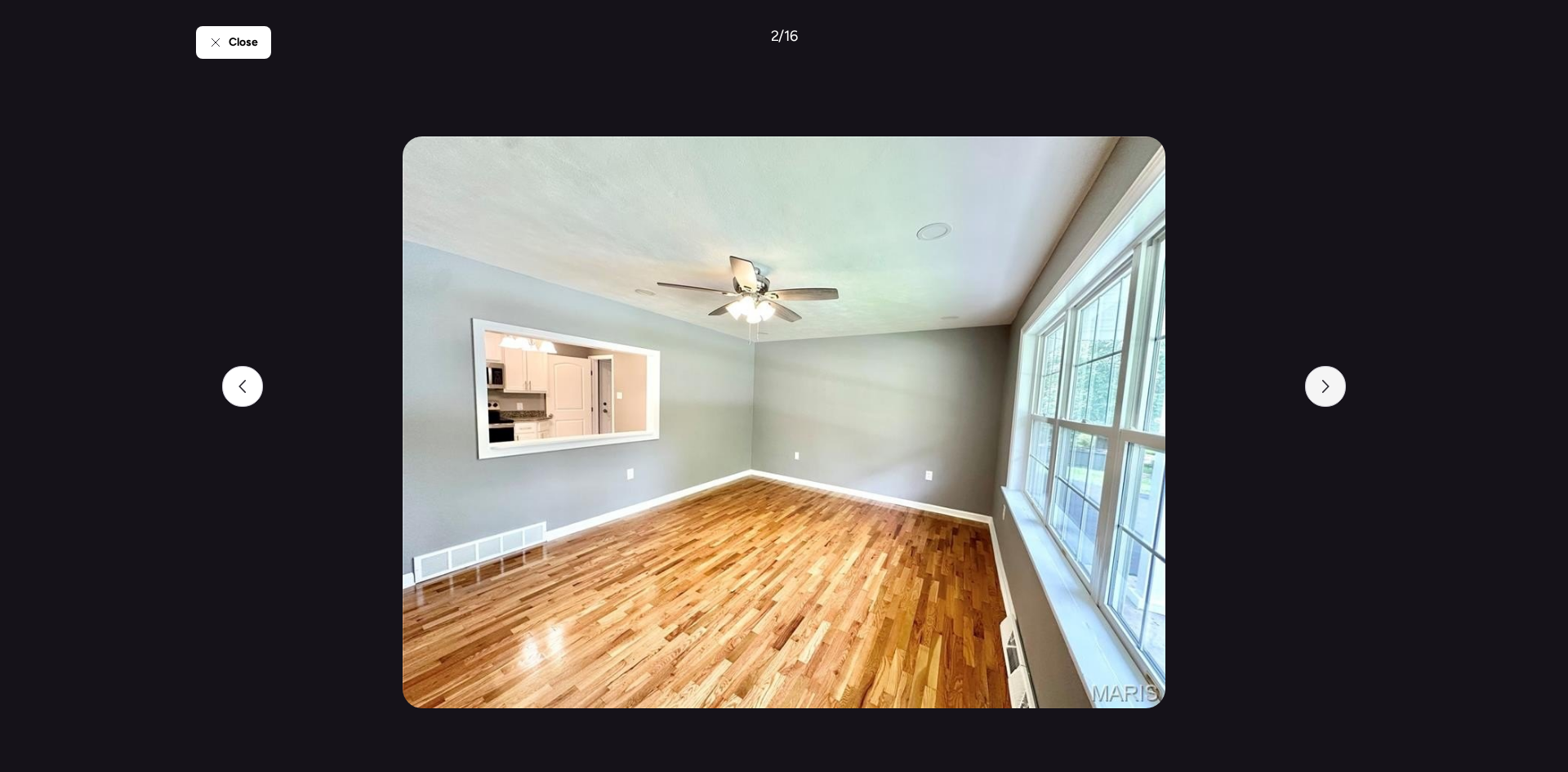
click at [1322, 394] on div at bounding box center [1325, 386] width 41 height 41
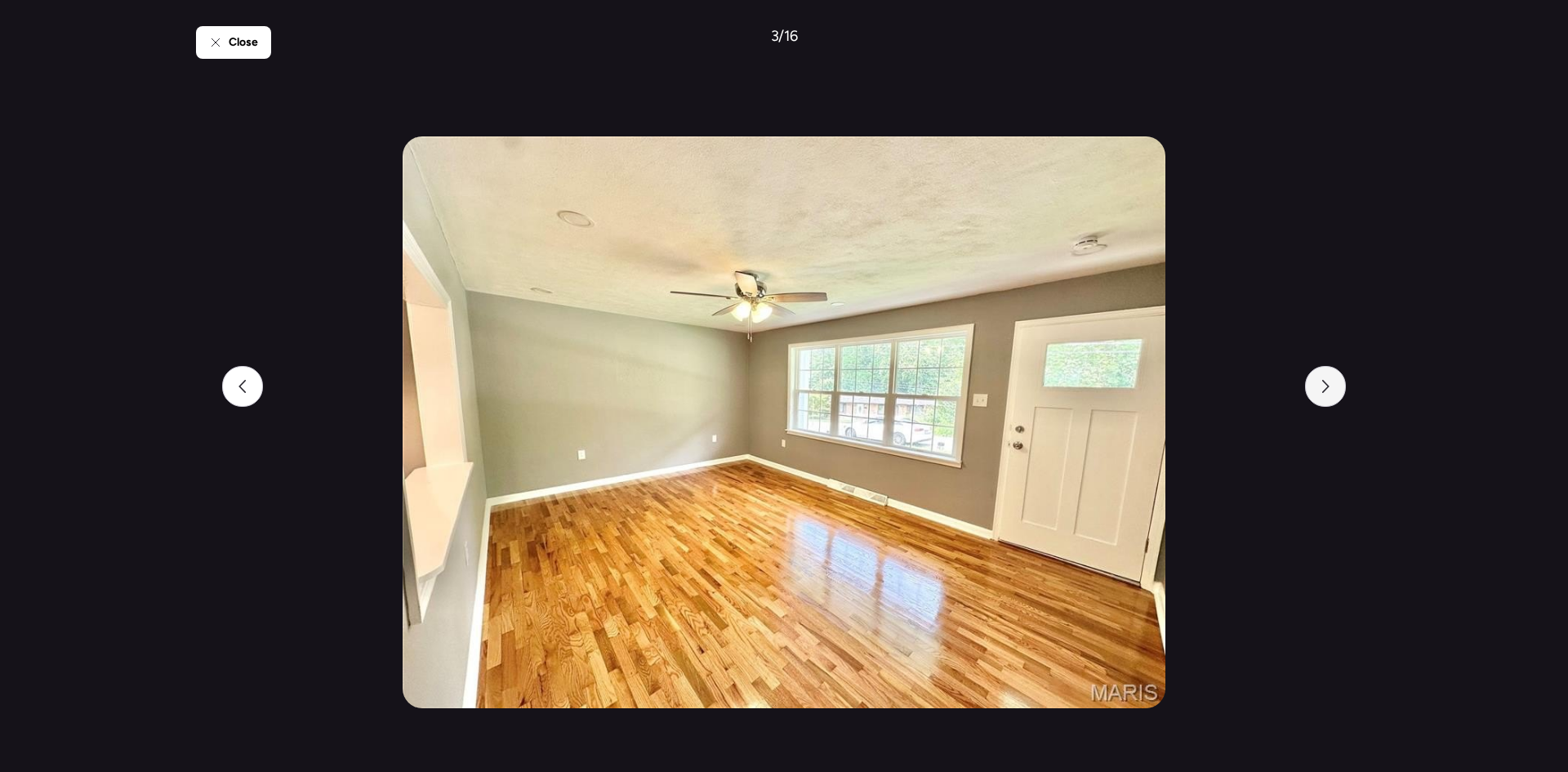
click at [1322, 394] on div at bounding box center [1325, 386] width 41 height 41
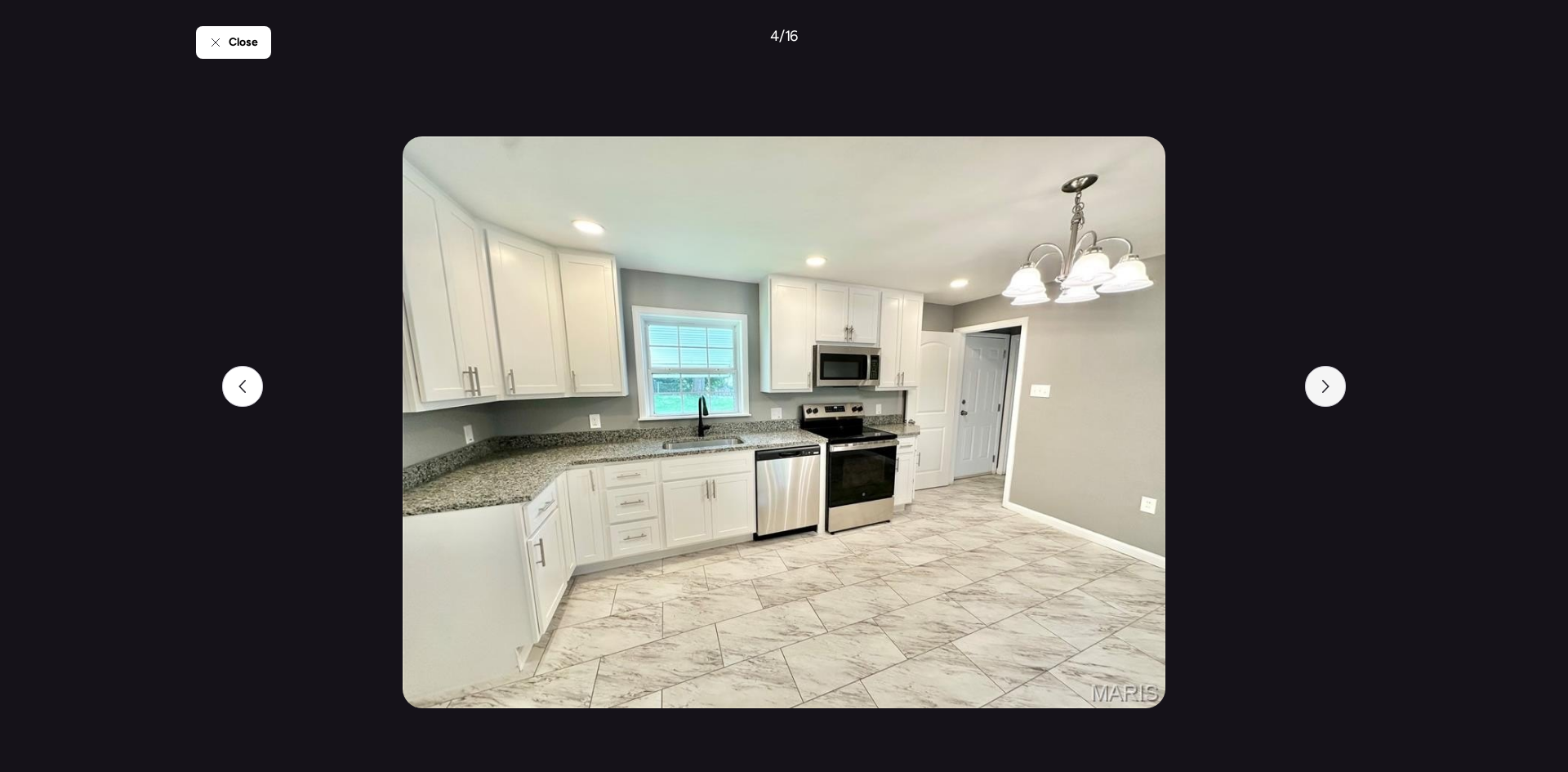
click at [1319, 394] on div at bounding box center [1325, 386] width 41 height 41
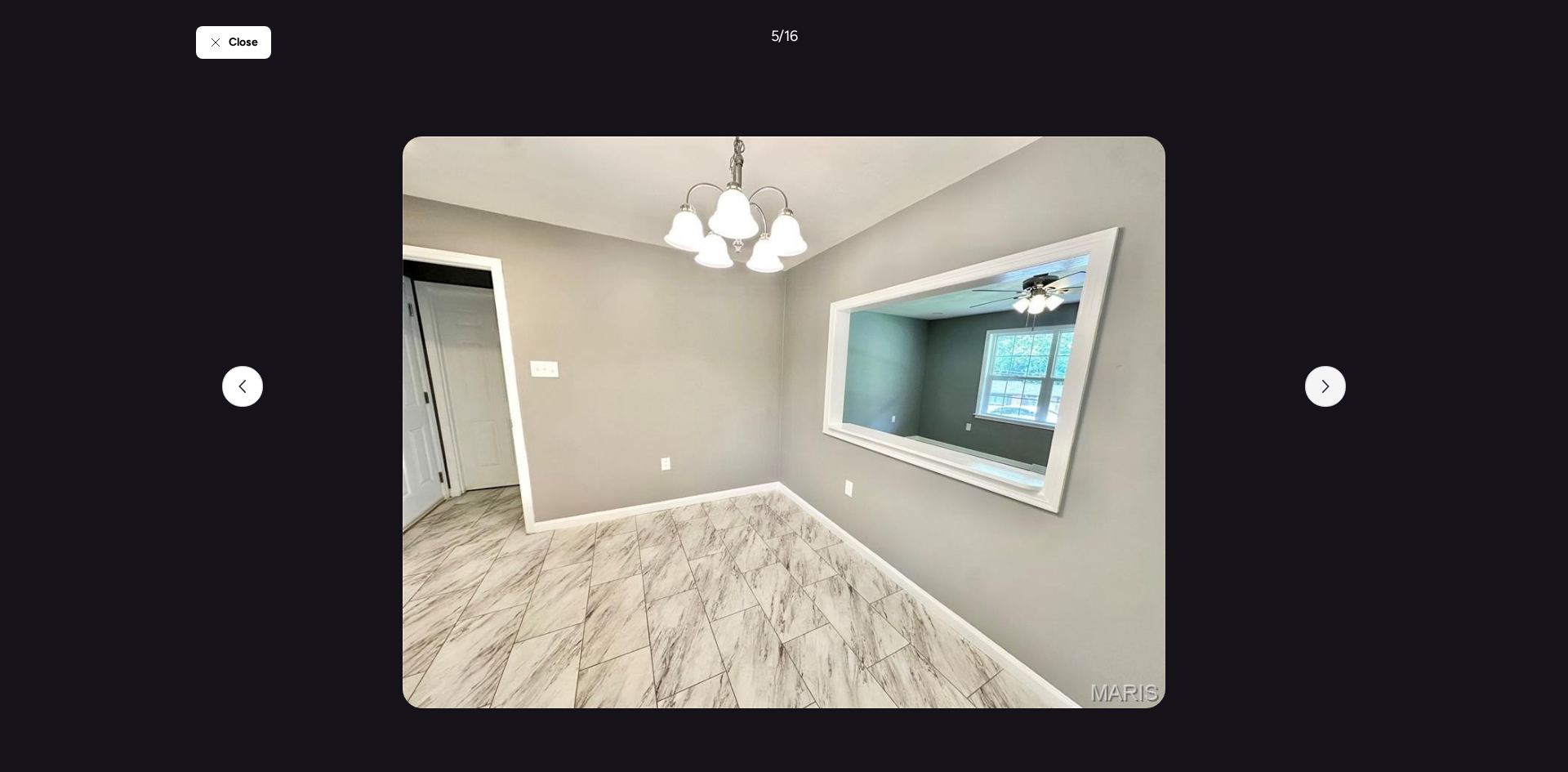
click at [1316, 396] on div at bounding box center [1325, 386] width 41 height 41
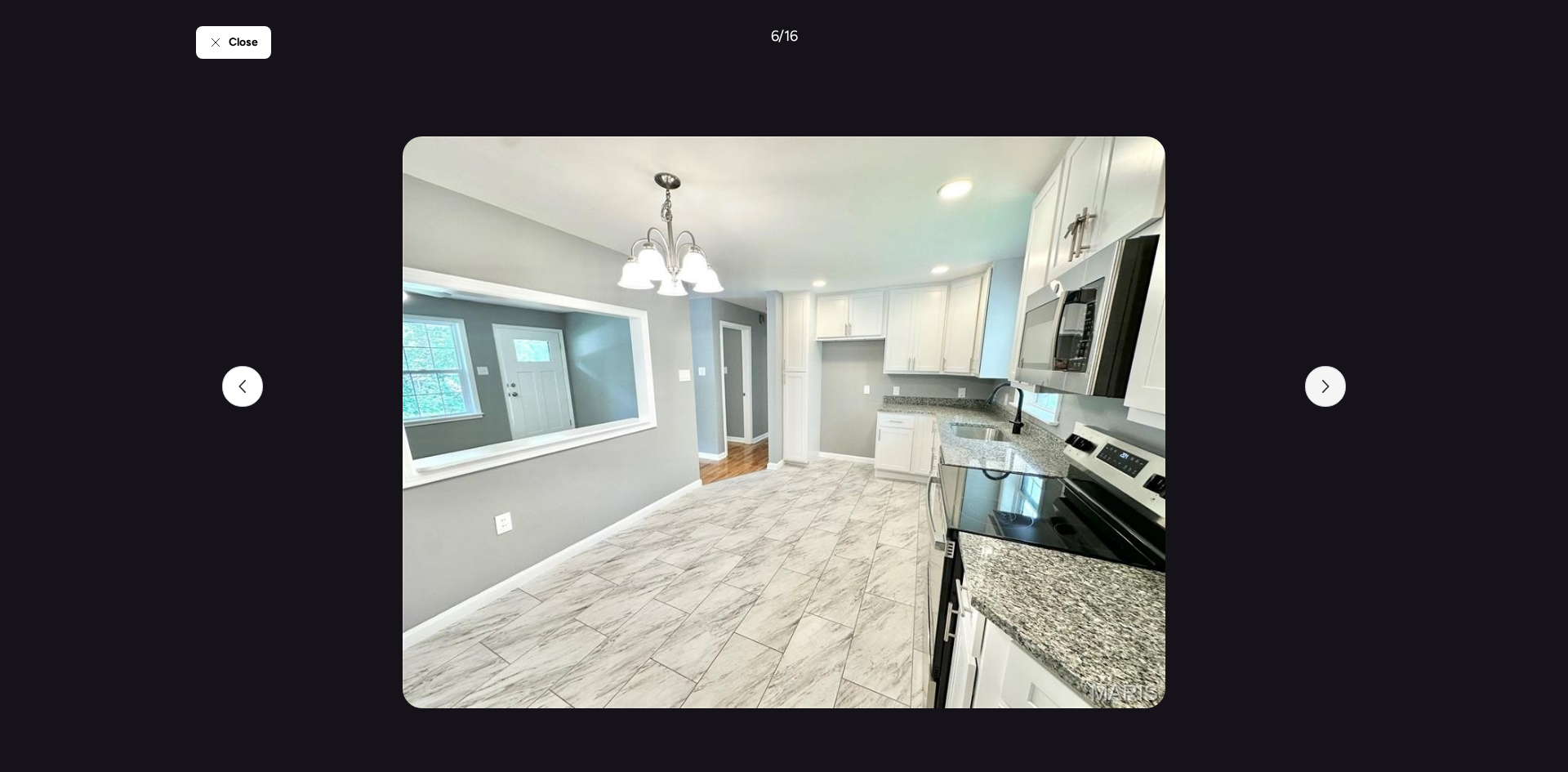
click at [1316, 396] on div at bounding box center [1325, 386] width 41 height 41
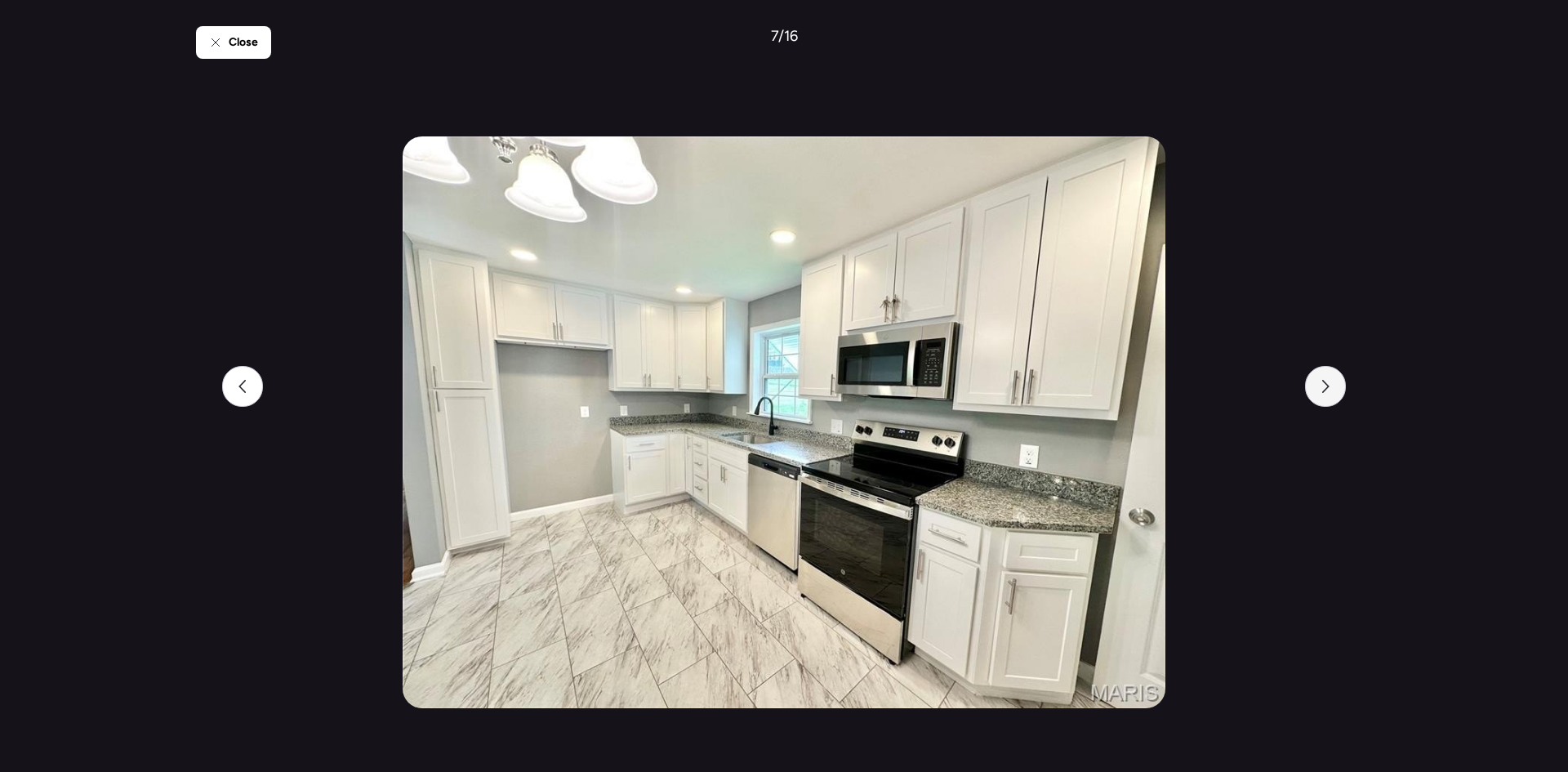
click at [1316, 396] on div at bounding box center [1325, 386] width 41 height 41
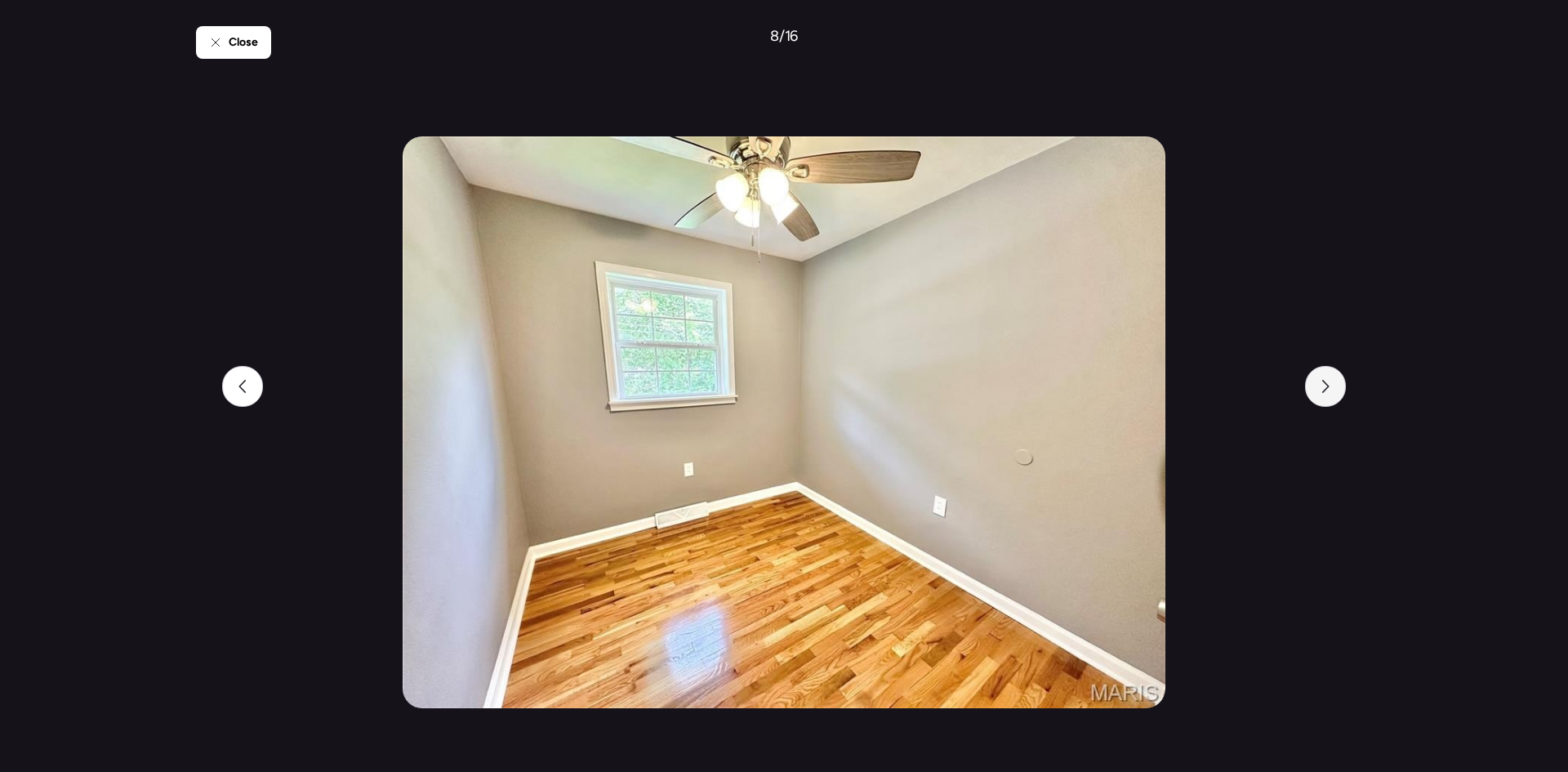
click at [1316, 396] on div at bounding box center [1325, 386] width 41 height 41
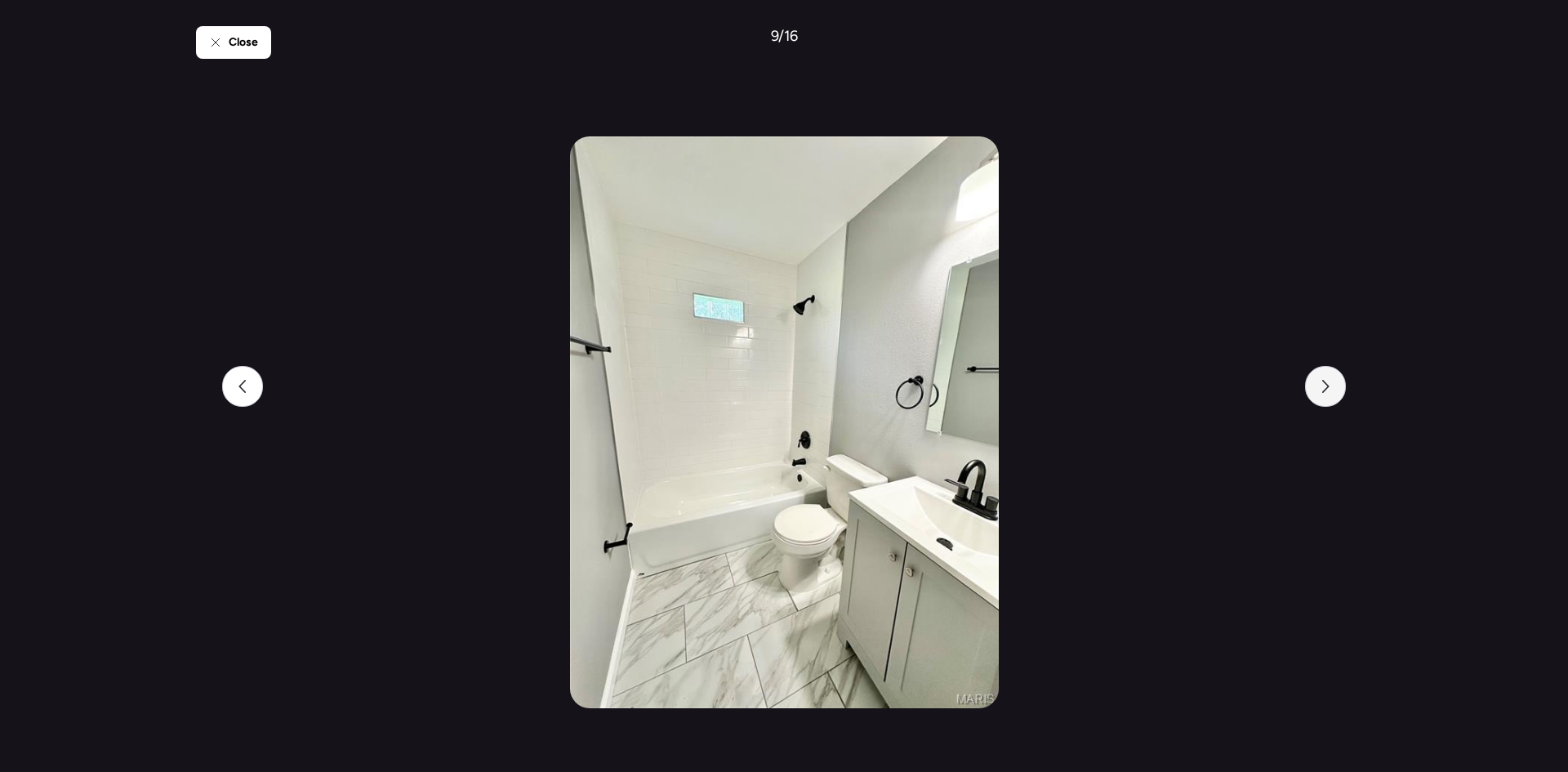
click at [1316, 396] on div at bounding box center [1325, 386] width 41 height 41
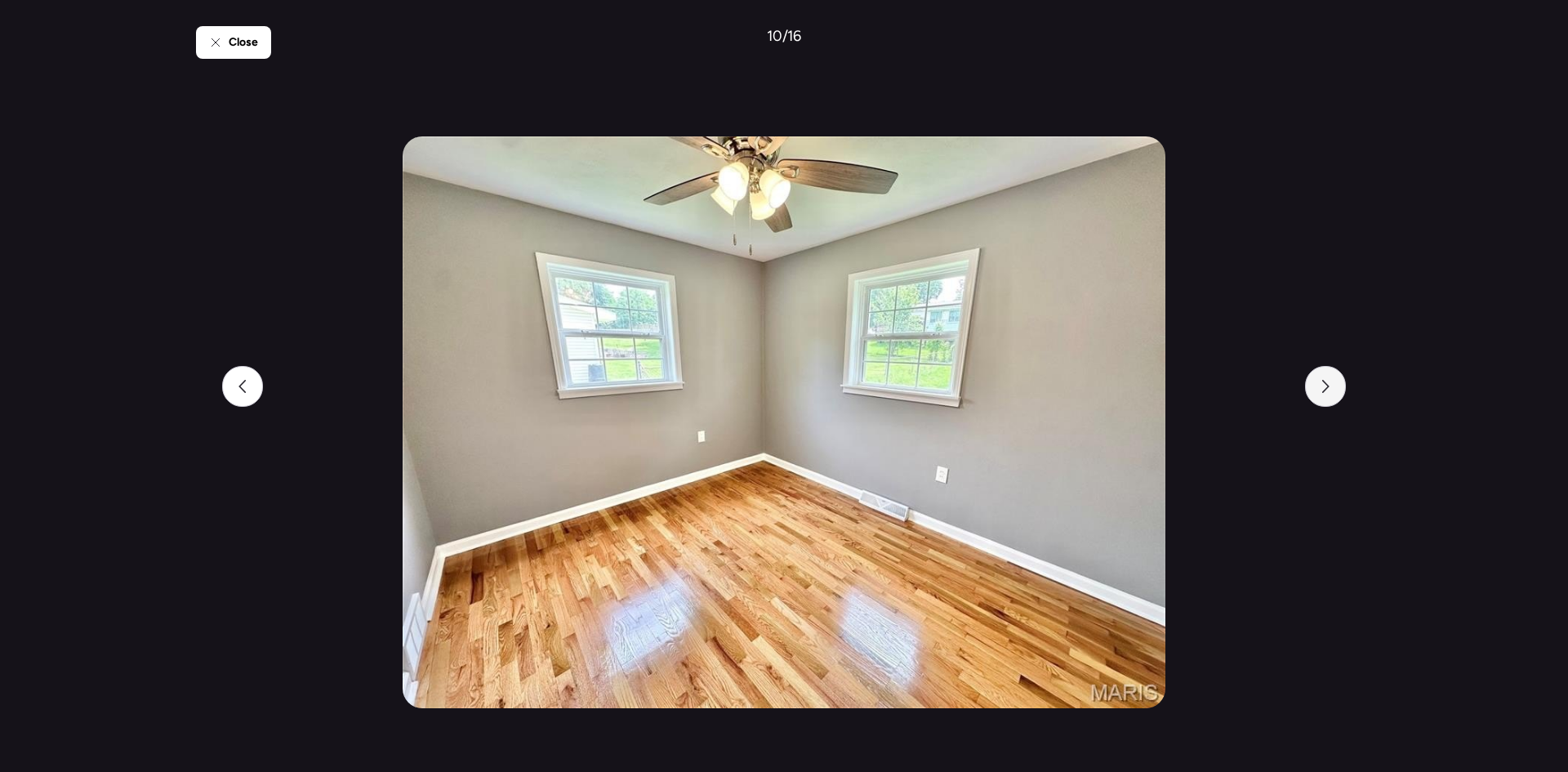
click at [1316, 399] on div at bounding box center [1325, 386] width 41 height 41
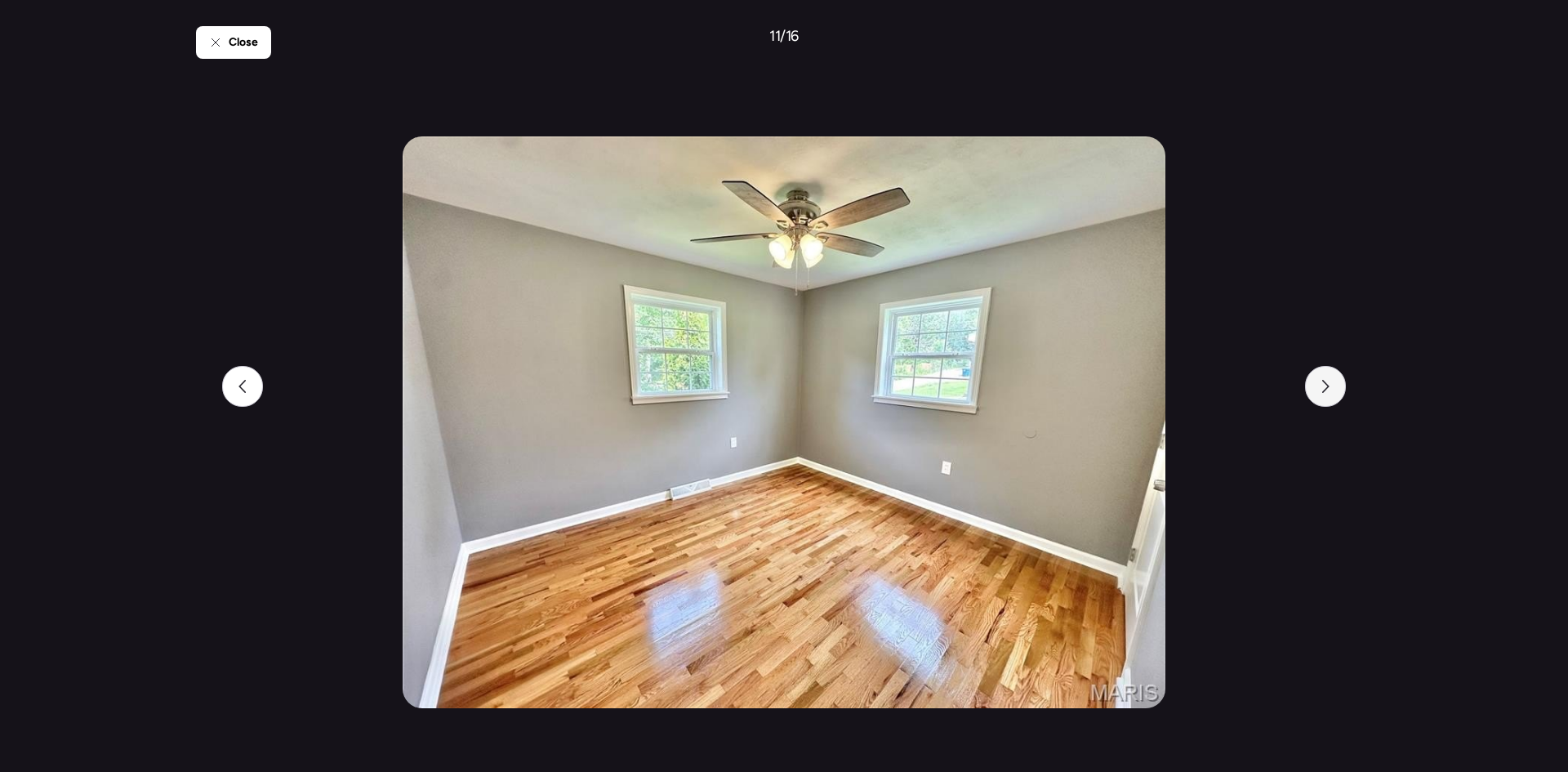
click at [1316, 399] on div at bounding box center [1325, 386] width 41 height 41
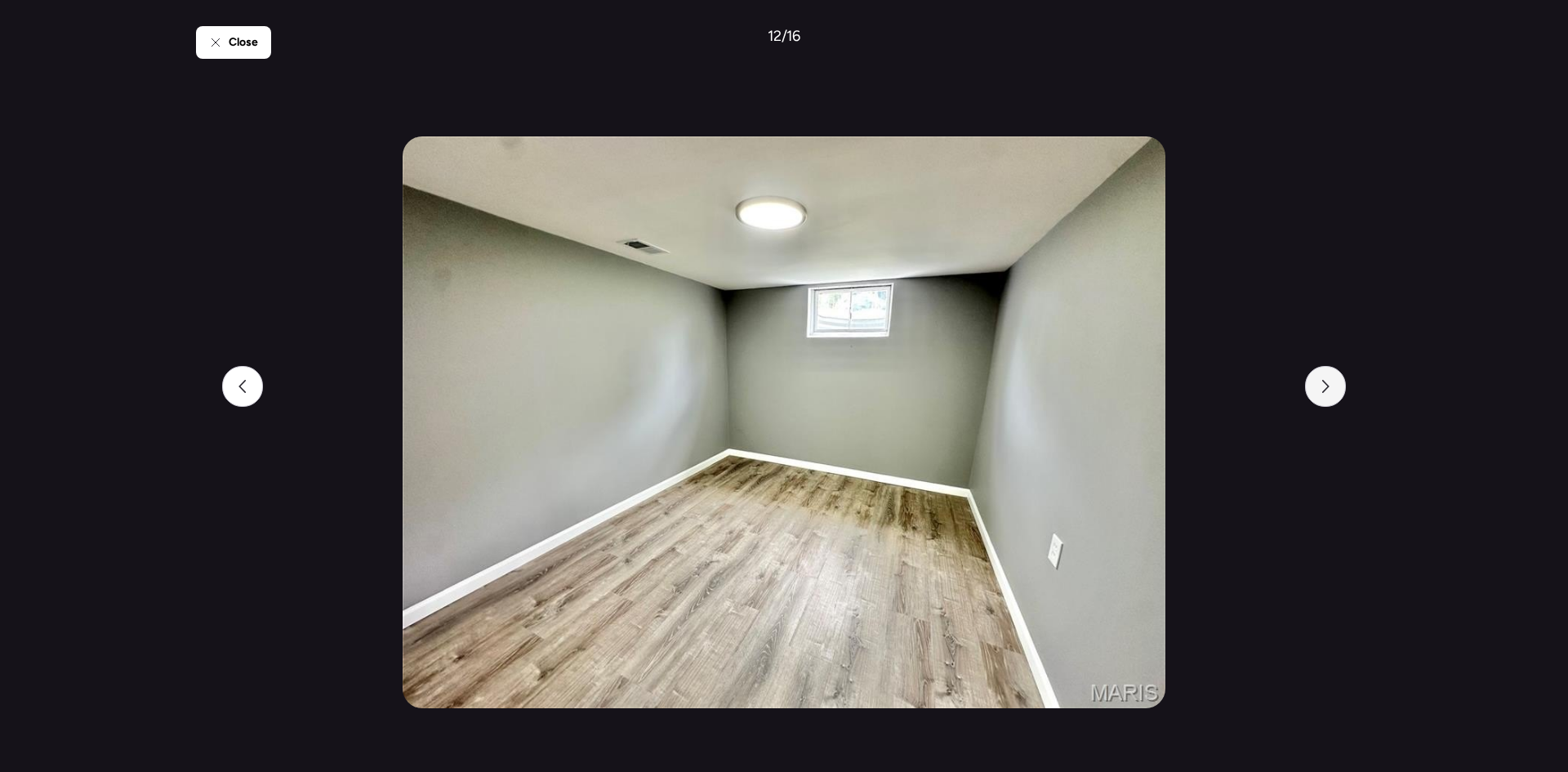
click at [1316, 399] on div at bounding box center [1325, 386] width 41 height 41
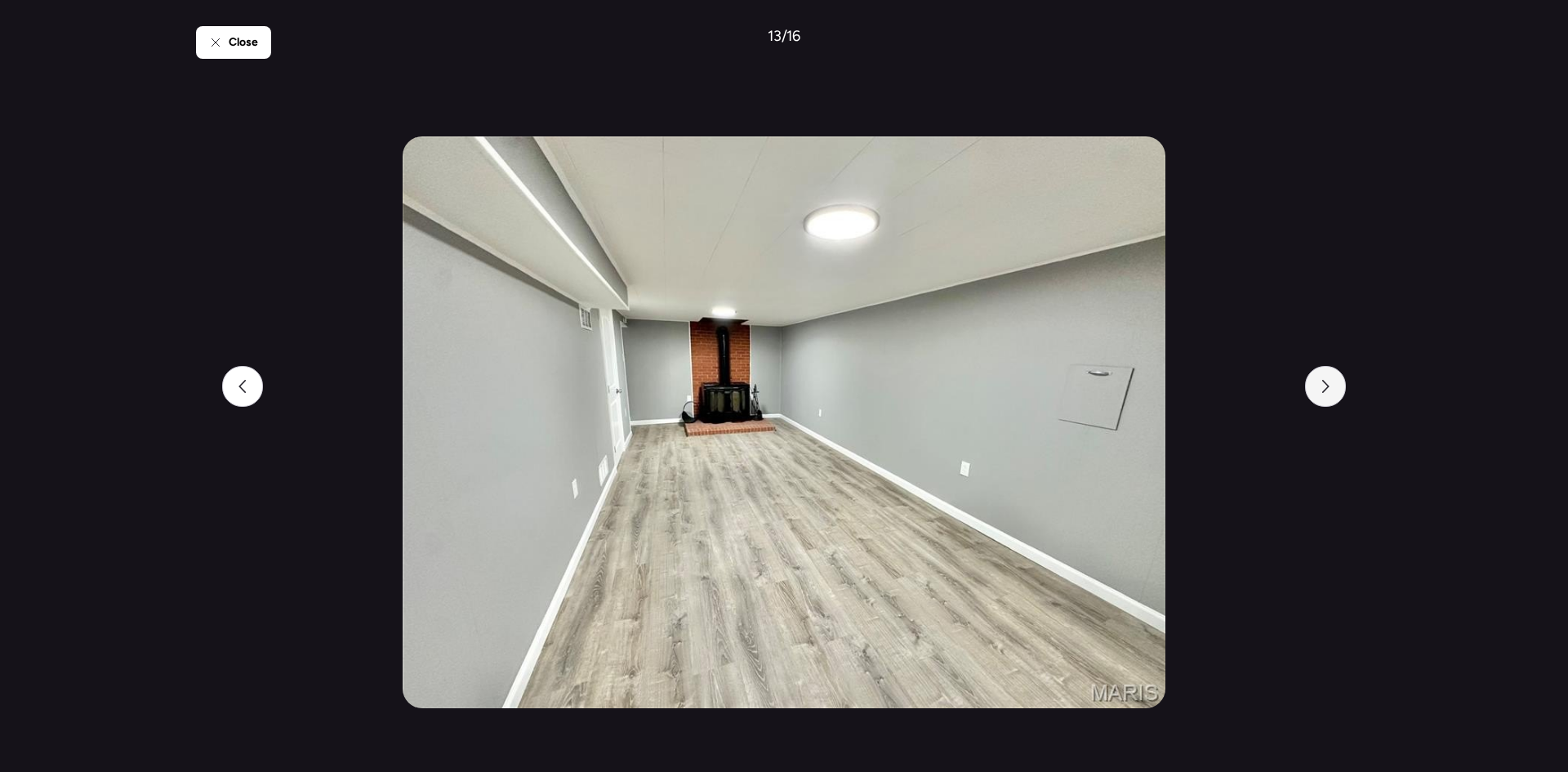
click at [1316, 399] on div at bounding box center [1325, 386] width 41 height 41
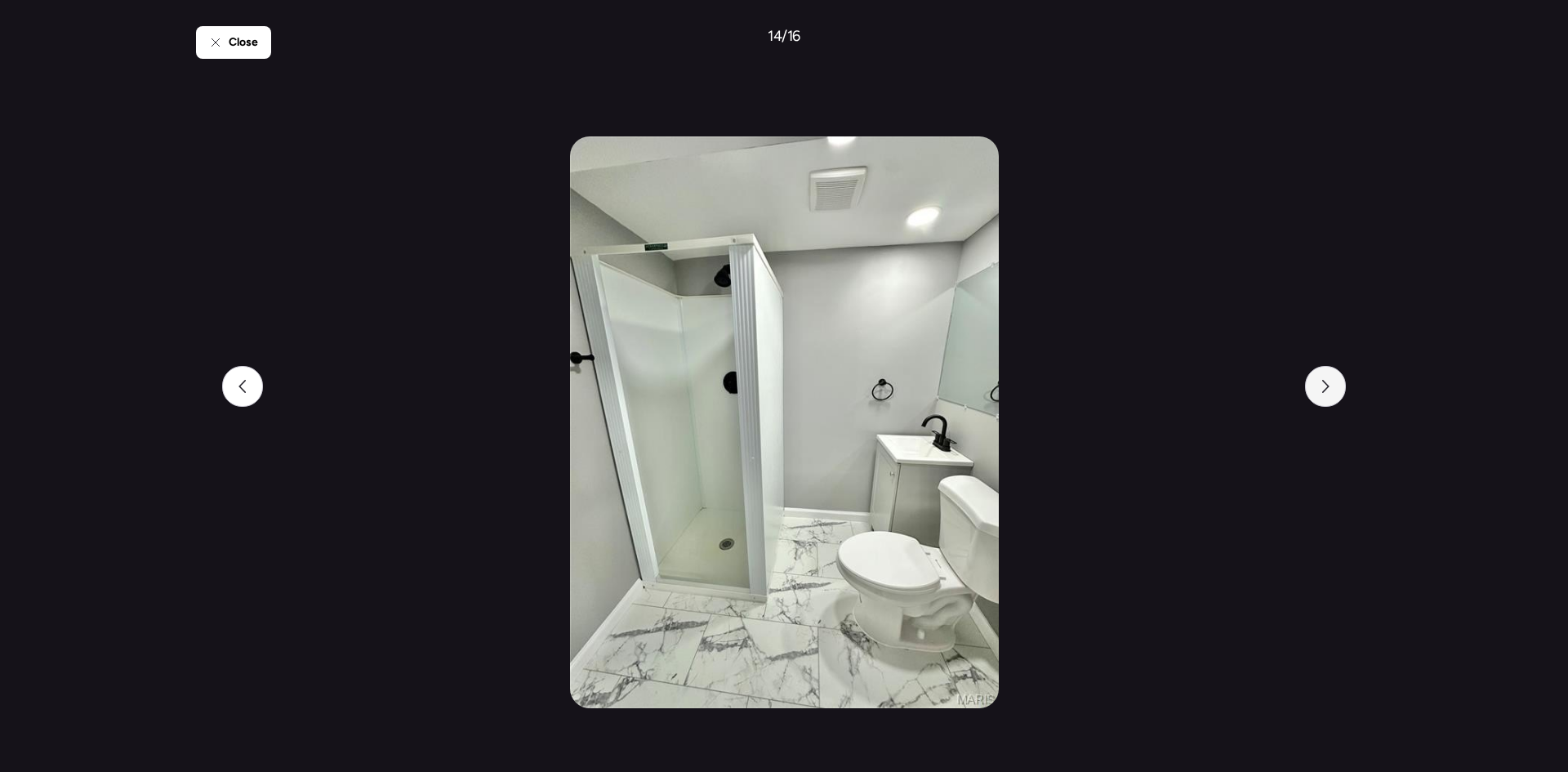
click at [1316, 399] on div at bounding box center [1325, 386] width 41 height 41
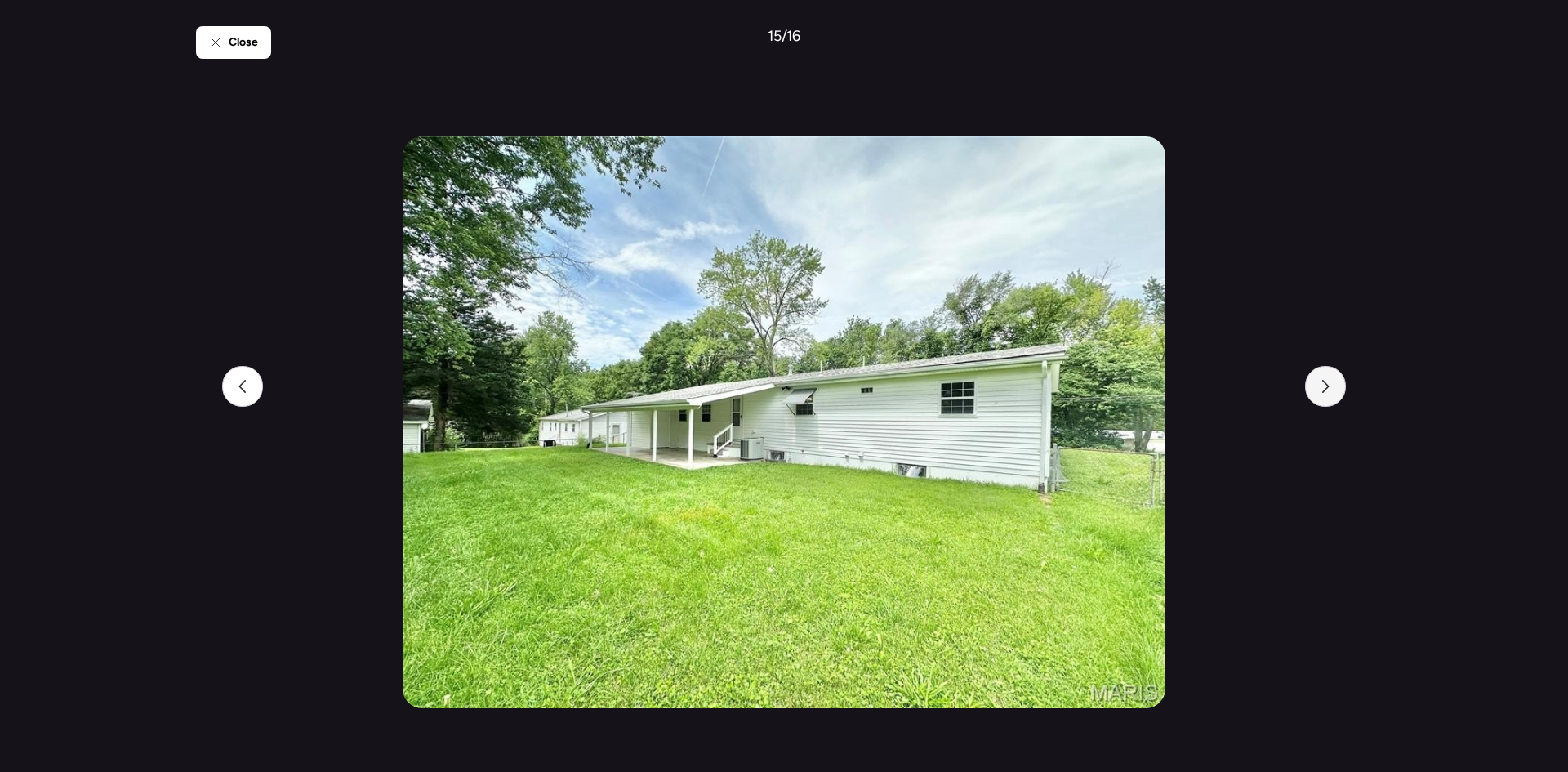
click at [1316, 399] on div at bounding box center [1325, 386] width 41 height 41
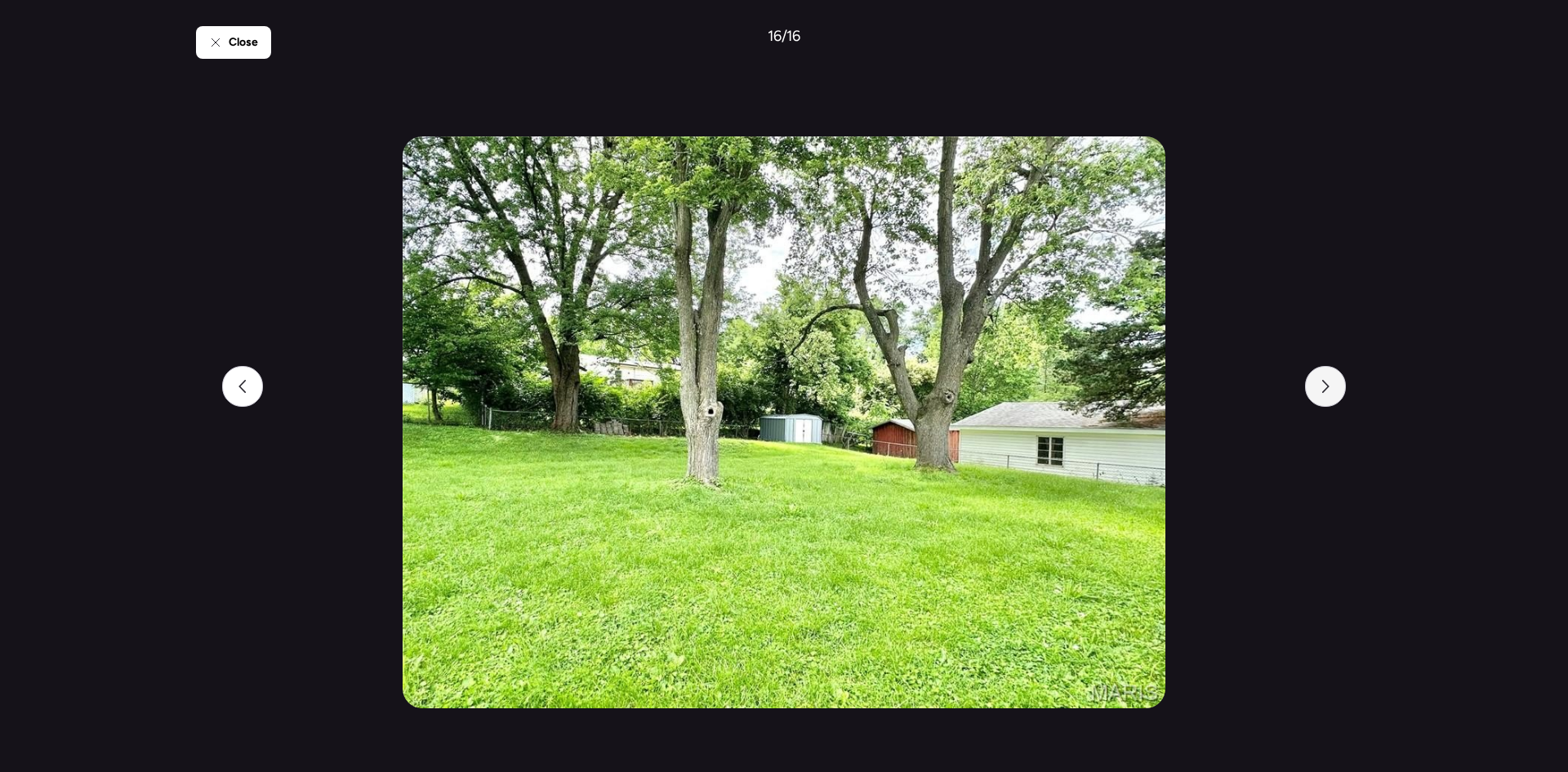
click at [1316, 399] on div at bounding box center [1325, 386] width 41 height 41
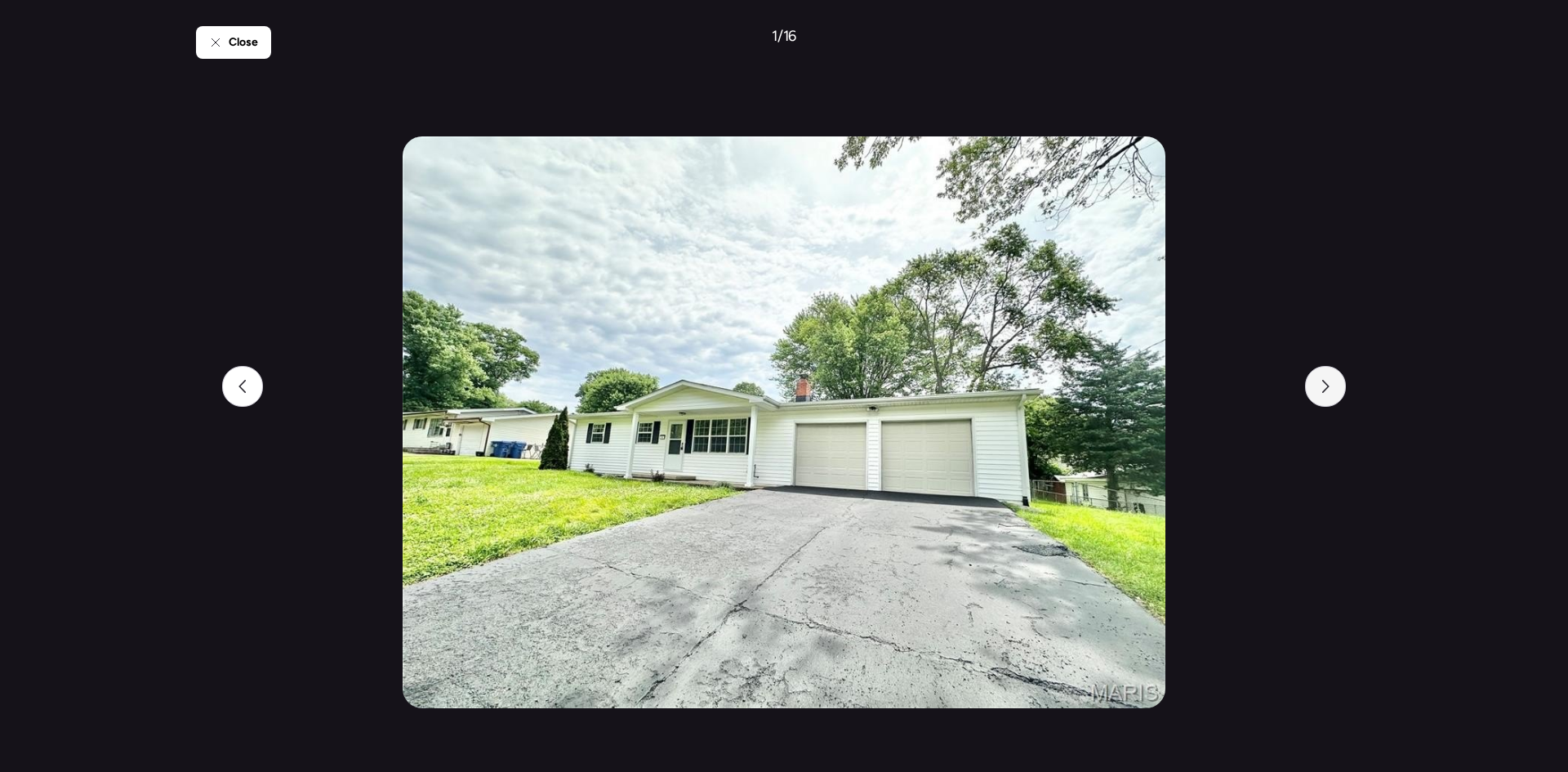
click at [1316, 399] on div at bounding box center [1325, 386] width 41 height 41
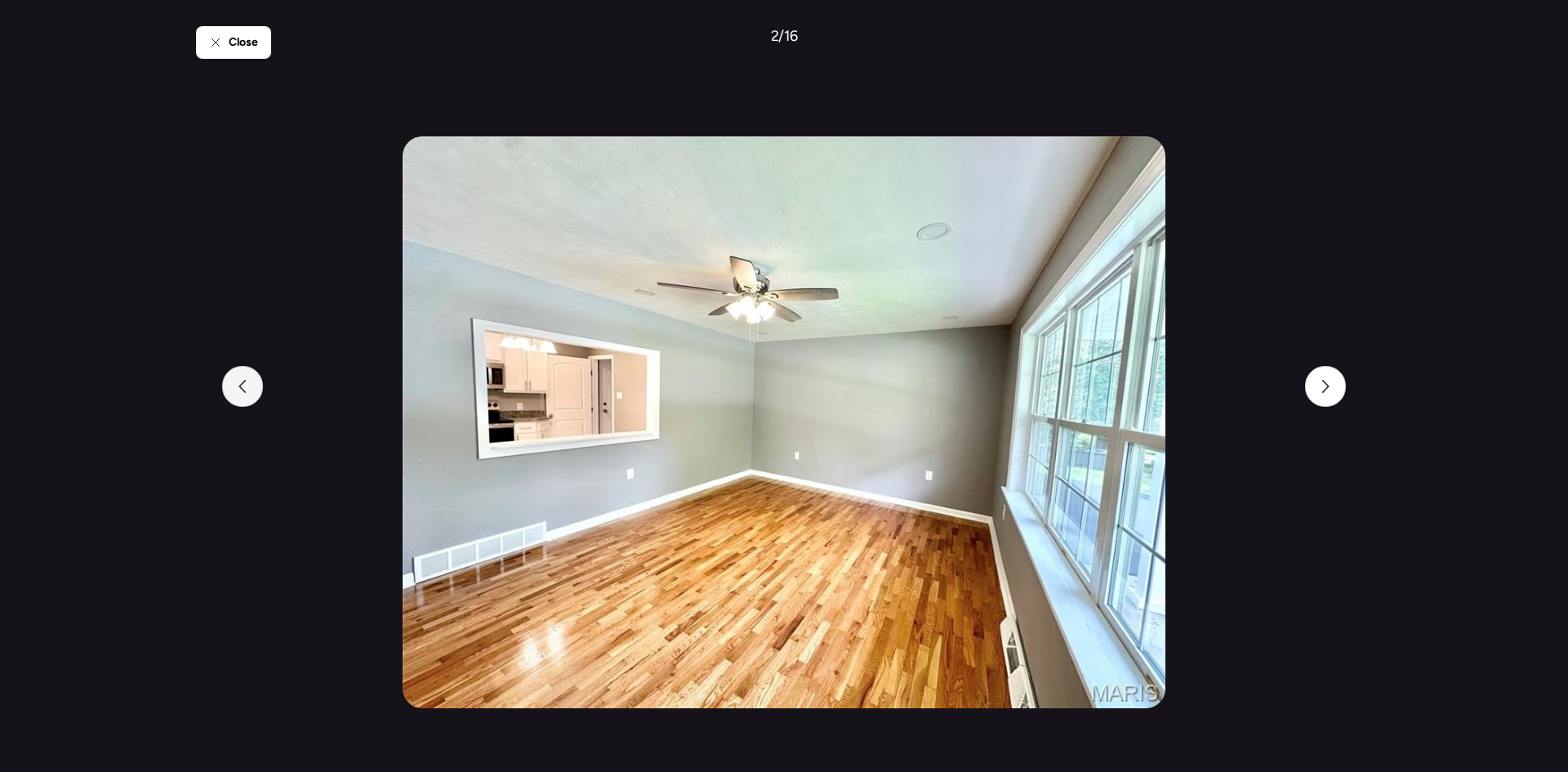
click at [236, 389] on icon at bounding box center [243, 387] width 13 height 13
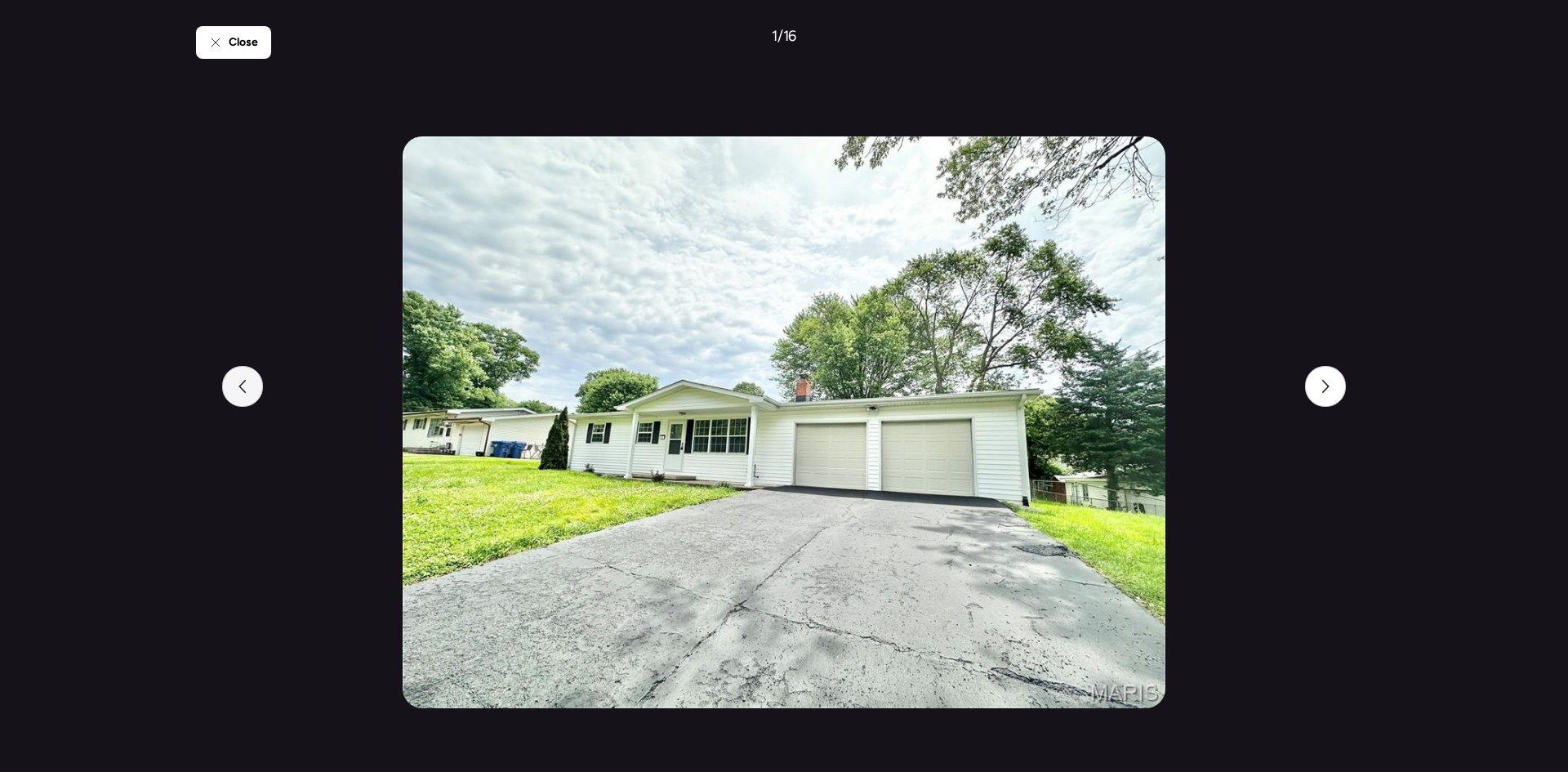
click at [242, 389] on icon at bounding box center [243, 387] width 13 height 13
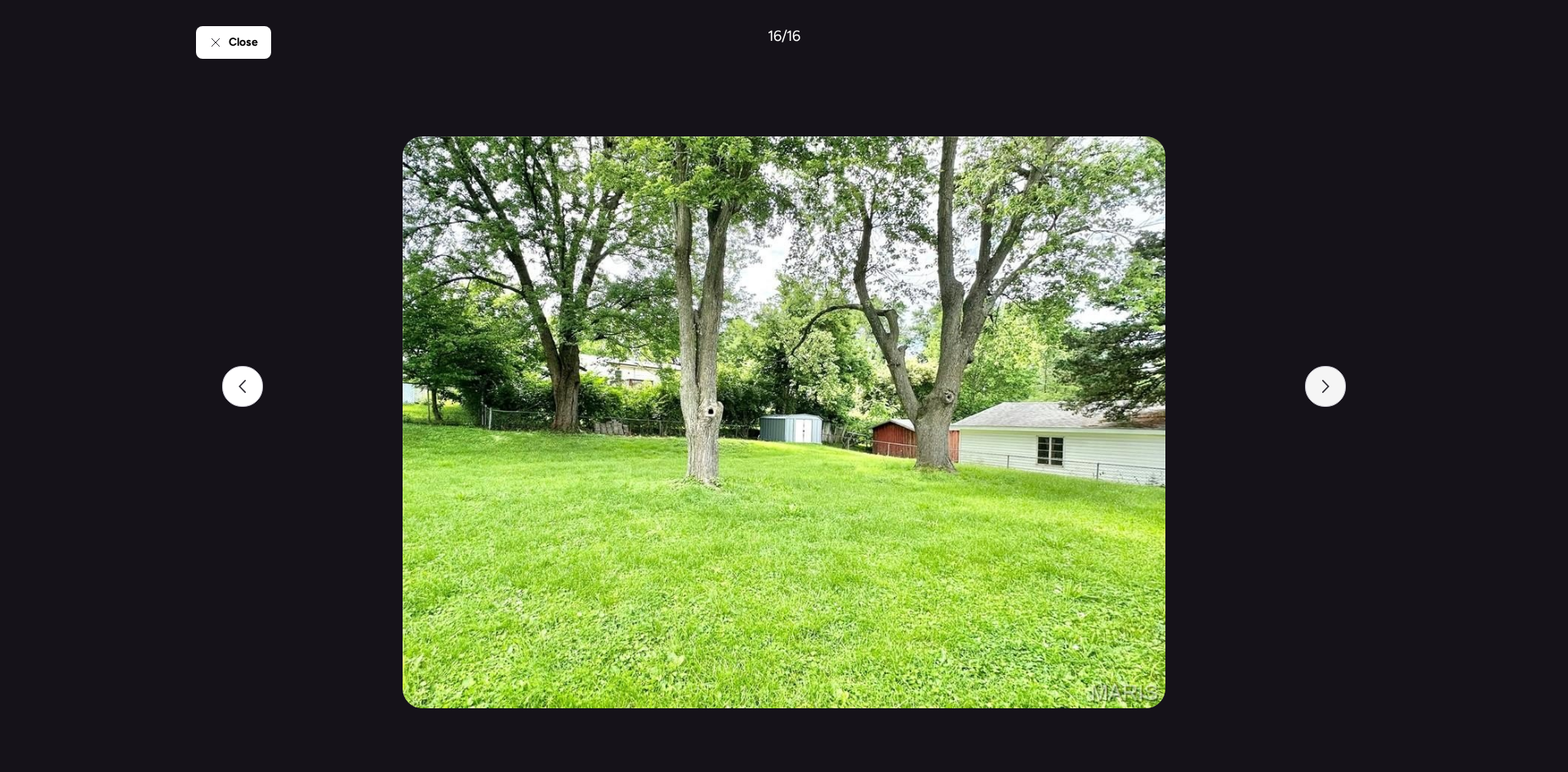
click at [1335, 395] on div at bounding box center [1325, 386] width 41 height 41
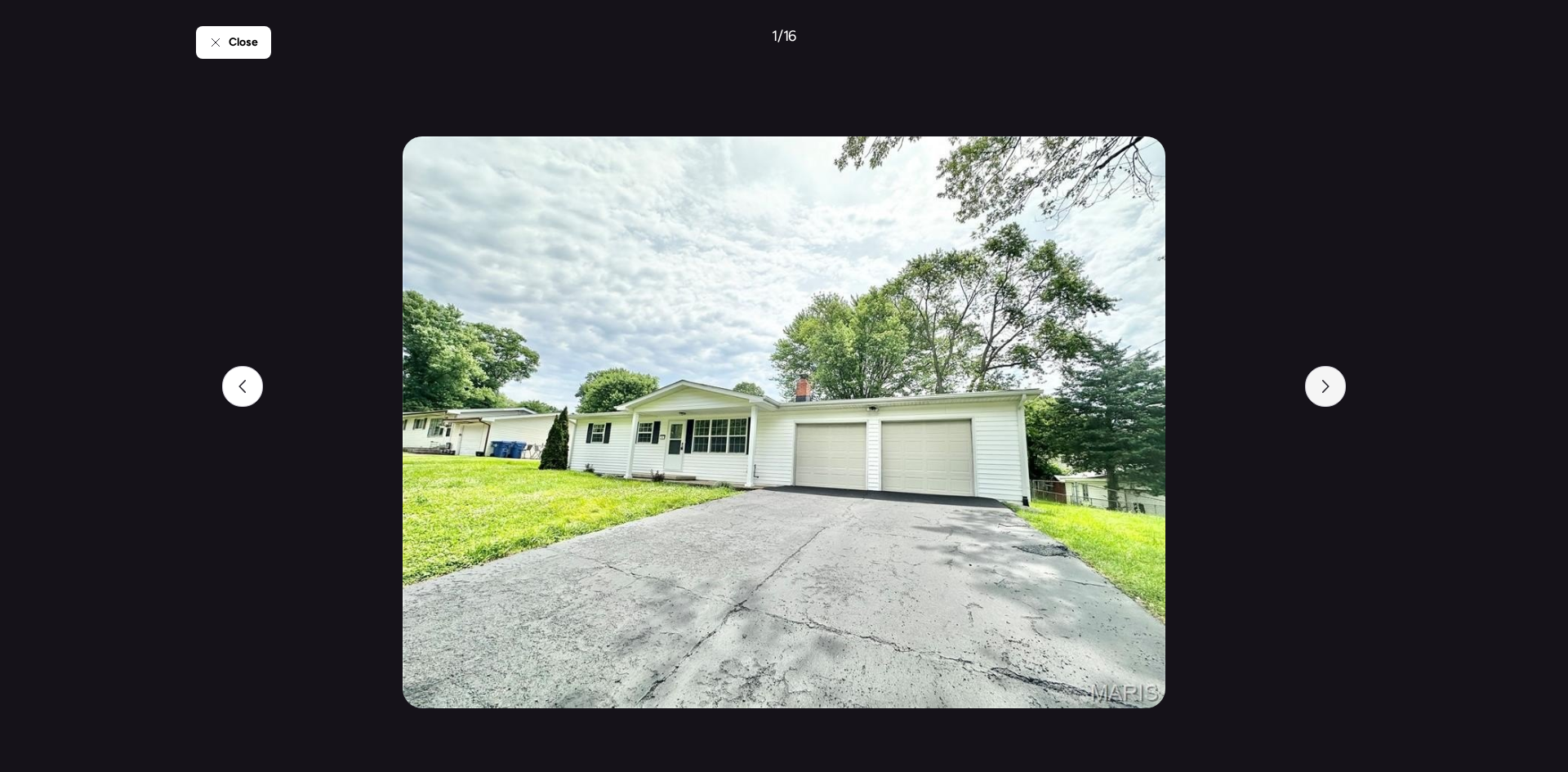
click at [1335, 395] on div at bounding box center [1325, 386] width 41 height 41
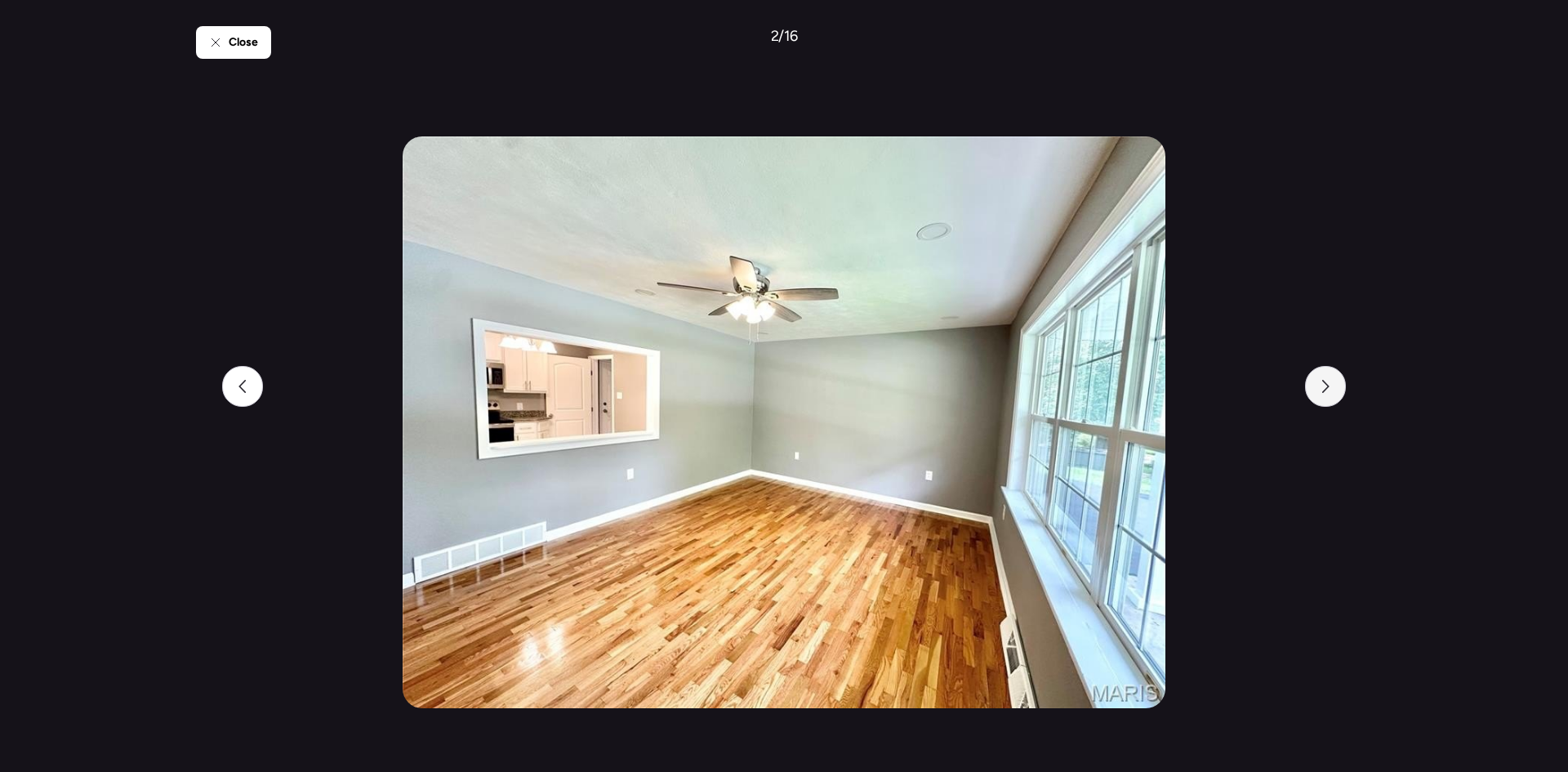
click at [1335, 395] on div at bounding box center [1325, 386] width 41 height 41
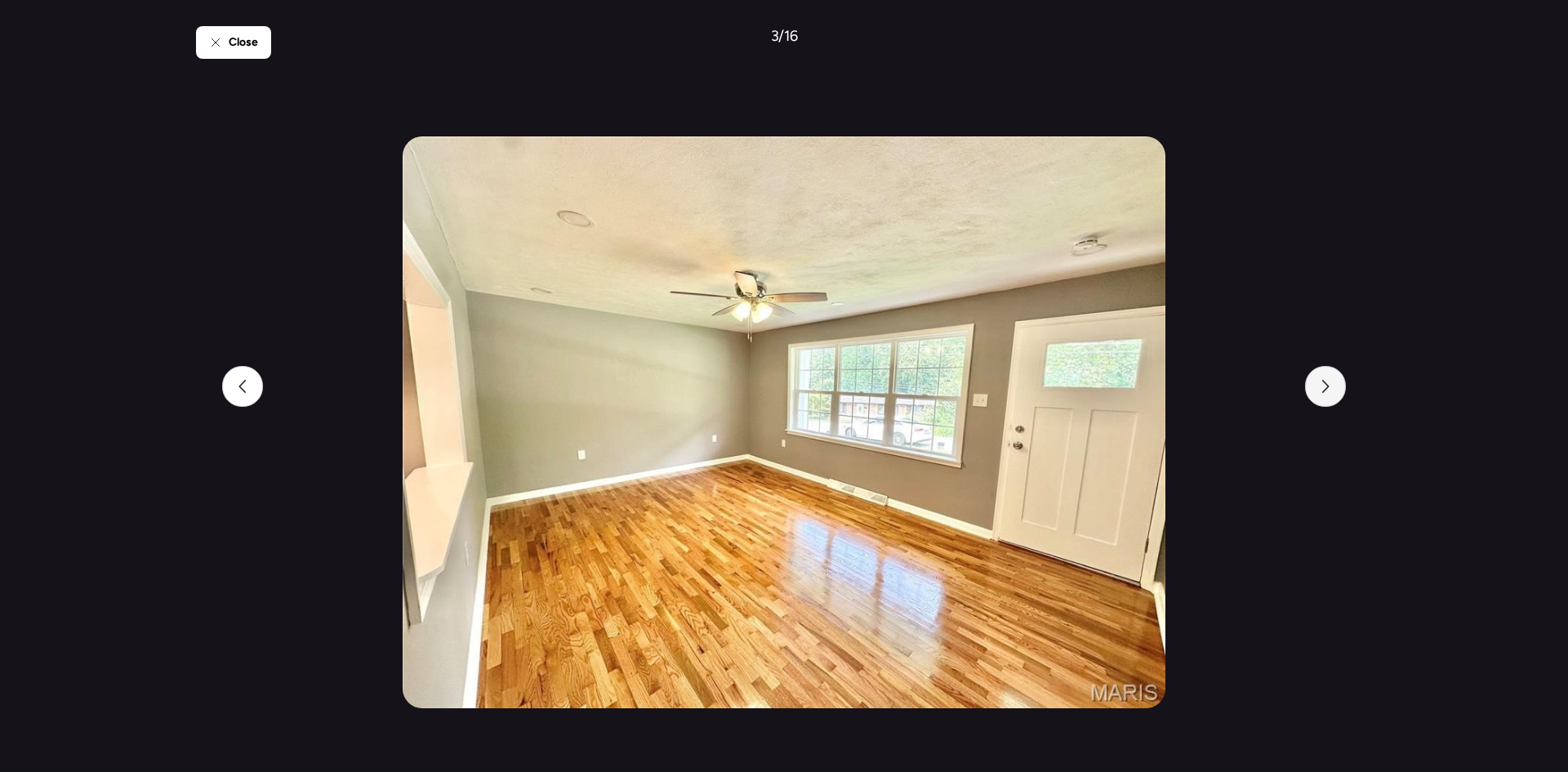
click at [1335, 395] on div at bounding box center [1325, 386] width 41 height 41
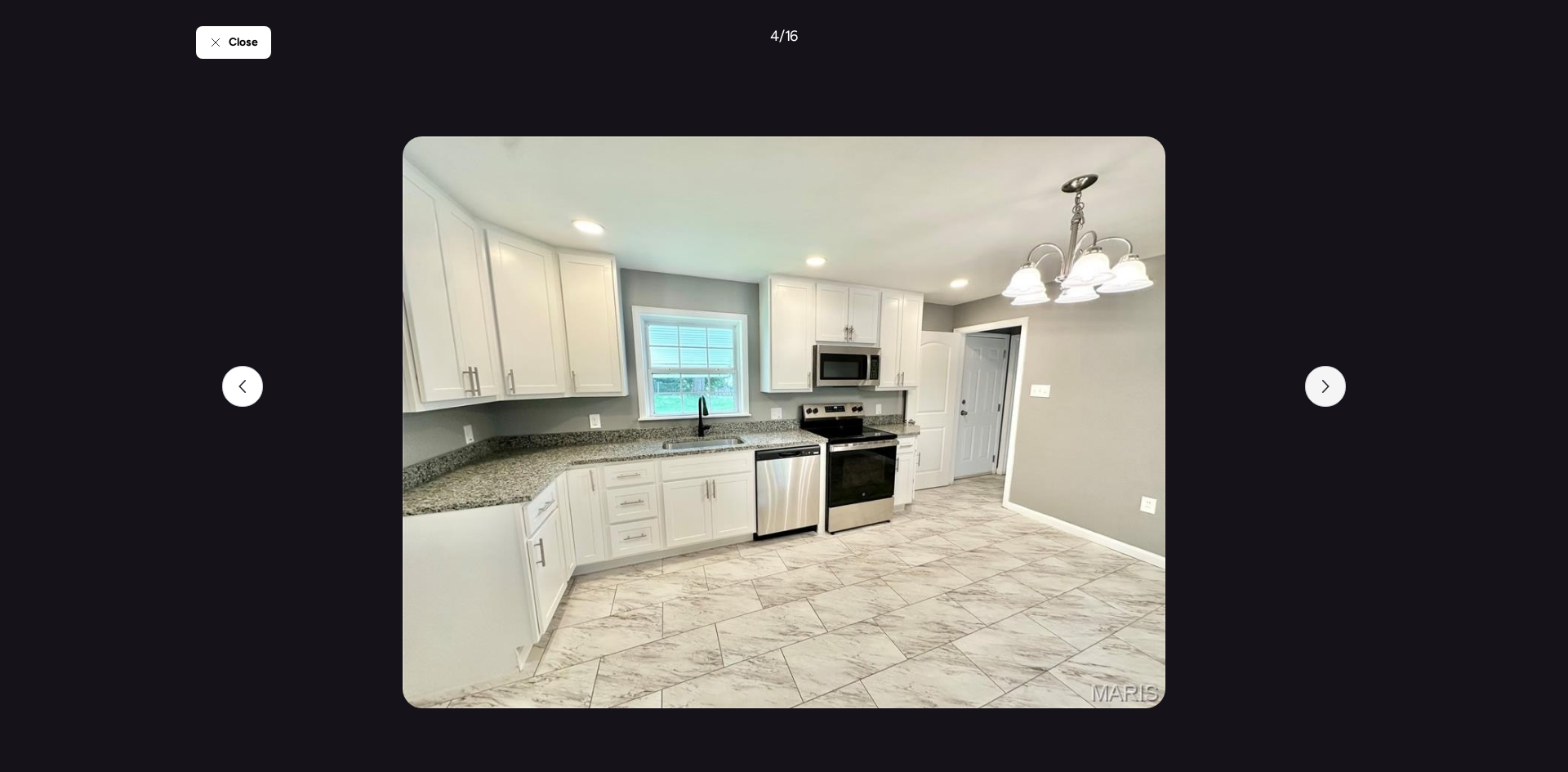
click at [1335, 395] on div at bounding box center [1325, 386] width 41 height 41
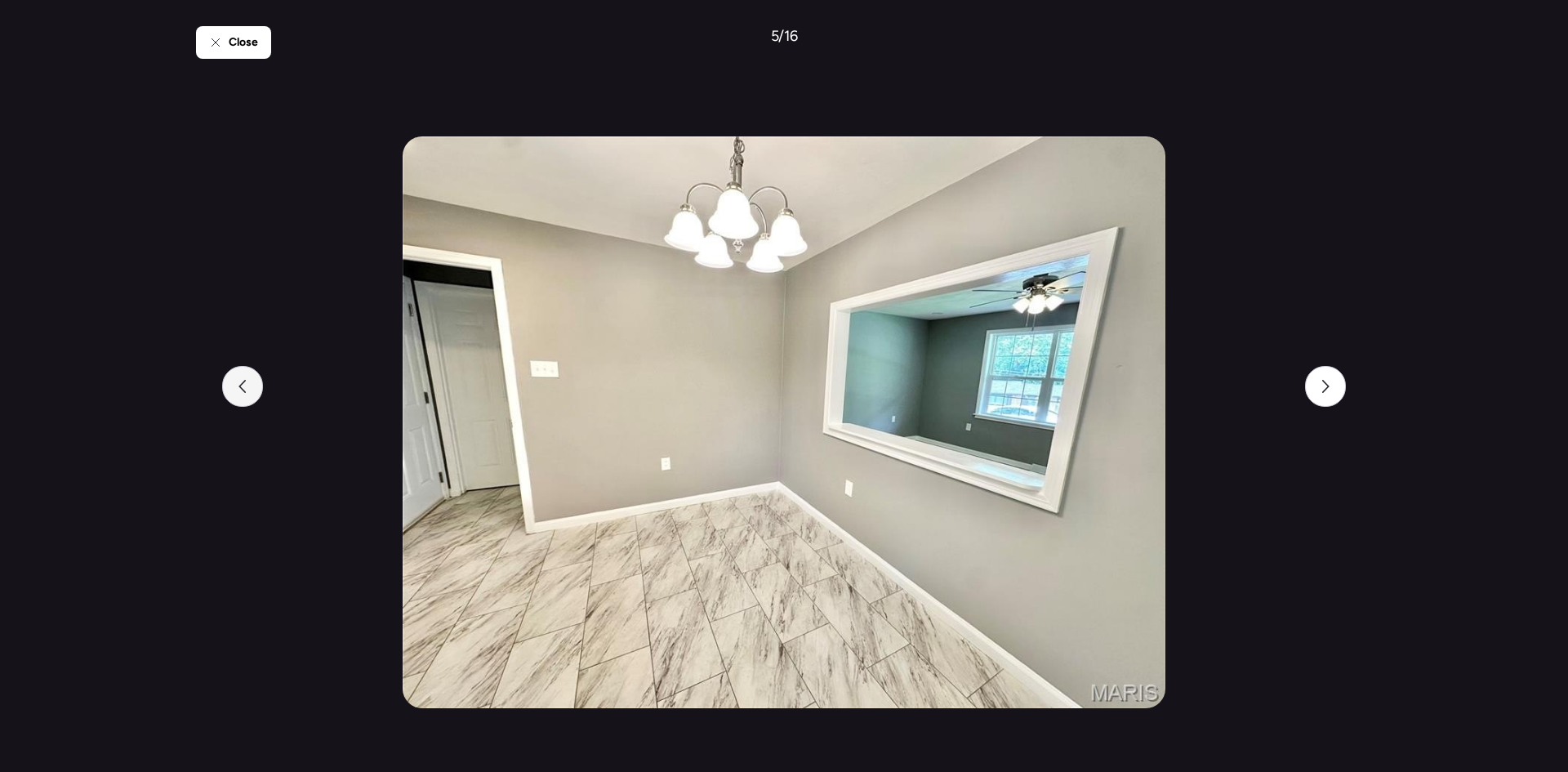
click at [249, 392] on div at bounding box center [242, 386] width 41 height 41
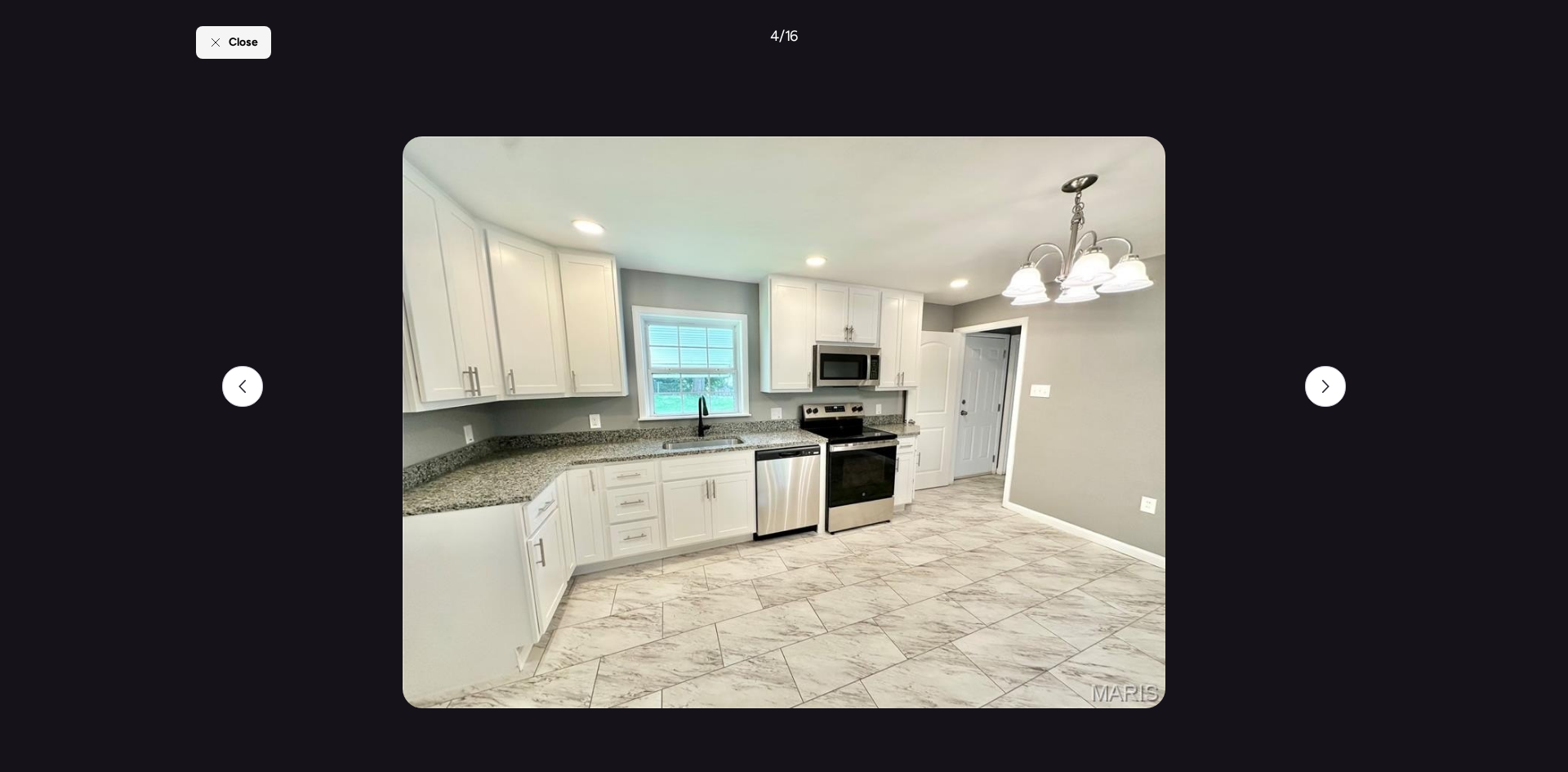
click at [243, 48] on span "Close" at bounding box center [243, 42] width 29 height 16
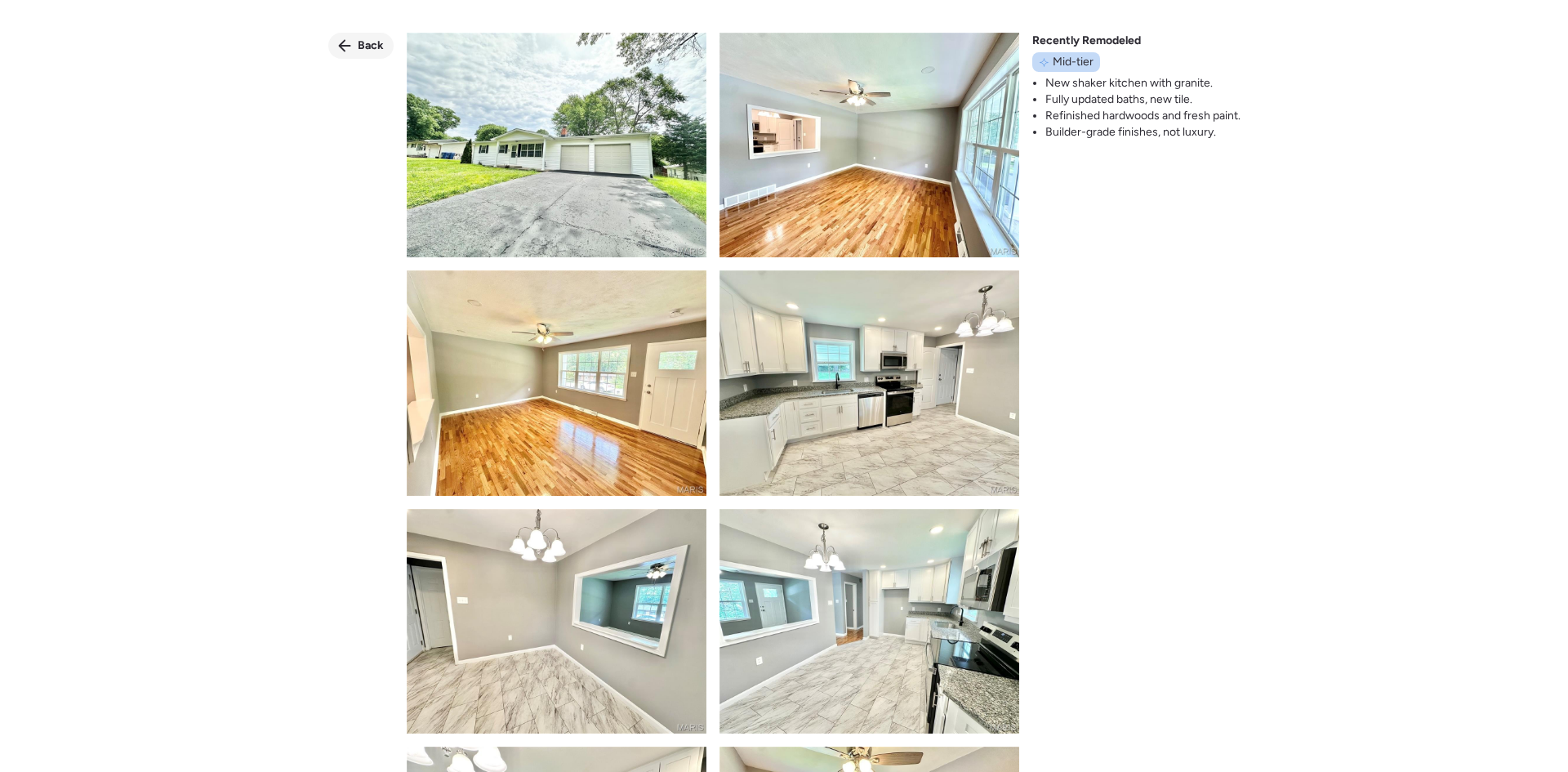
click at [352, 42] on div "Back" at bounding box center [361, 45] width 66 height 26
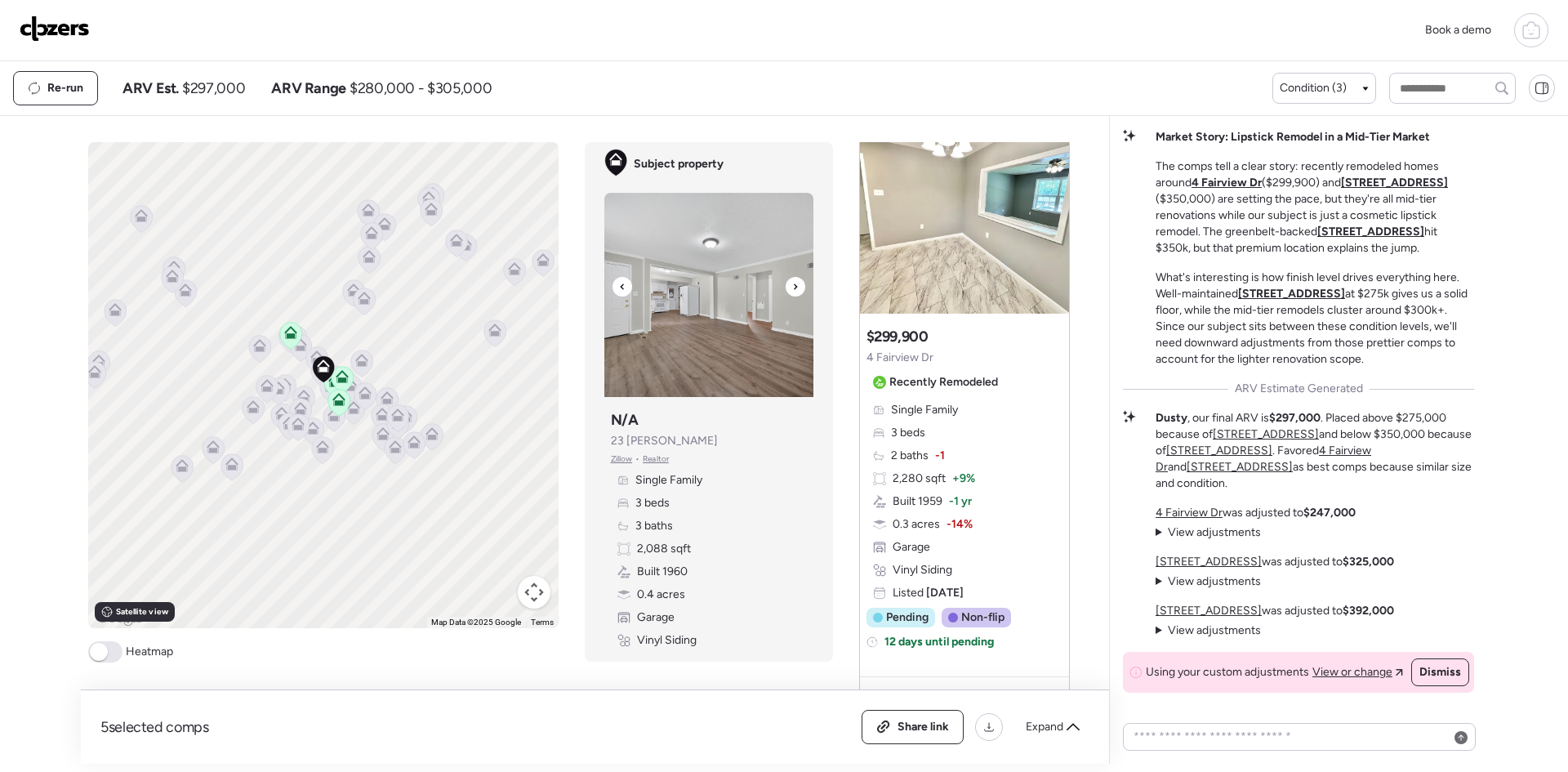
click at [707, 329] on img at bounding box center [709, 294] width 209 height 204
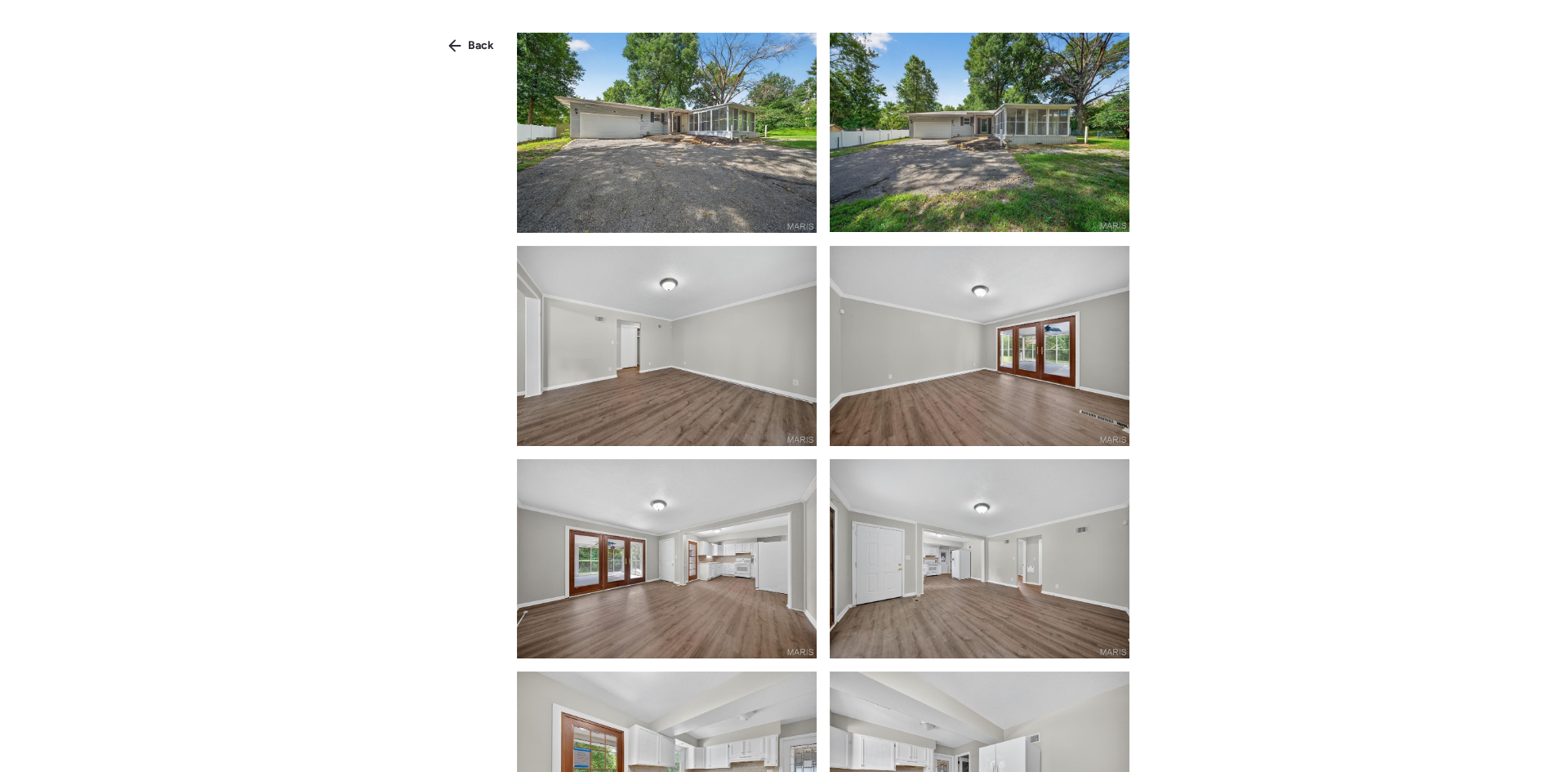
click at [750, 579] on img at bounding box center [667, 559] width 299 height 200
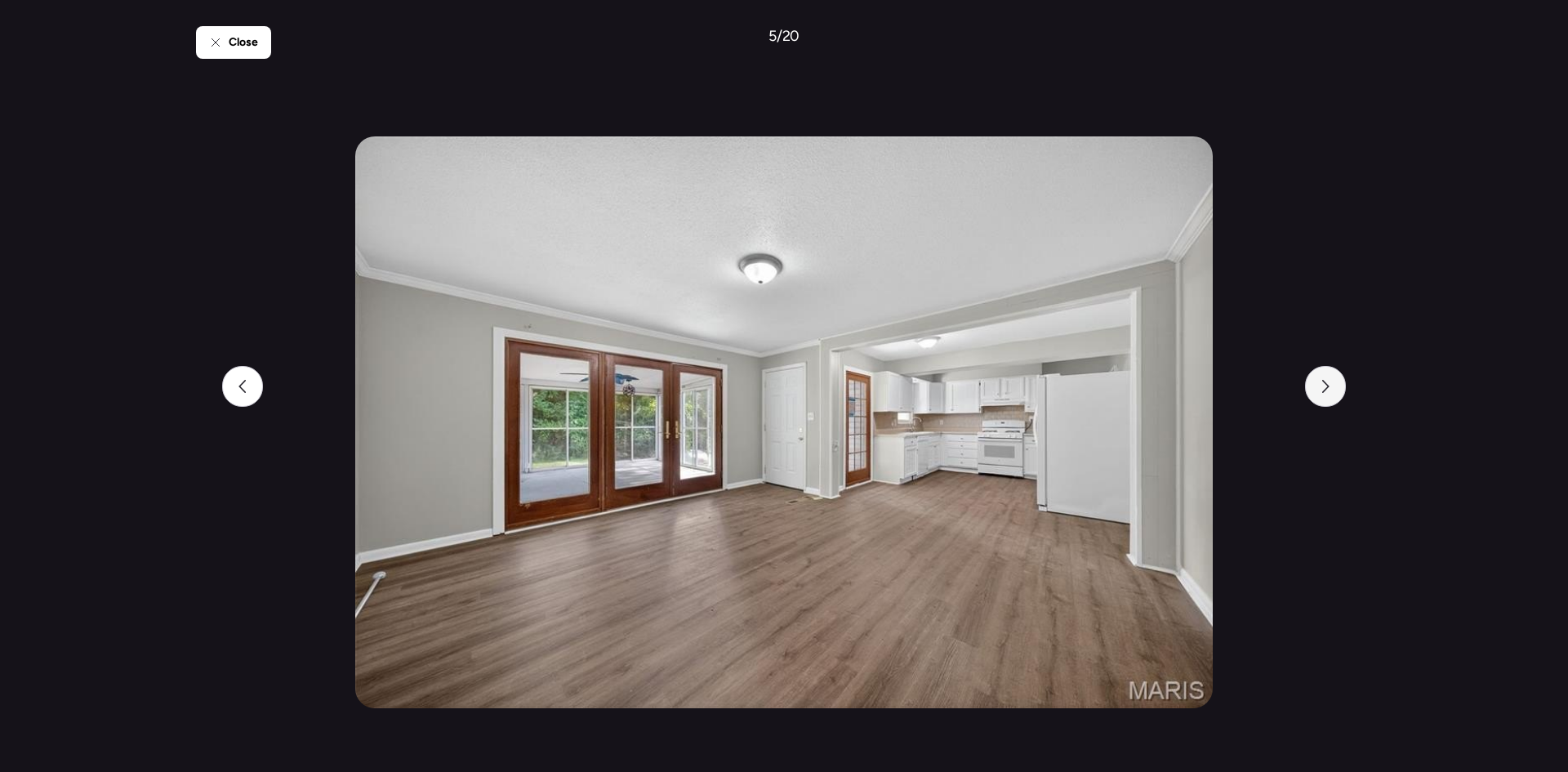
click at [1317, 373] on div at bounding box center [1325, 386] width 41 height 41
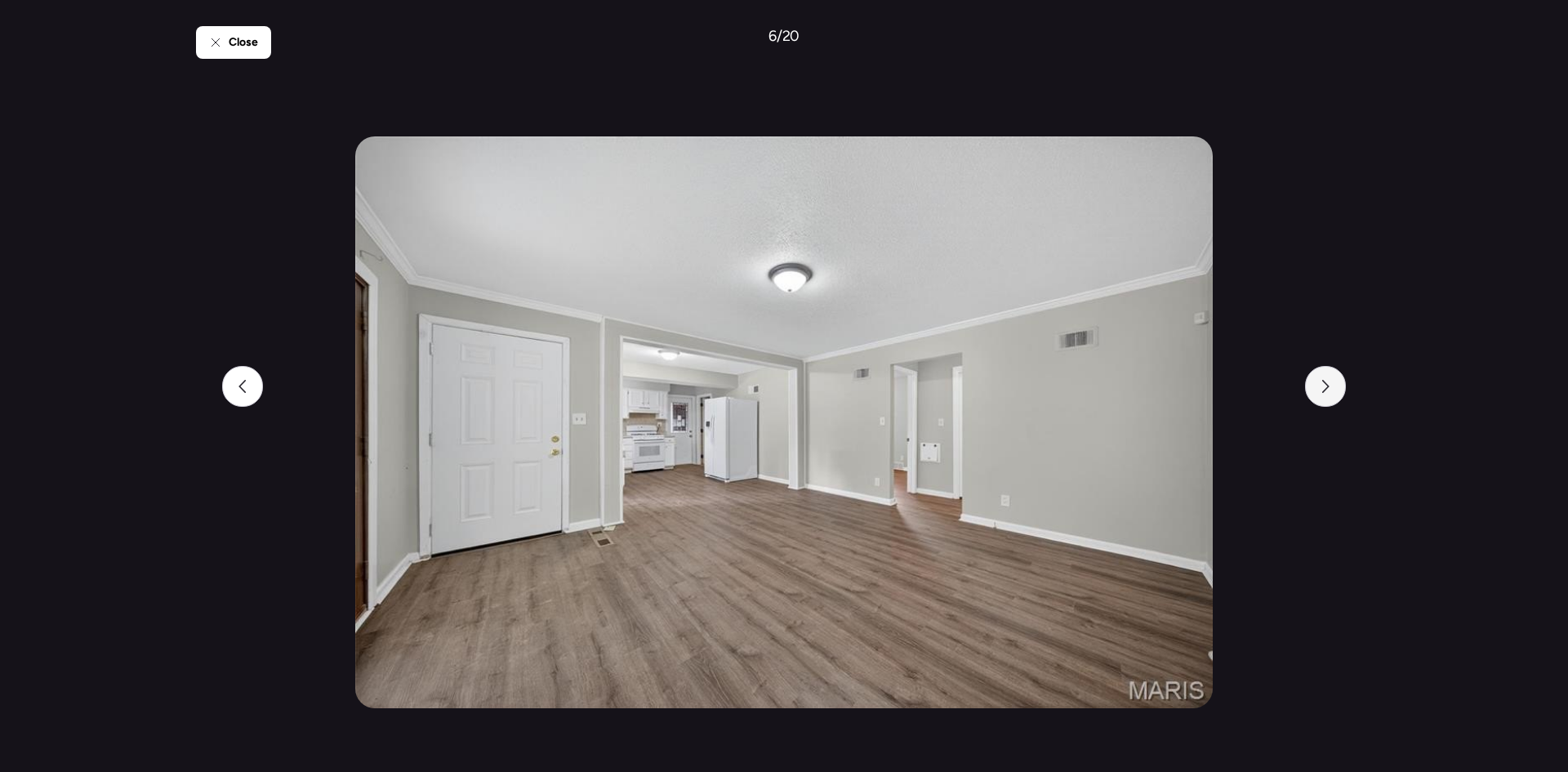
click at [1314, 383] on div at bounding box center [1325, 386] width 41 height 41
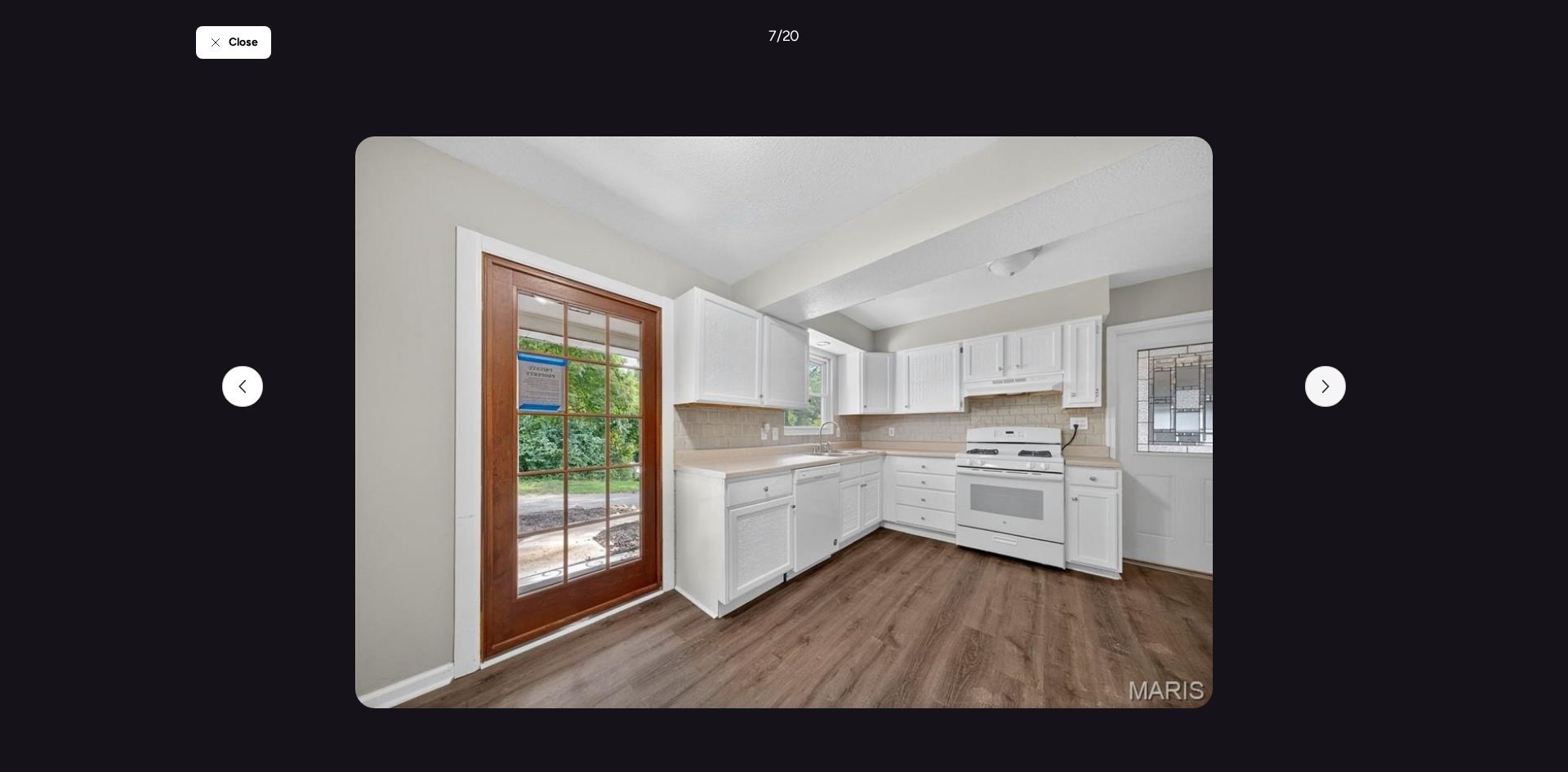
click at [1314, 383] on div at bounding box center [1325, 386] width 41 height 41
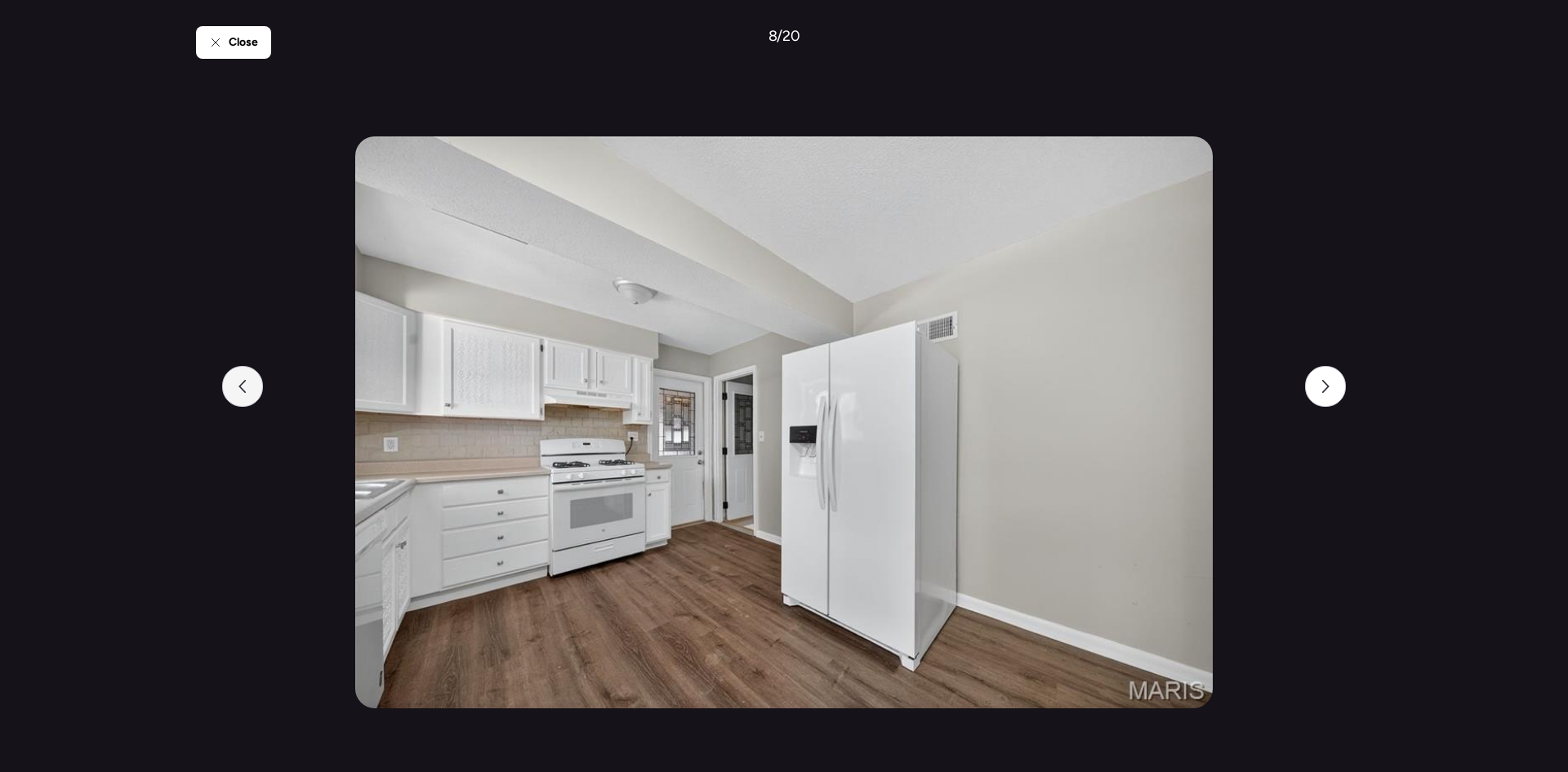
click at [237, 392] on icon at bounding box center [243, 387] width 13 height 13
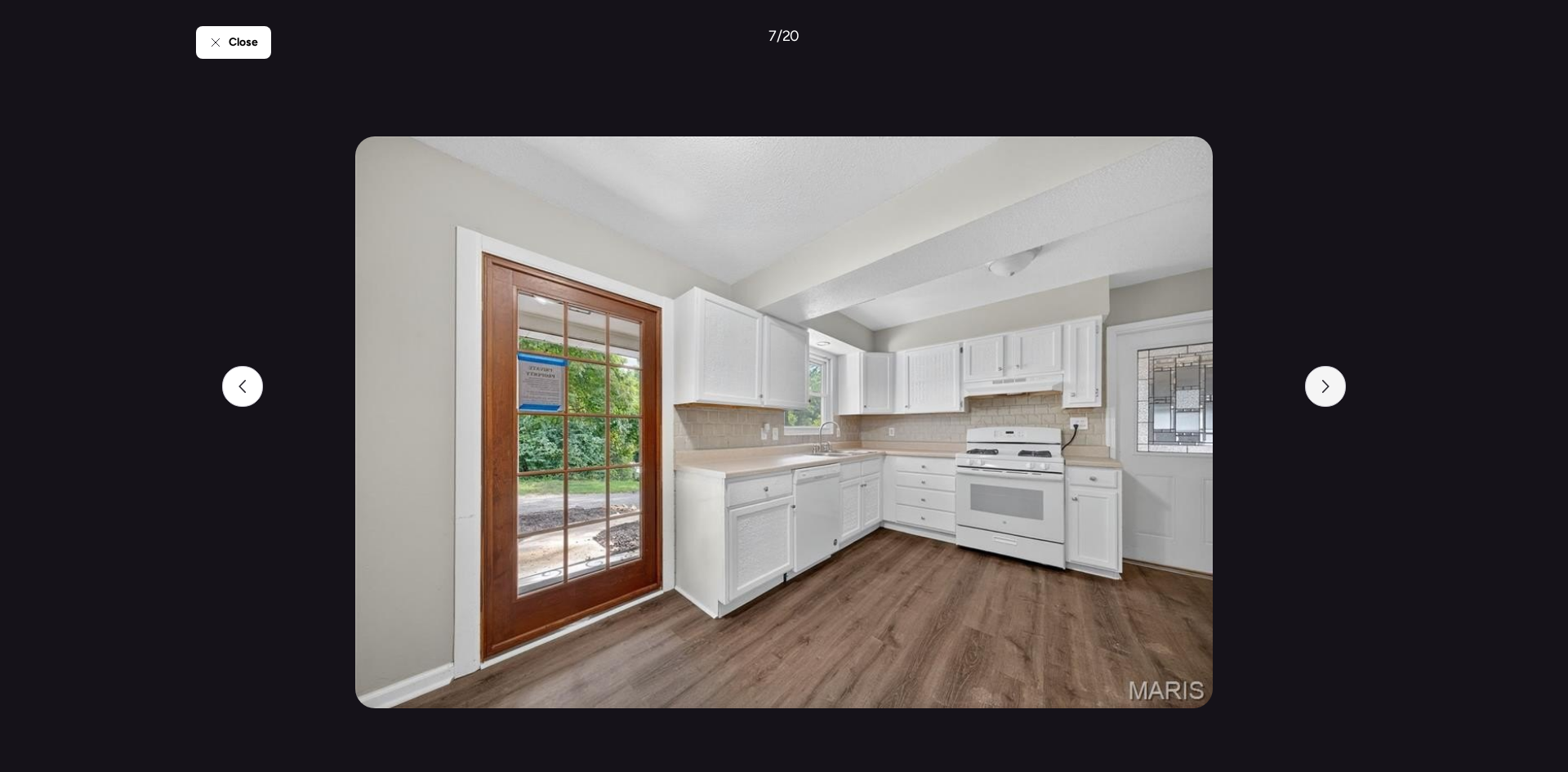
click at [1327, 384] on icon at bounding box center [1325, 387] width 8 height 13
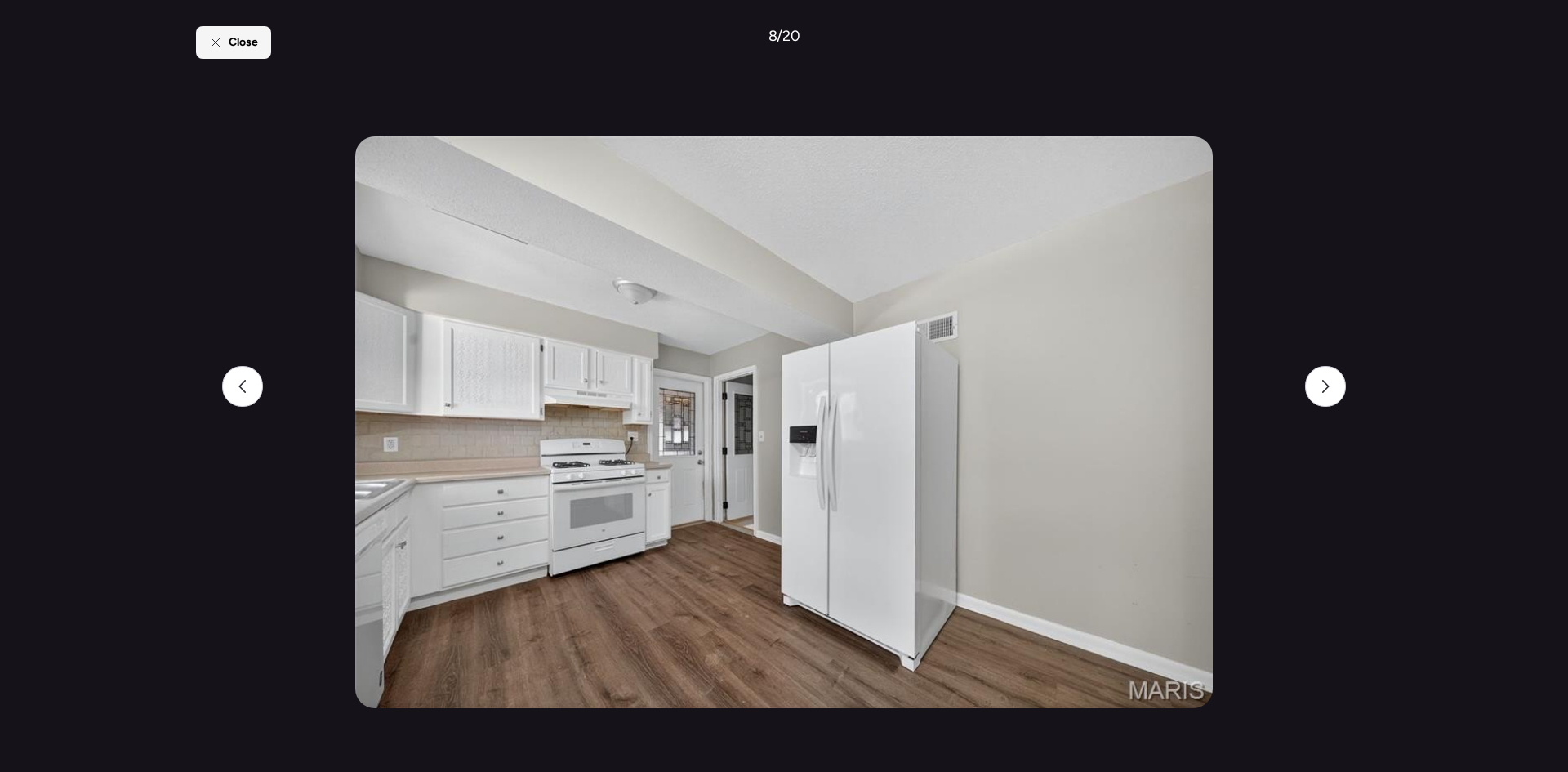
click at [239, 49] on span "Close" at bounding box center [243, 42] width 29 height 16
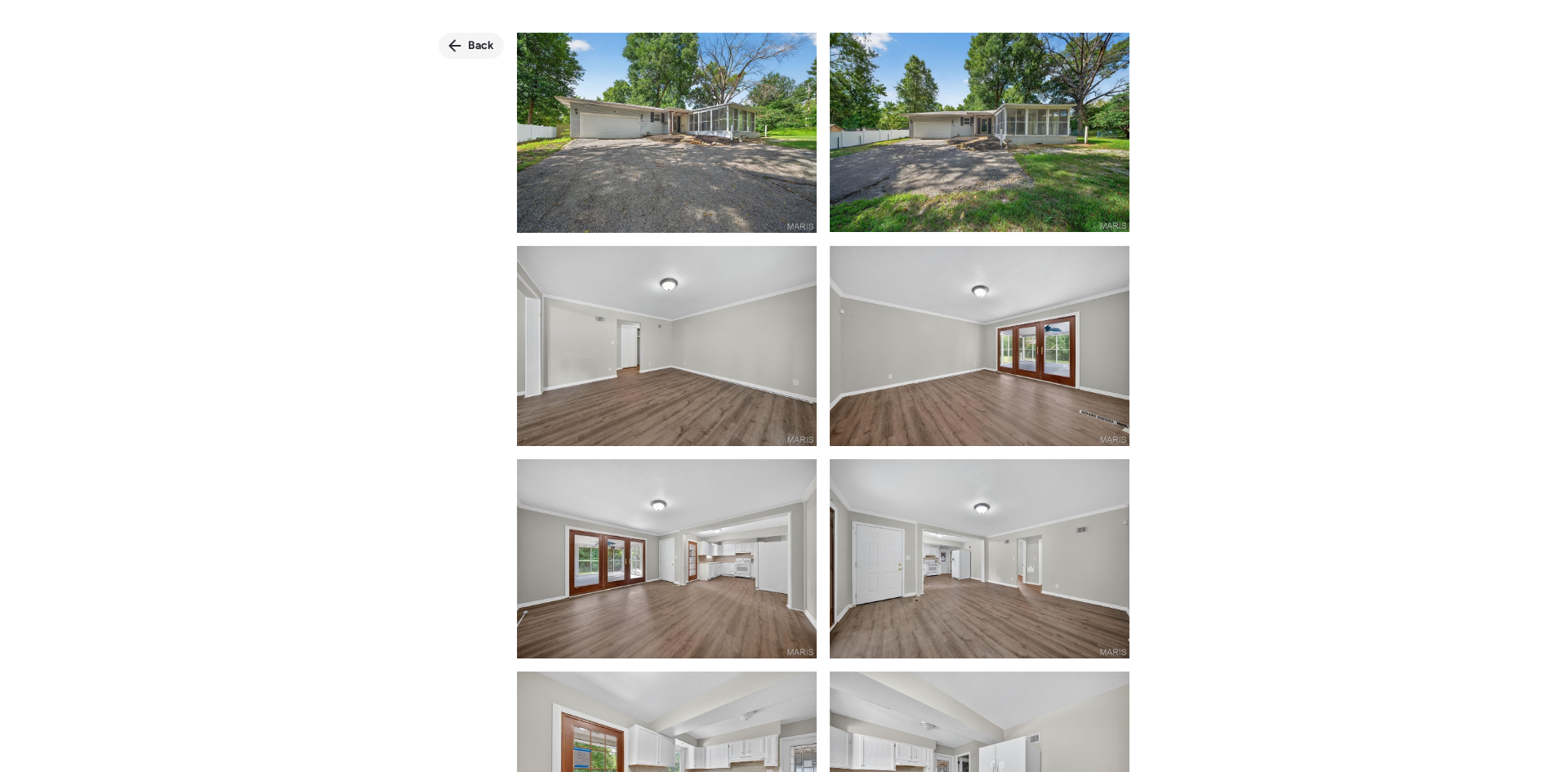
click at [469, 39] on span "Back" at bounding box center [480, 45] width 26 height 16
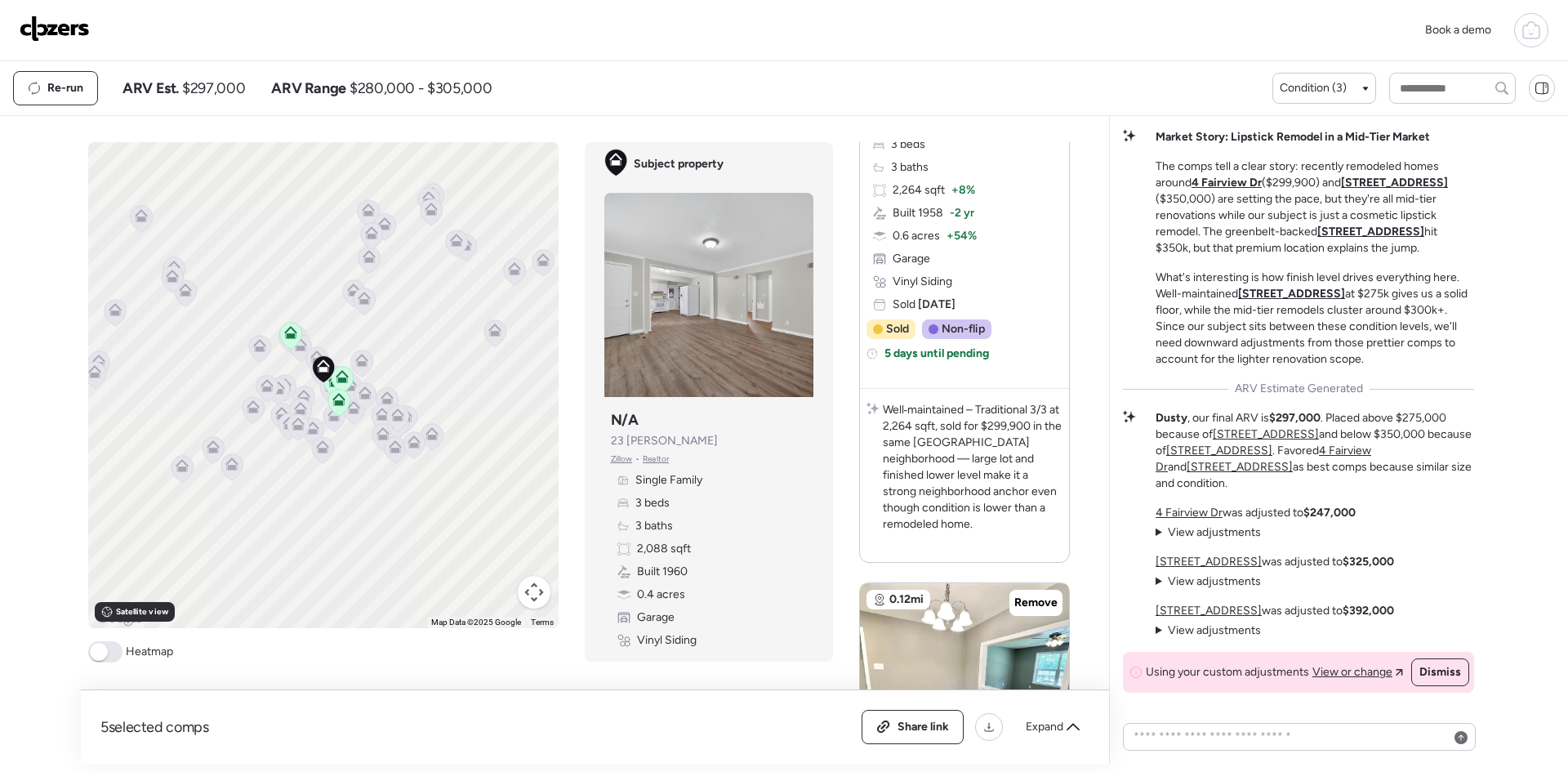
scroll to position [369, 0]
